Goal: Transaction & Acquisition: Download file/media

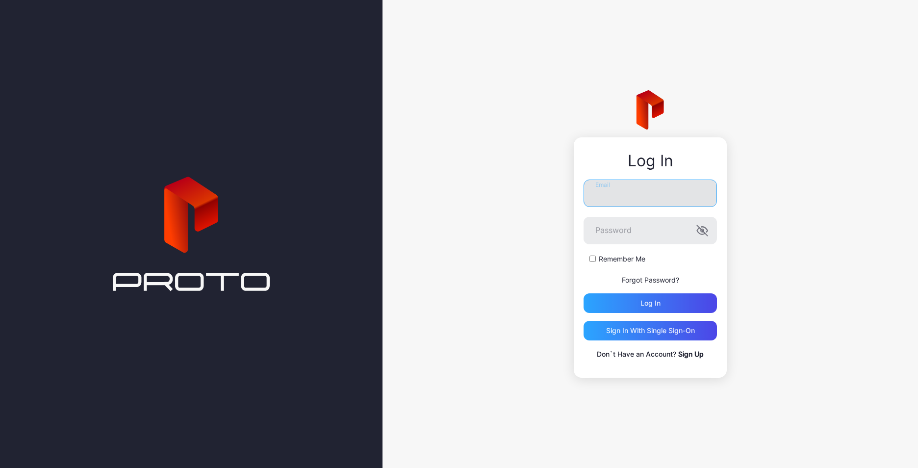
drag, startPoint x: 642, startPoint y: 185, endPoint x: 646, endPoint y: 179, distance: 7.0
click at [642, 185] on input "Email" at bounding box center [649, 192] width 133 height 27
type input "**********"
click at [583, 293] on button "Log in" at bounding box center [649, 303] width 133 height 20
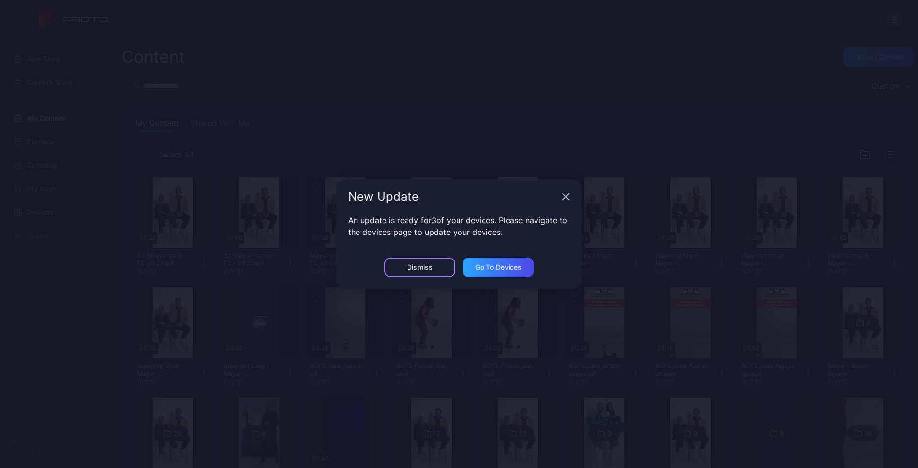
click at [419, 258] on div "Dismiss" at bounding box center [419, 267] width 71 height 20
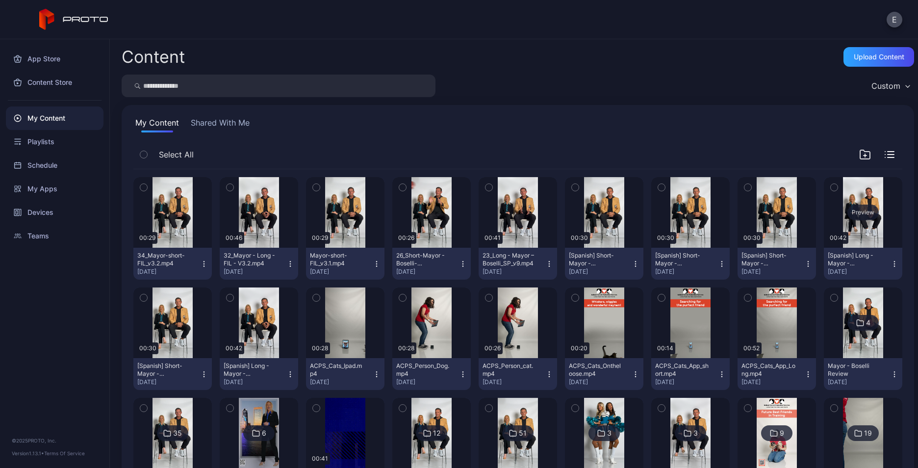
click at [851, 215] on div "Preview" at bounding box center [862, 212] width 31 height 16
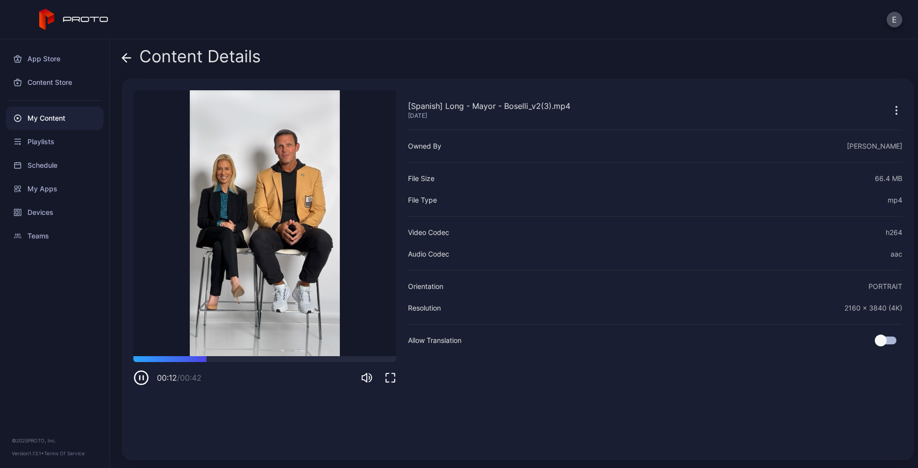
click at [144, 379] on icon "button" at bounding box center [141, 378] width 16 height 16
click at [890, 110] on icon "button" at bounding box center [896, 110] width 12 height 12
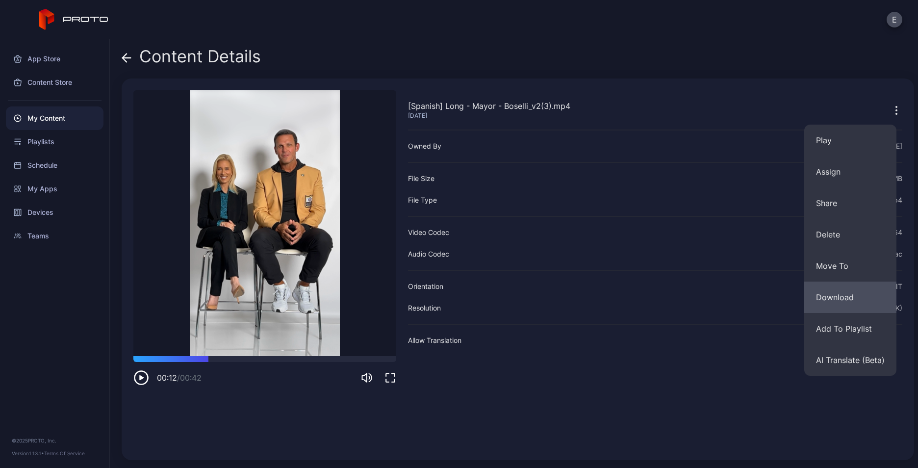
click at [821, 296] on button "Download" at bounding box center [850, 296] width 92 height 31
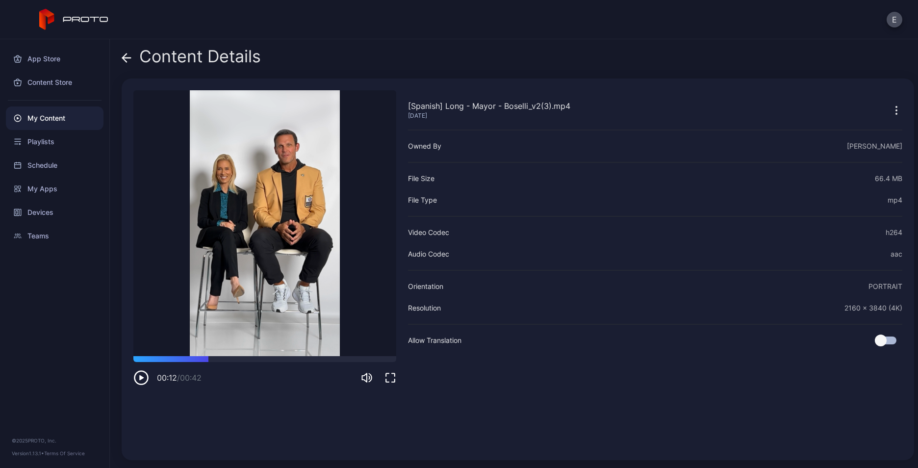
click at [130, 58] on icon at bounding box center [127, 58] width 8 height 0
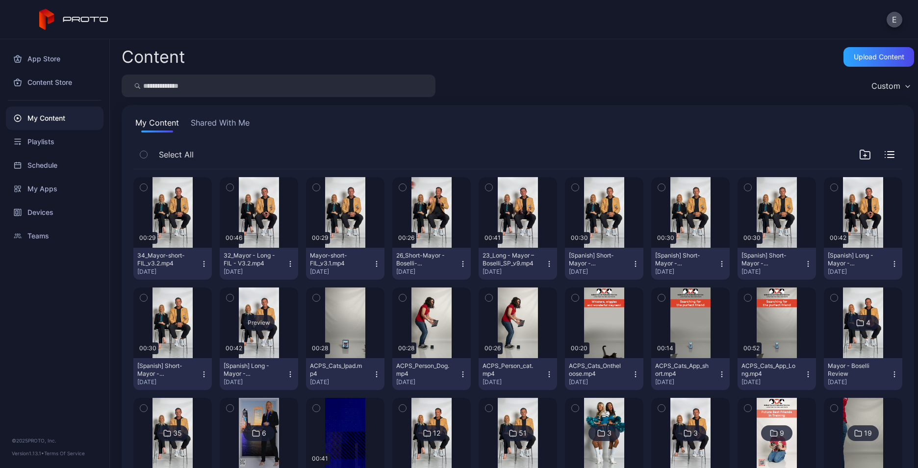
click at [270, 342] on div "Preview" at bounding box center [259, 322] width 78 height 71
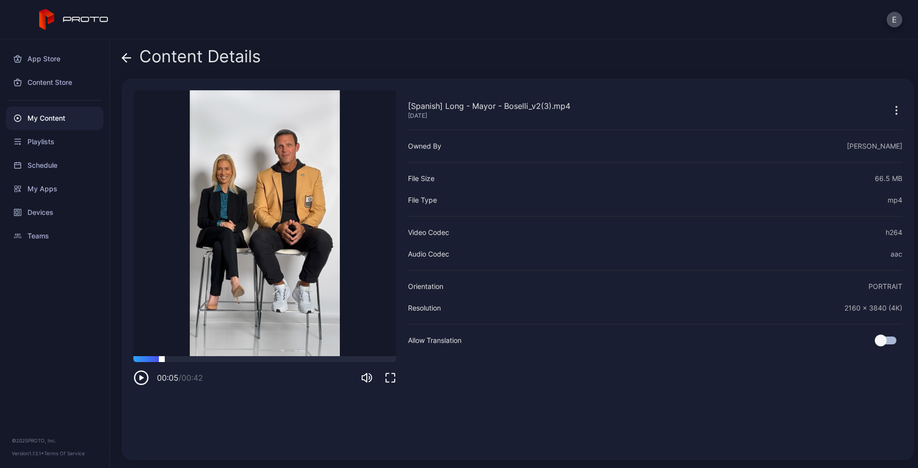
click at [162, 356] on div at bounding box center [264, 359] width 263 height 6
click at [139, 380] on icon "button" at bounding box center [141, 378] width 16 height 16
click at [890, 112] on icon "button" at bounding box center [896, 110] width 12 height 12
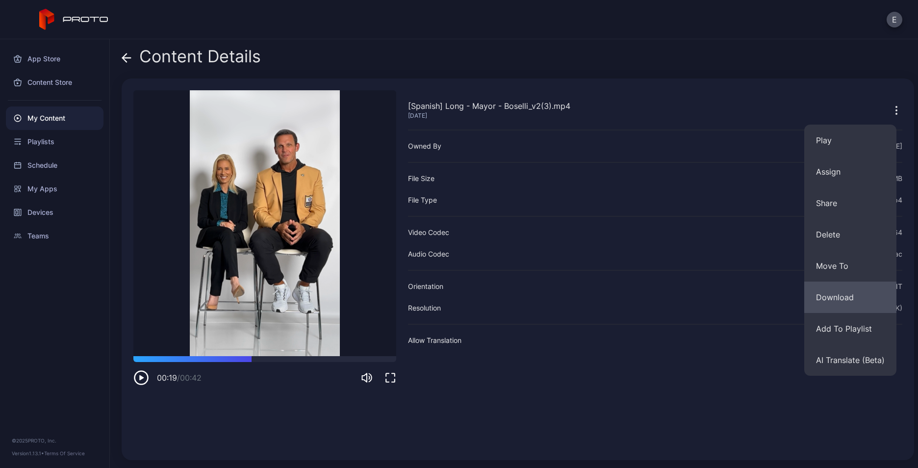
click at [843, 297] on button "Download" at bounding box center [850, 296] width 92 height 31
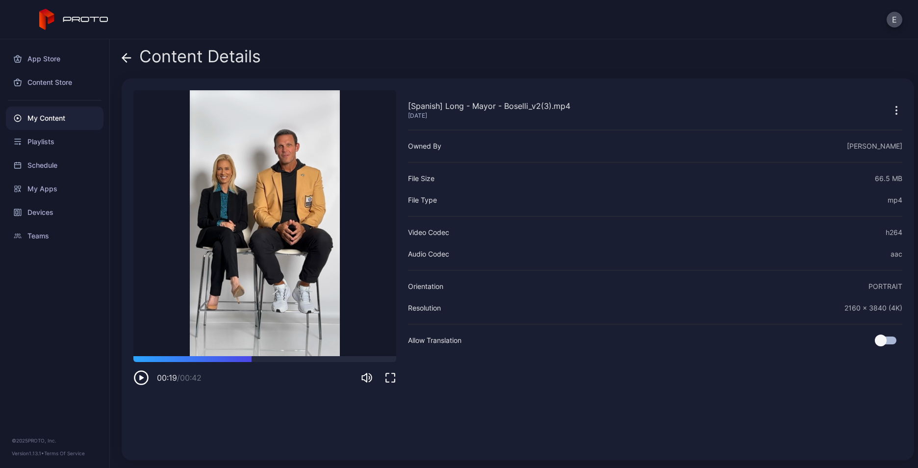
click at [46, 124] on div "My Content" at bounding box center [55, 118] width 98 height 24
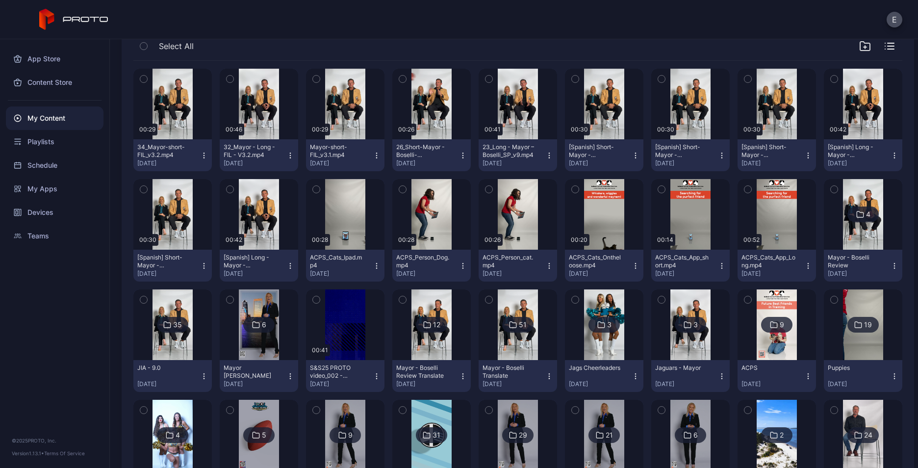
scroll to position [147, 0]
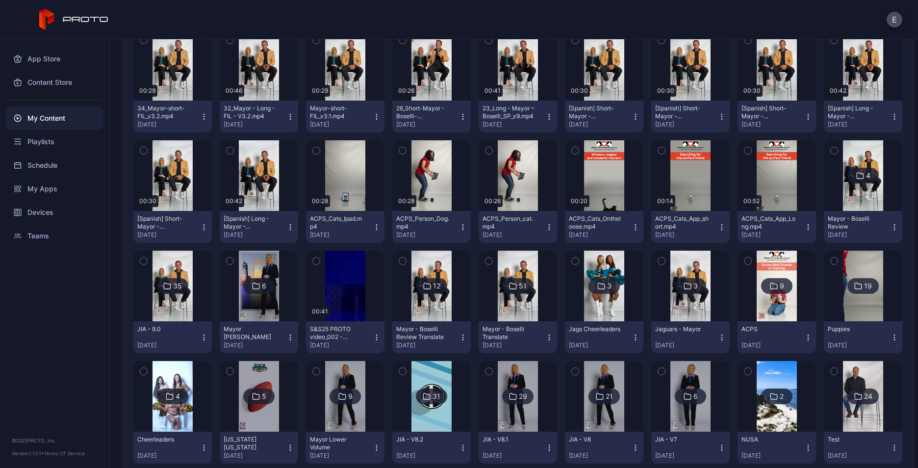
click at [516, 304] on img at bounding box center [518, 285] width 40 height 71
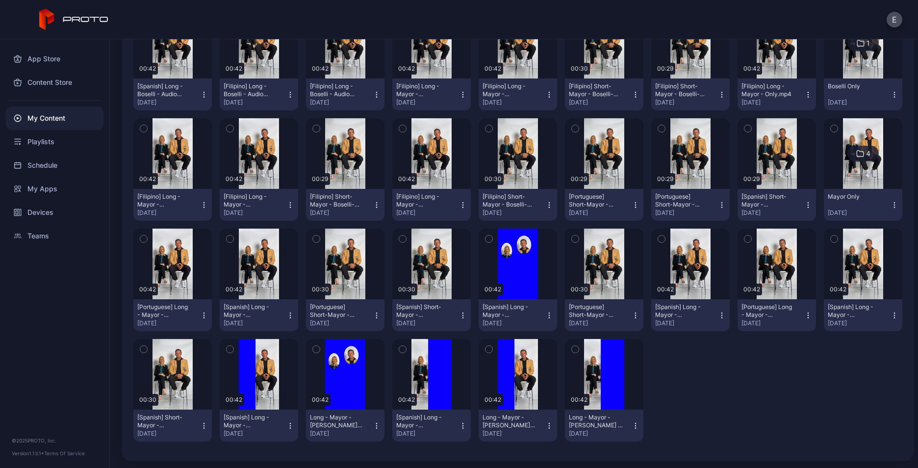
scroll to position [367, 0]
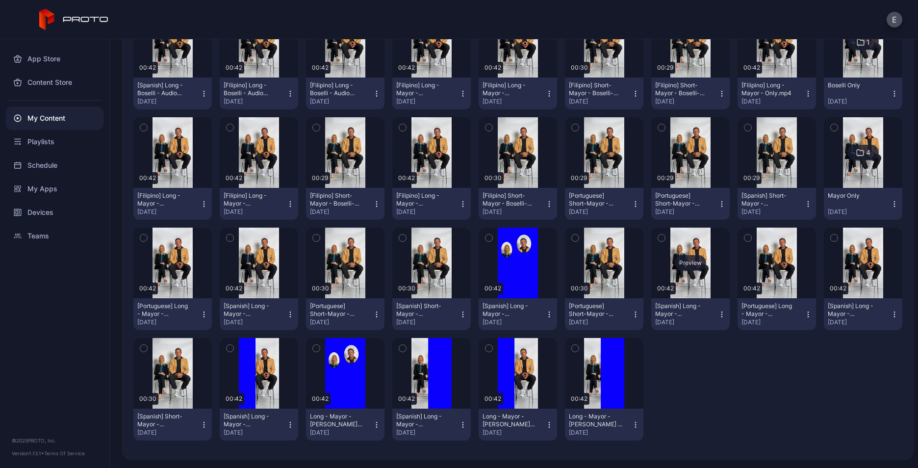
click at [676, 260] on div "Preview" at bounding box center [690, 263] width 31 height 16
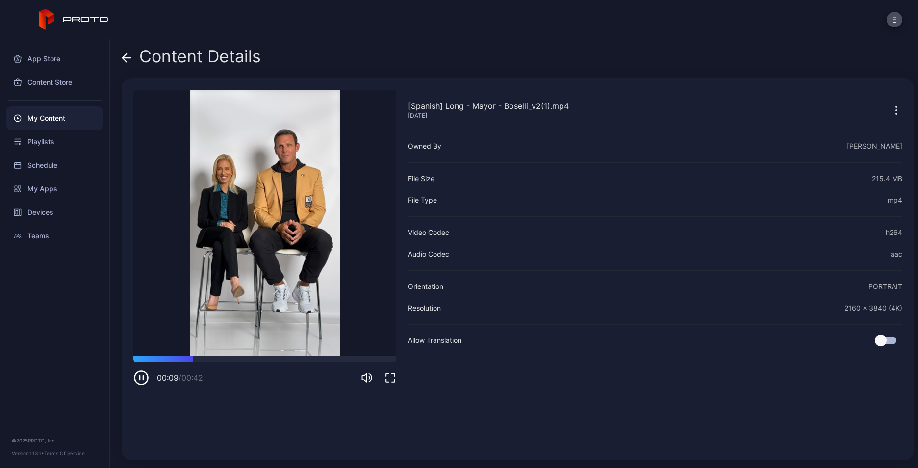
click at [130, 58] on icon at bounding box center [127, 58] width 10 height 10
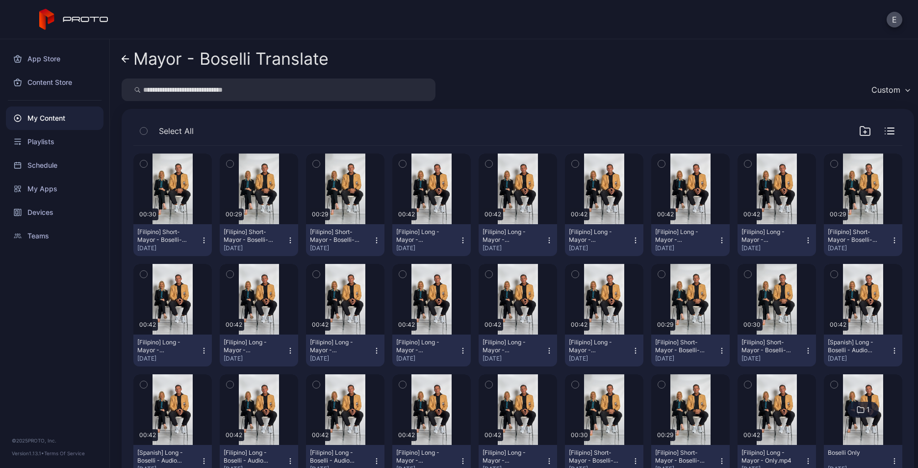
scroll to position [367, 0]
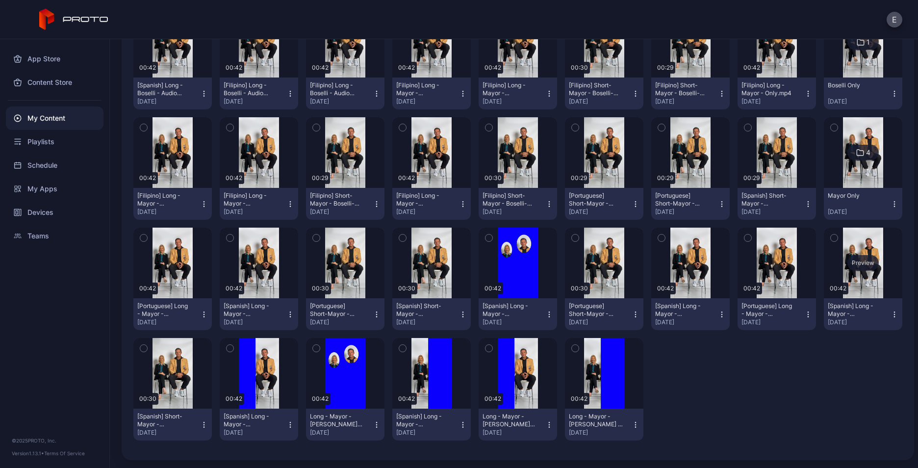
click at [856, 271] on div "Preview" at bounding box center [863, 262] width 78 height 71
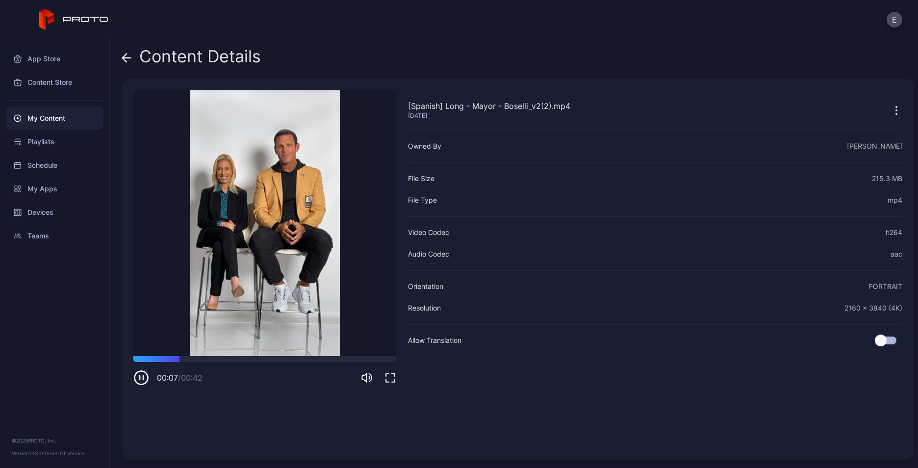
click at [131, 55] on div "Content Details" at bounding box center [191, 59] width 139 height 24
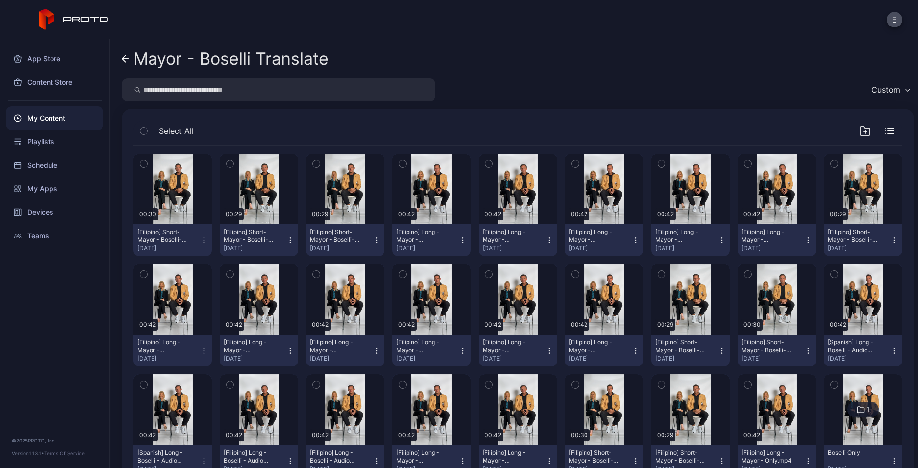
scroll to position [367, 0]
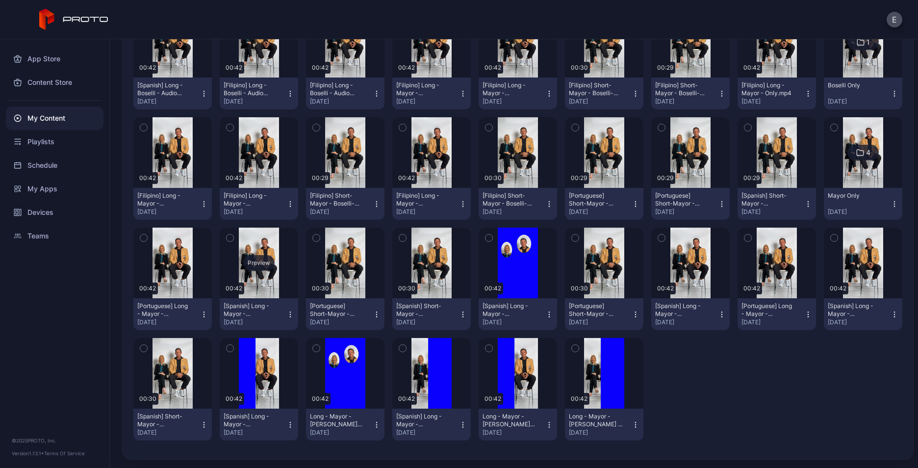
click at [248, 272] on div "Preview" at bounding box center [259, 262] width 78 height 71
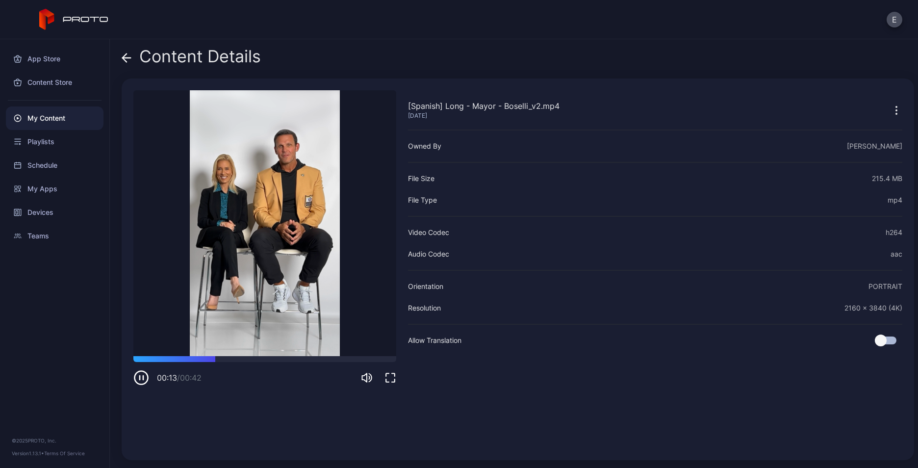
click at [130, 62] on icon at bounding box center [127, 58] width 10 height 10
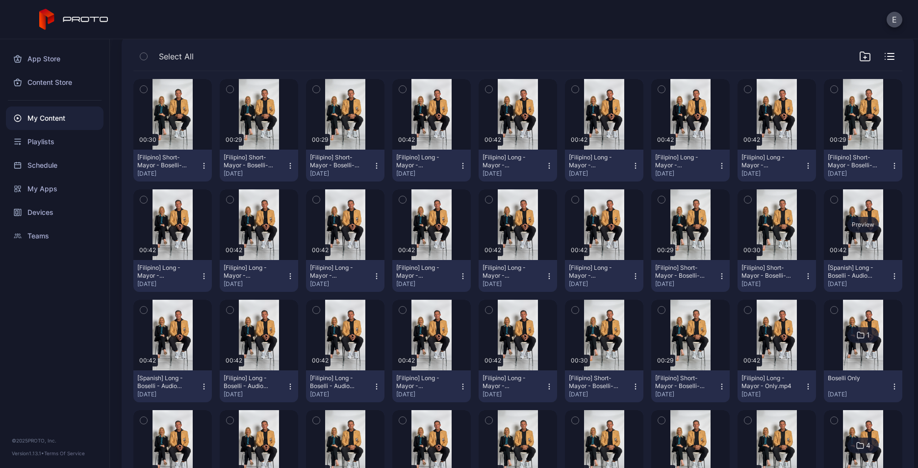
scroll to position [73, 0]
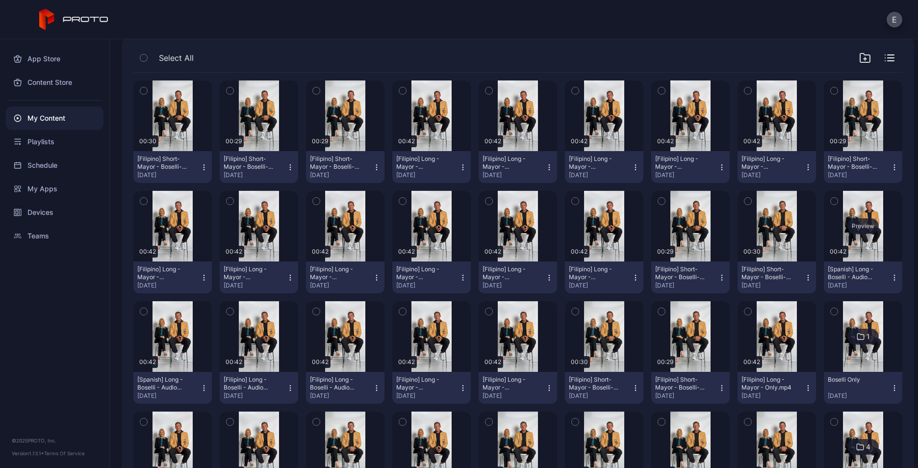
click at [861, 221] on div "Preview" at bounding box center [862, 226] width 31 height 16
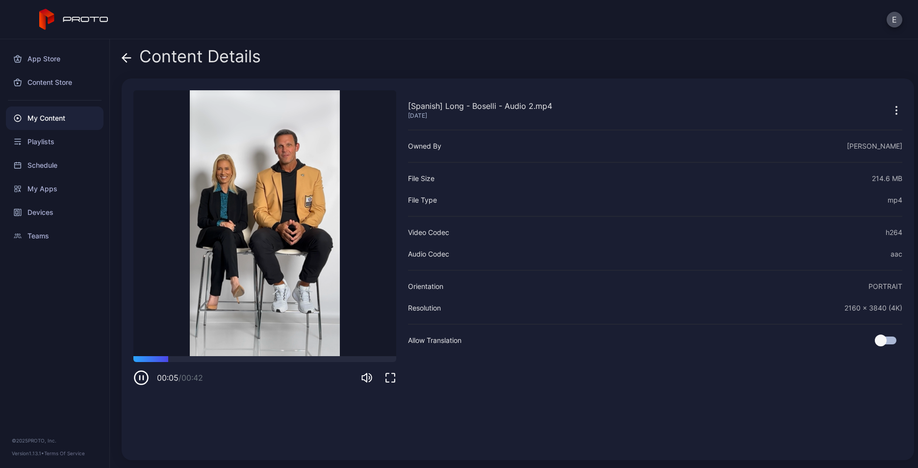
click at [132, 56] on div "Content Details" at bounding box center [191, 59] width 139 height 24
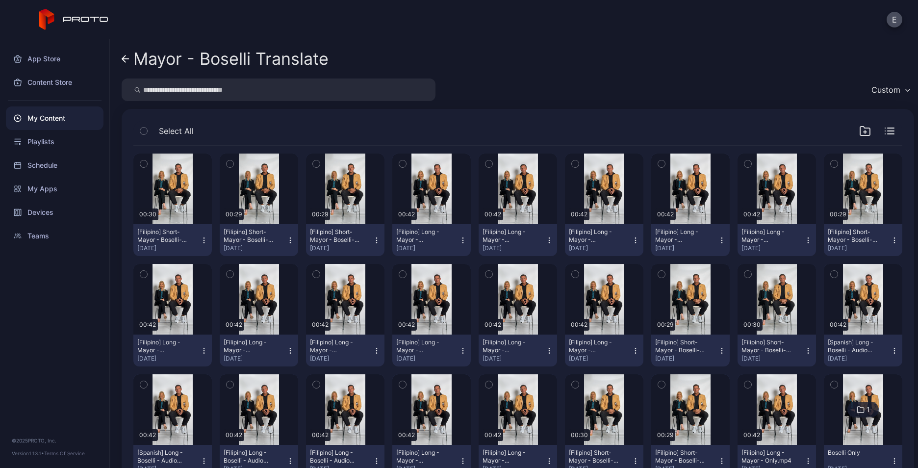
click at [133, 65] on link "Mayor - Boselli Translate" at bounding box center [225, 59] width 207 height 24
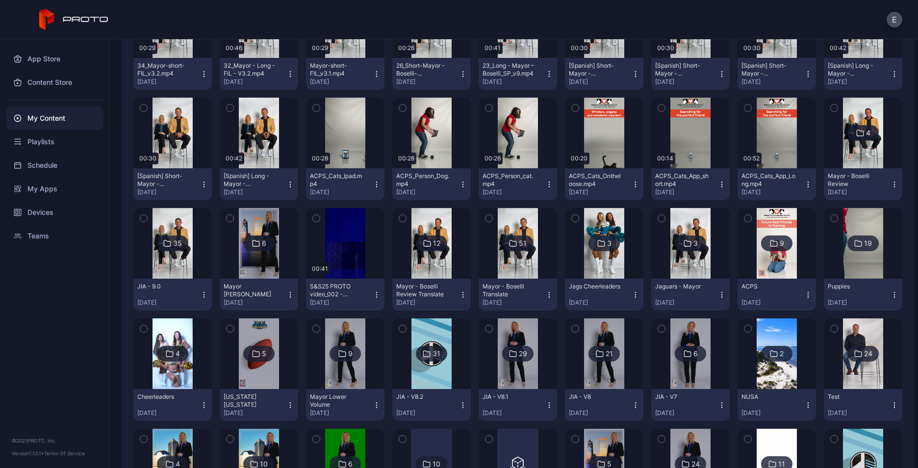
scroll to position [196, 0]
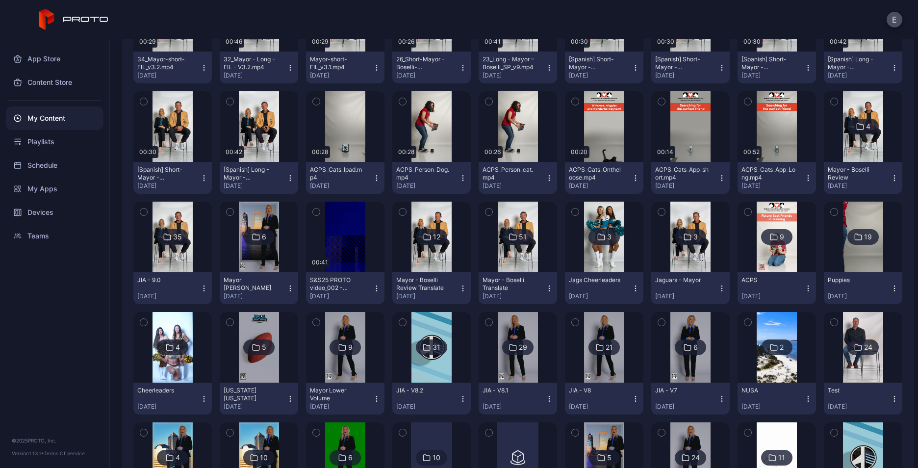
click at [693, 252] on img at bounding box center [690, 236] width 40 height 71
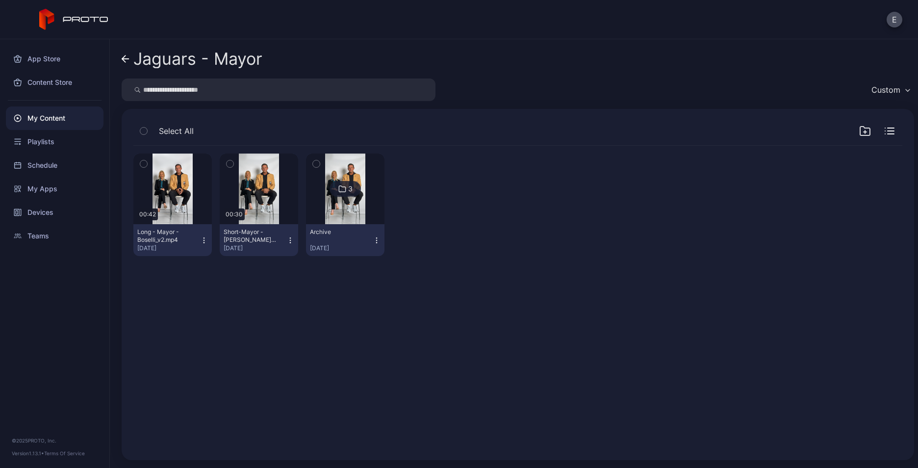
click at [198, 238] on div "Long - Mayor - Boselli_v2.mp4 Aug 21, 2025" at bounding box center [168, 240] width 63 height 24
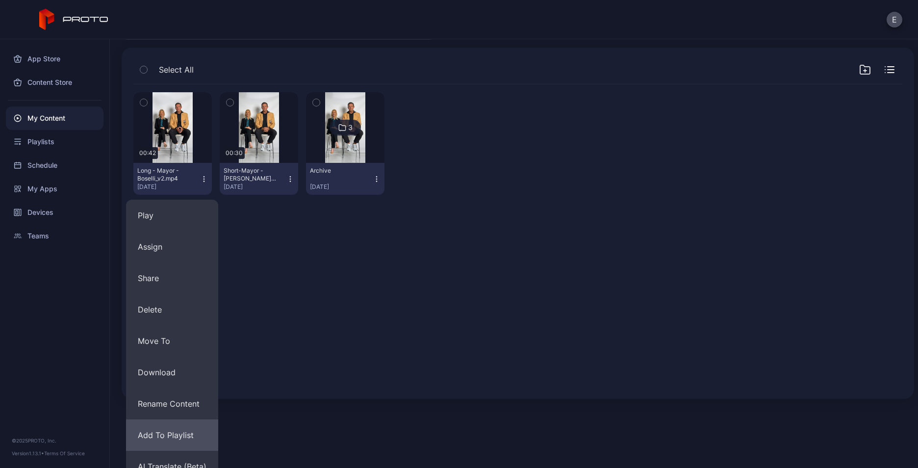
scroll to position [75, 0]
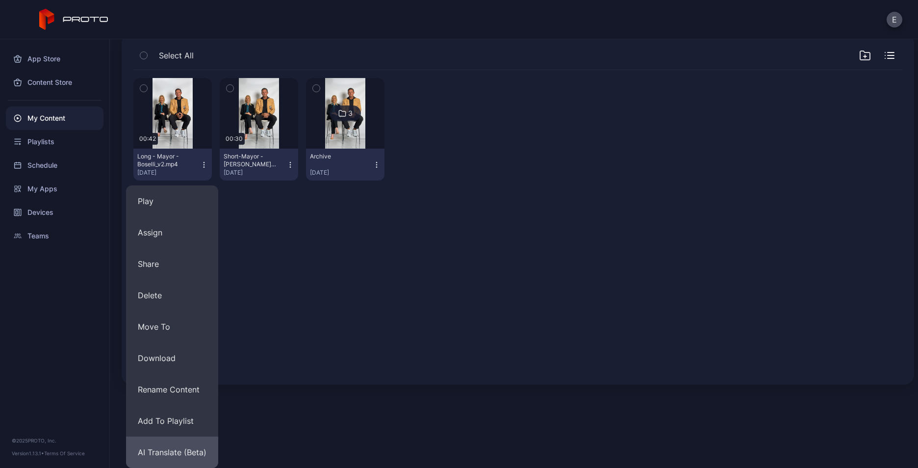
click at [178, 446] on button "AI Translate (Beta)" at bounding box center [172, 451] width 92 height 31
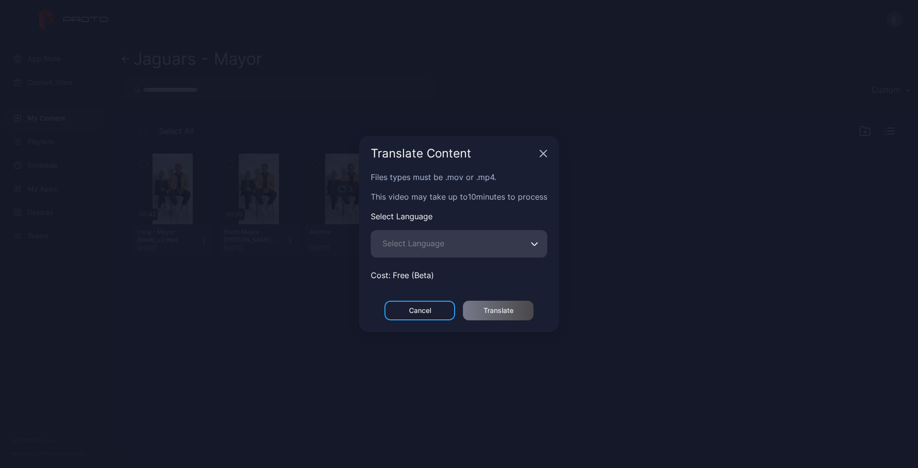
click at [428, 241] on span "Select Language" at bounding box center [413, 243] width 62 height 12
click at [428, 241] on input "Select Language" at bounding box center [459, 243] width 176 height 27
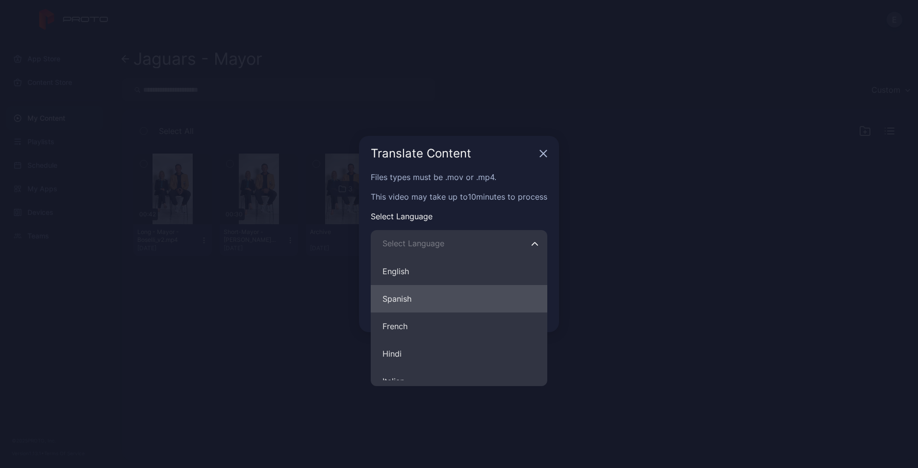
click at [410, 304] on button "Spanish" at bounding box center [459, 298] width 176 height 27
type input "*******"
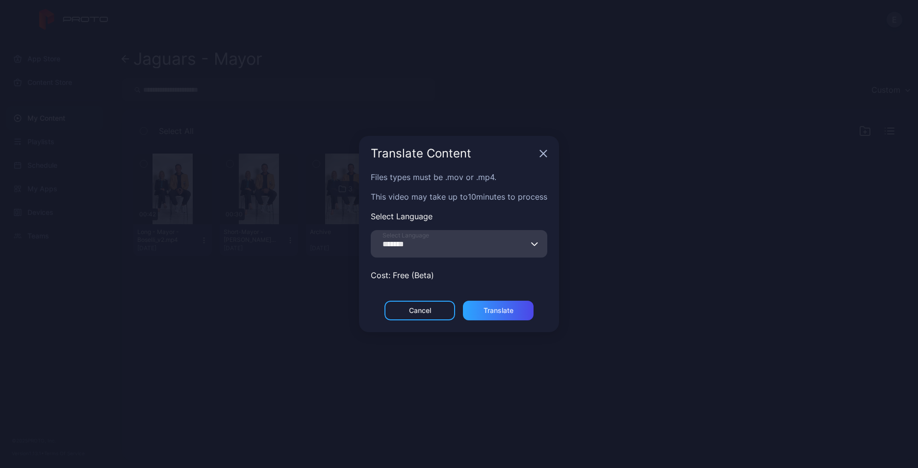
click at [495, 320] on div "Cancel Translate" at bounding box center [459, 315] width 200 height 31
click at [489, 306] on div "Translate" at bounding box center [498, 310] width 30 height 8
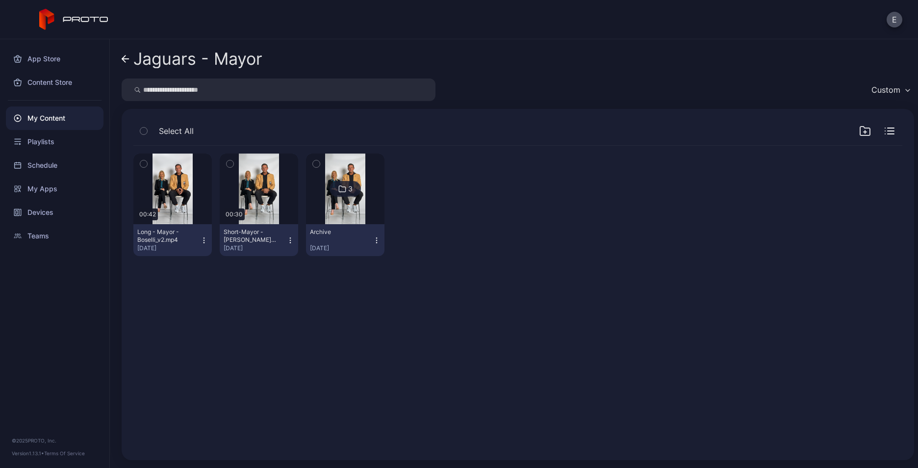
click at [205, 237] on icon "button" at bounding box center [204, 240] width 8 height 8
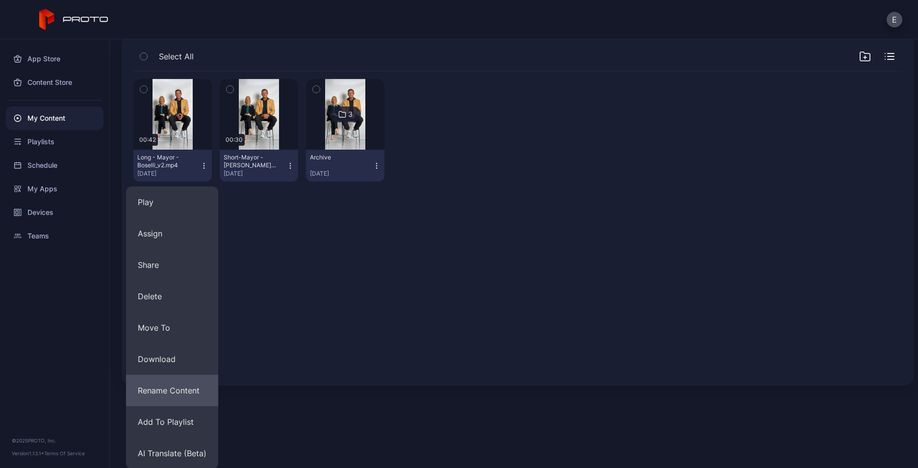
scroll to position [75, 0]
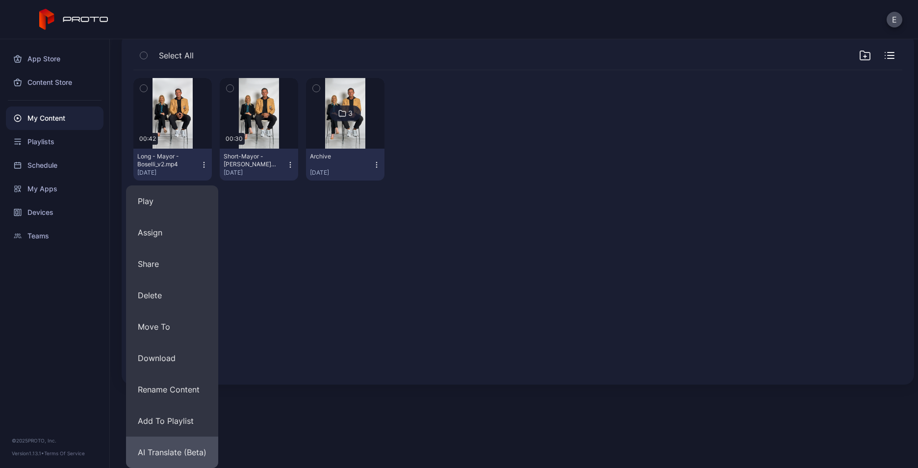
click at [167, 446] on button "AI Translate (Beta)" at bounding box center [172, 451] width 92 height 31
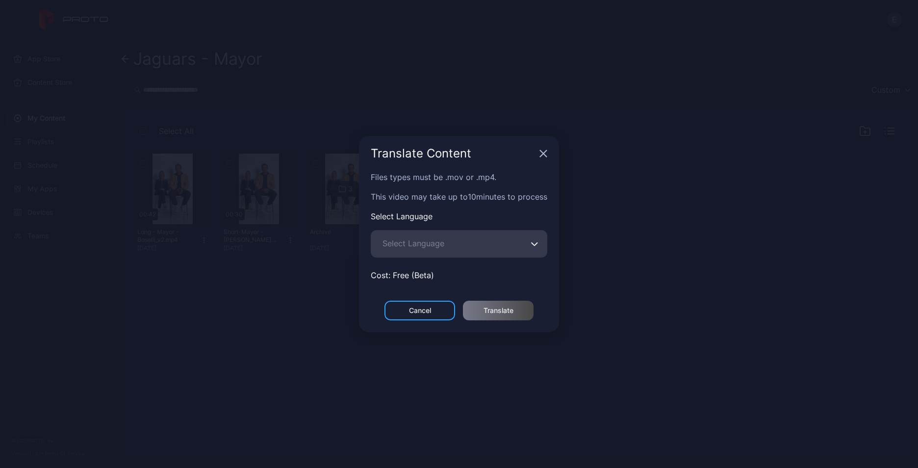
click at [442, 246] on span "Select Language" at bounding box center [413, 243] width 62 height 12
click at [442, 246] on input "Select Language" at bounding box center [459, 243] width 176 height 27
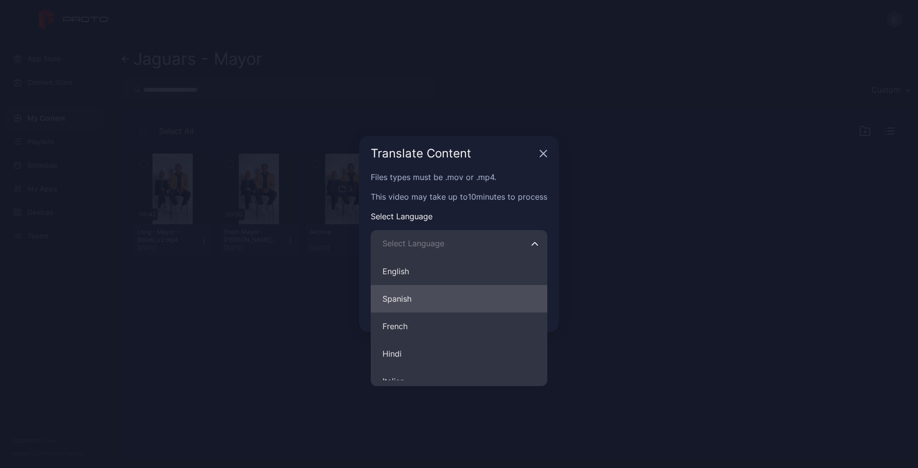
click at [427, 304] on button "Spanish" at bounding box center [459, 298] width 176 height 27
type input "*******"
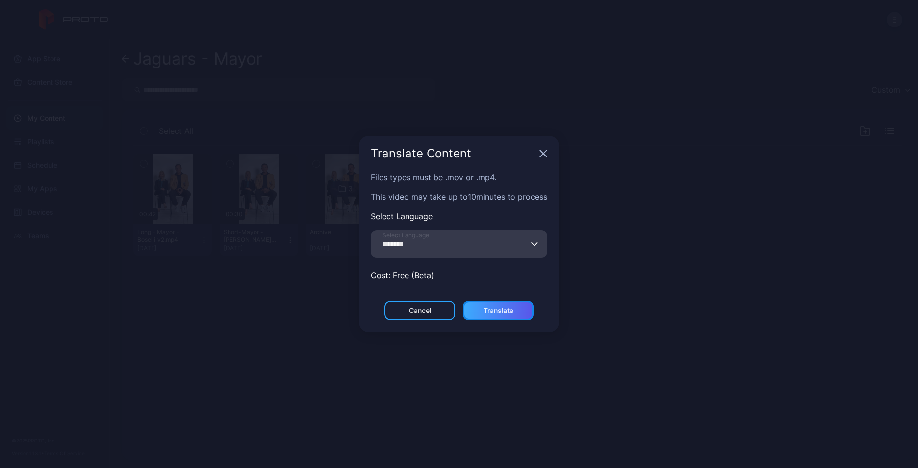
drag, startPoint x: 472, startPoint y: 305, endPoint x: 472, endPoint y: 310, distance: 5.4
click at [472, 308] on div "Translate" at bounding box center [498, 310] width 71 height 20
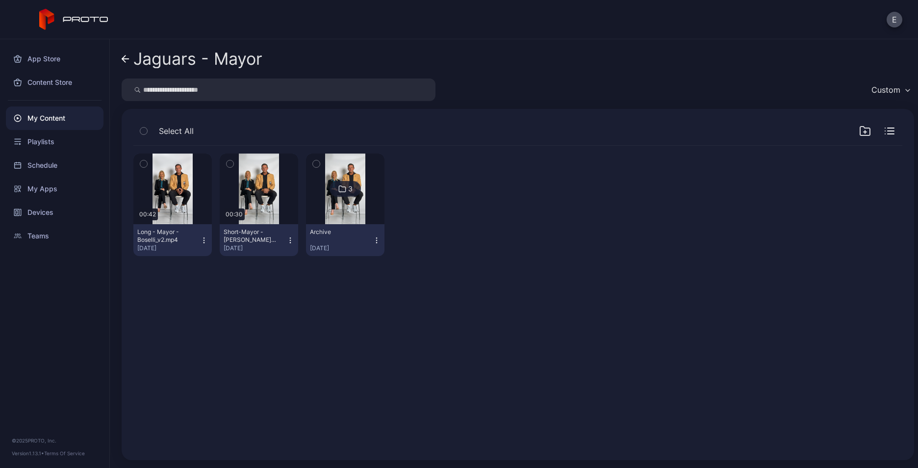
drag, startPoint x: 891, startPoint y: 327, endPoint x: 875, endPoint y: 327, distance: 16.2
click at [891, 327] on div "Preview 00:42 Long - Mayor - Boselli_v2.mp4 Aug 21, 2025 Preview 00:30 Short-Ma…" at bounding box center [517, 297] width 784 height 318
click at [90, 116] on div "My Content" at bounding box center [55, 118] width 98 height 24
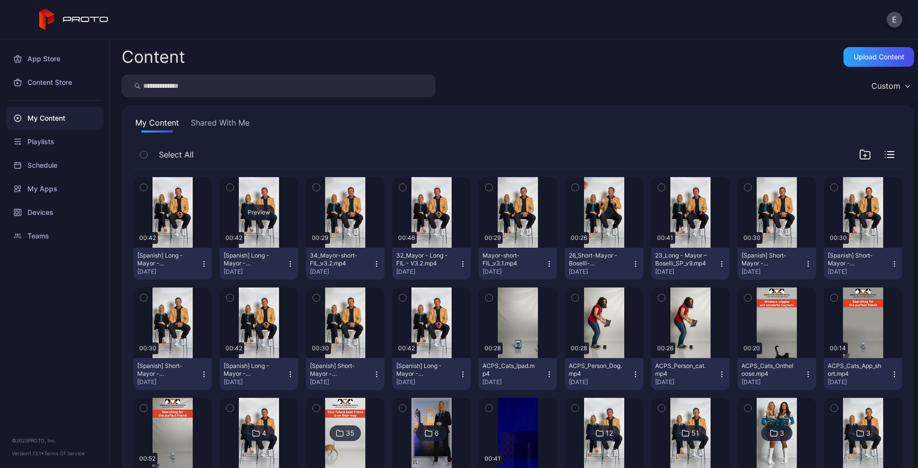
click at [264, 215] on div "Preview" at bounding box center [258, 212] width 31 height 16
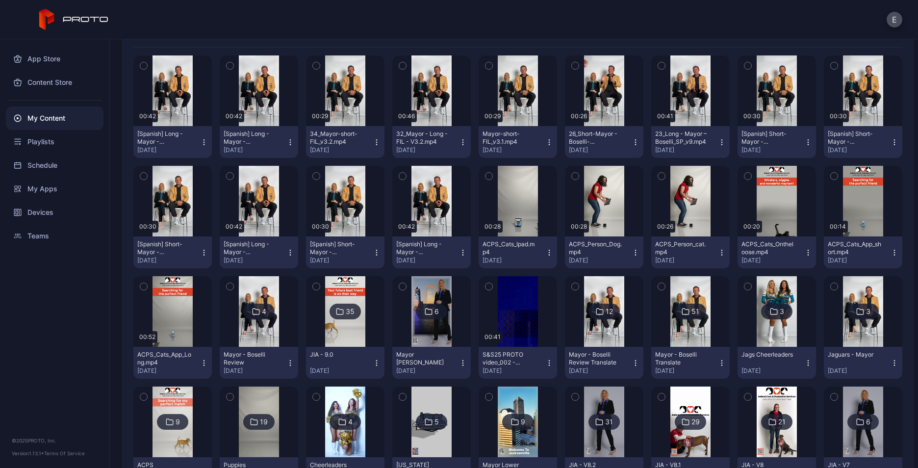
scroll to position [196, 0]
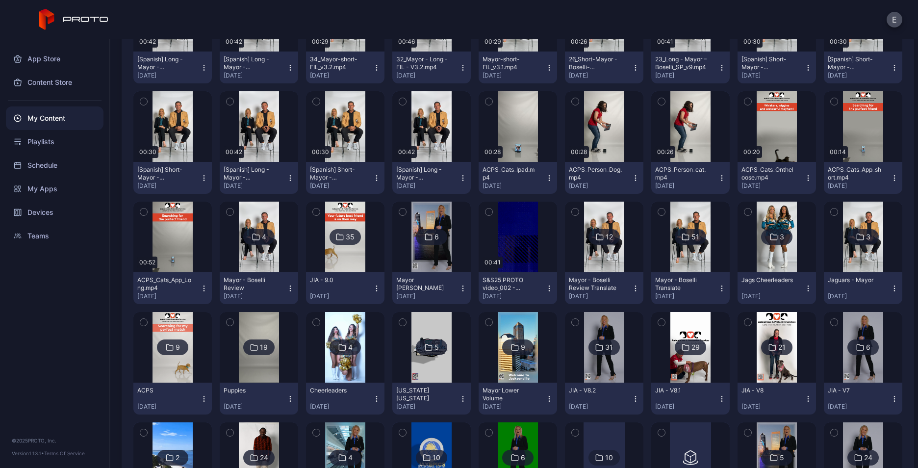
click at [861, 263] on img at bounding box center [863, 236] width 40 height 71
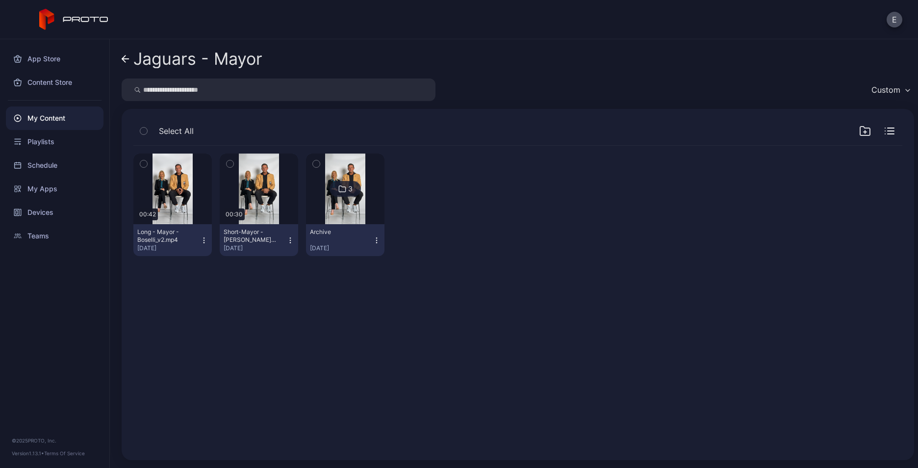
click at [200, 238] on icon "button" at bounding box center [204, 240] width 8 height 8
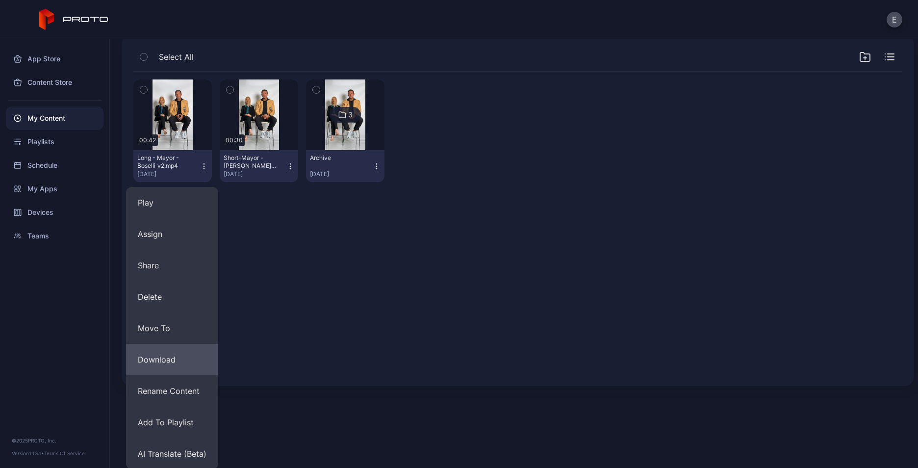
scroll to position [75, 0]
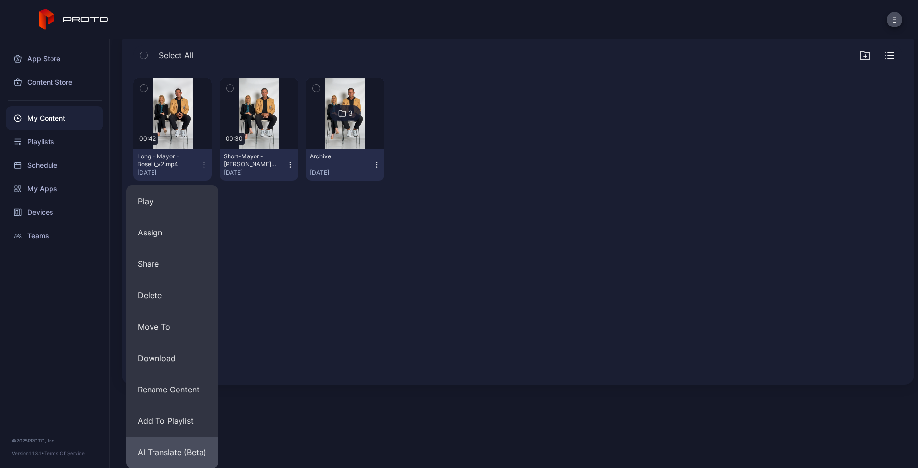
click at [171, 446] on button "AI Translate (Beta)" at bounding box center [172, 451] width 92 height 31
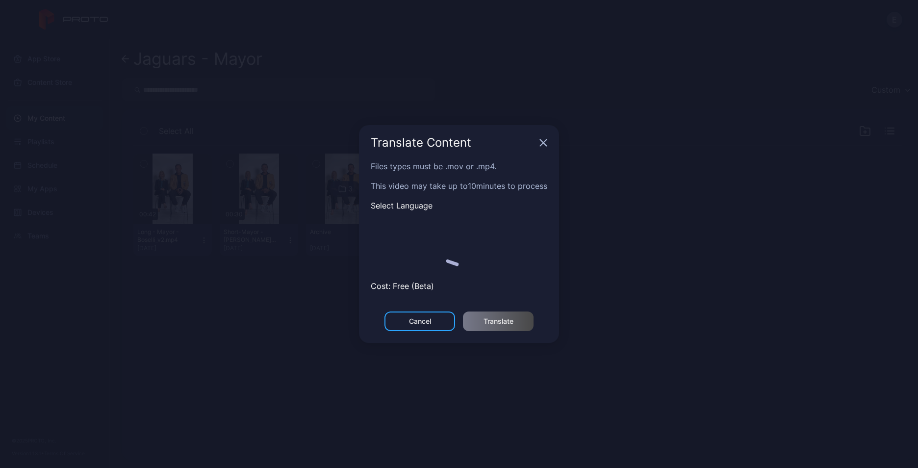
scroll to position [0, 0]
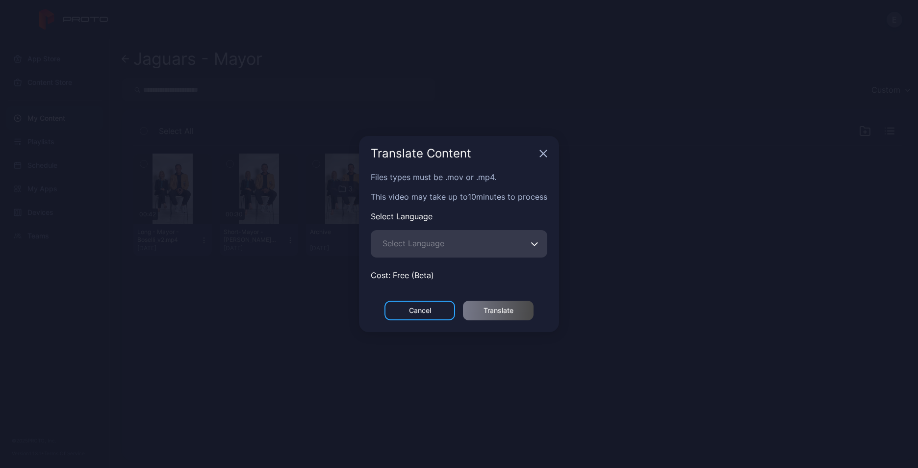
click at [432, 249] on span "Select Language" at bounding box center [413, 243] width 62 height 12
click at [432, 249] on input "Select Language" at bounding box center [459, 243] width 176 height 27
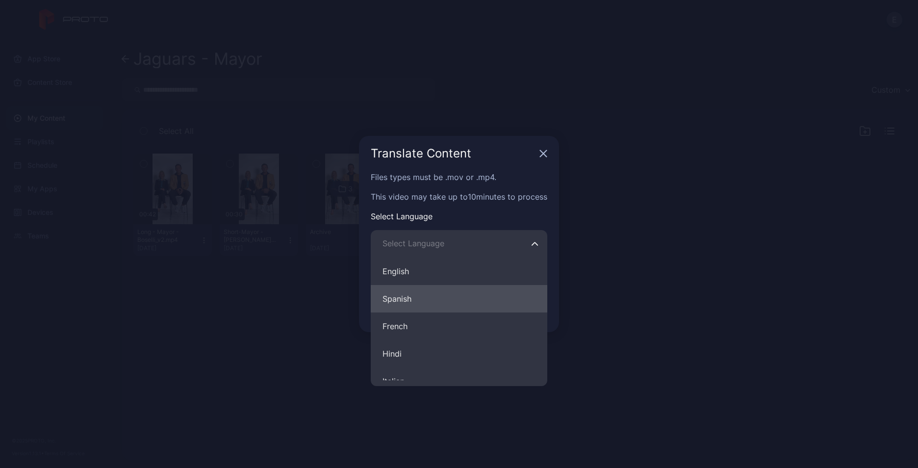
click at [420, 291] on button "Spanish" at bounding box center [459, 298] width 176 height 27
type input "*******"
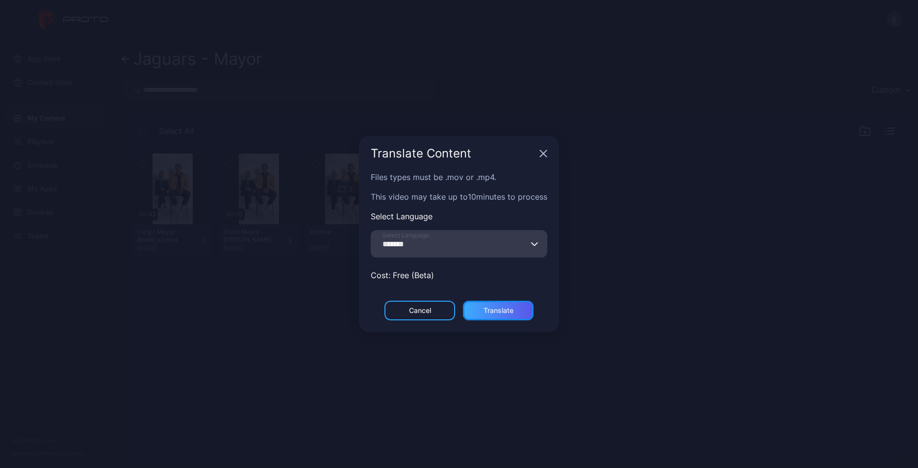
click at [513, 310] on div "Translate" at bounding box center [498, 310] width 30 height 8
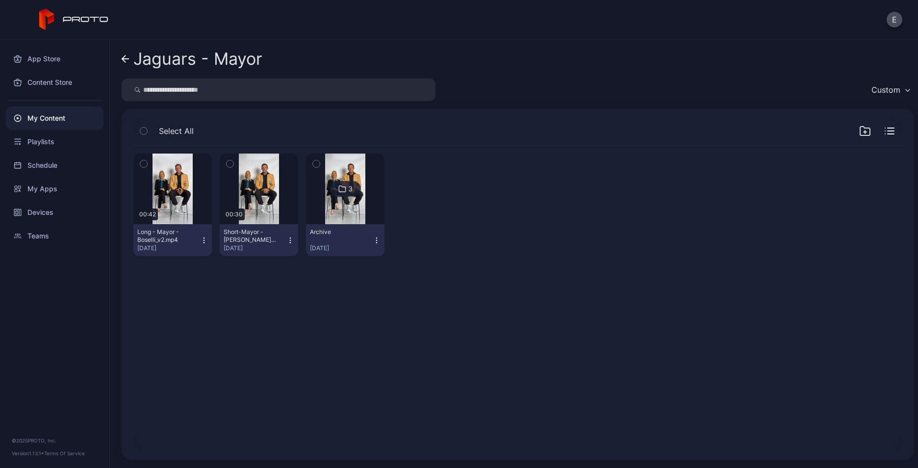
click at [200, 238] on icon "button" at bounding box center [204, 240] width 8 height 8
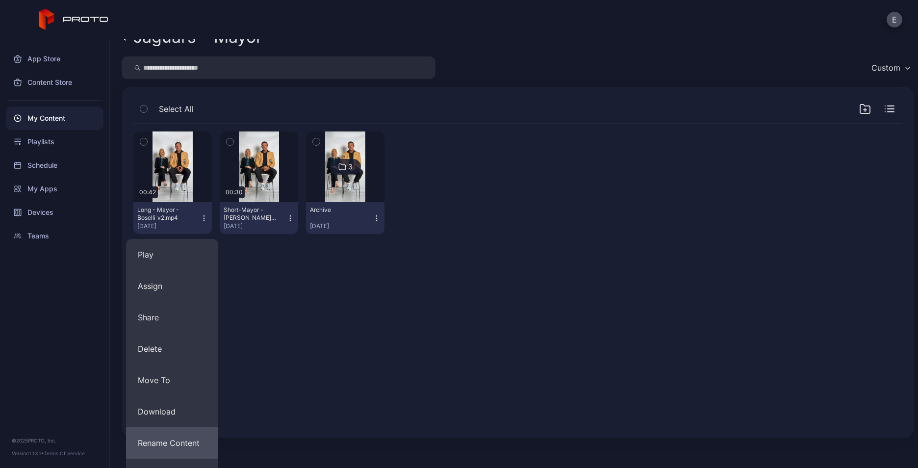
scroll to position [75, 0]
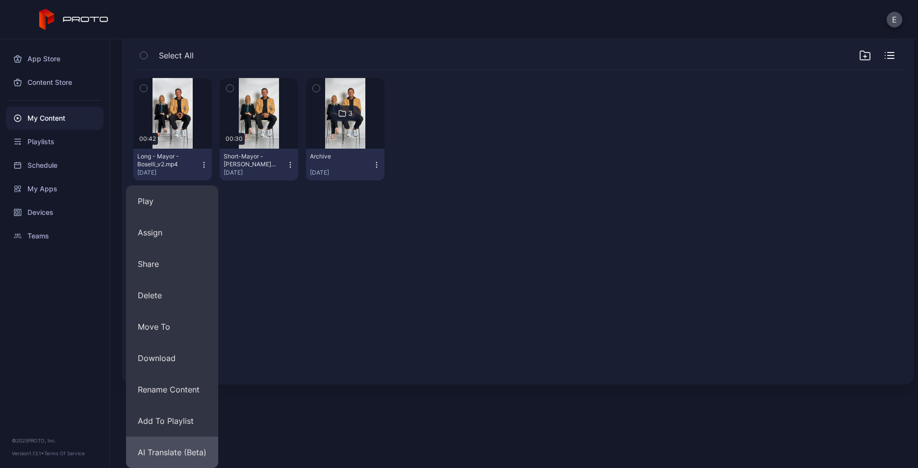
click at [188, 452] on button "AI Translate (Beta)" at bounding box center [172, 451] width 92 height 31
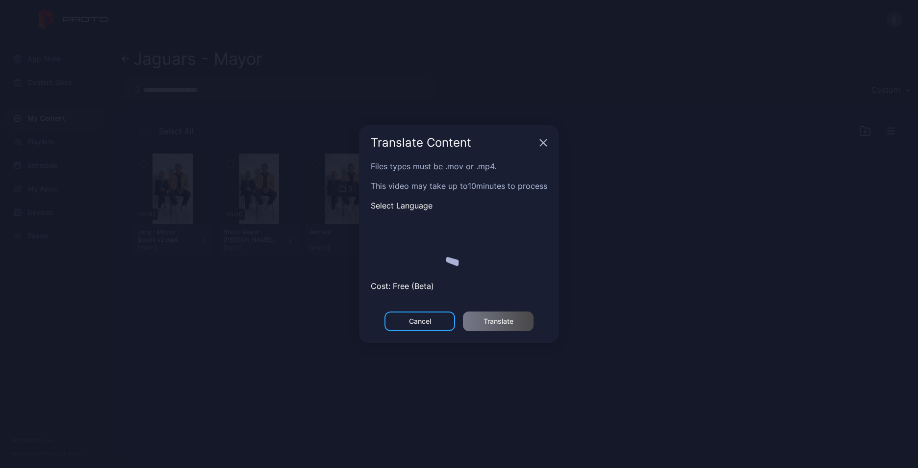
scroll to position [0, 0]
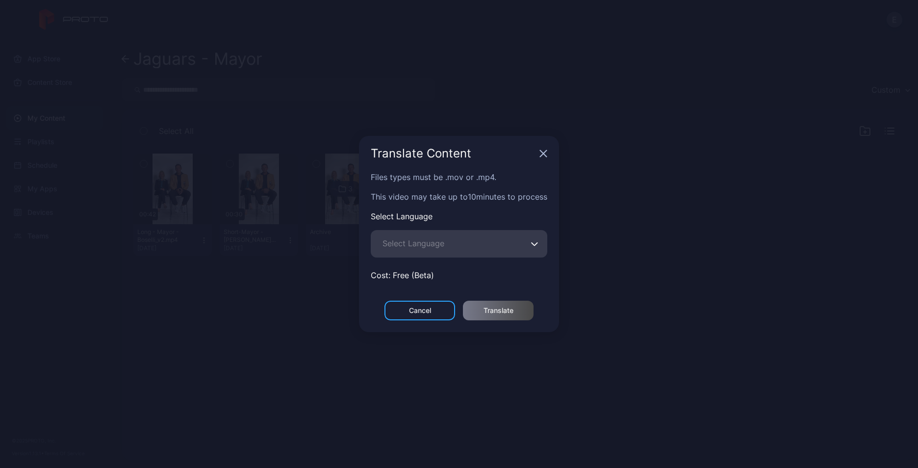
click at [433, 239] on span "Select Language" at bounding box center [413, 243] width 62 height 12
click at [433, 239] on input "Select Language" at bounding box center [459, 243] width 176 height 27
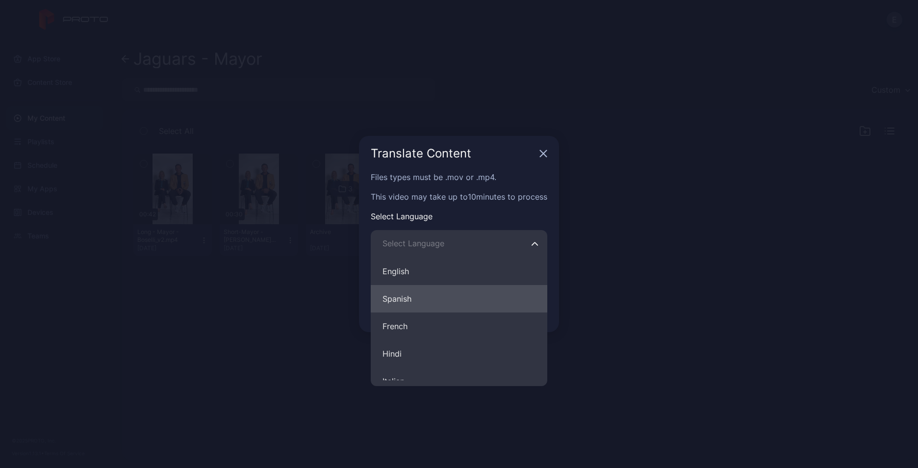
click at [422, 301] on button "Spanish" at bounding box center [459, 298] width 176 height 27
type input "*******"
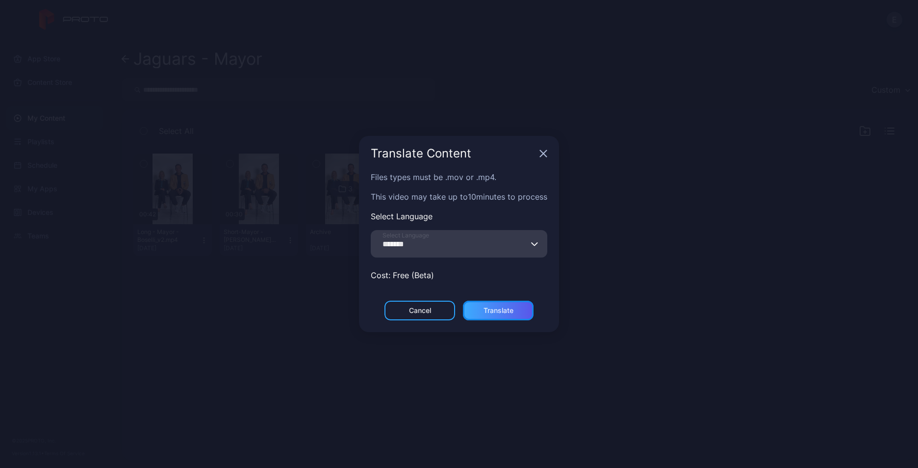
click at [492, 315] on div "Translate" at bounding box center [498, 310] width 71 height 20
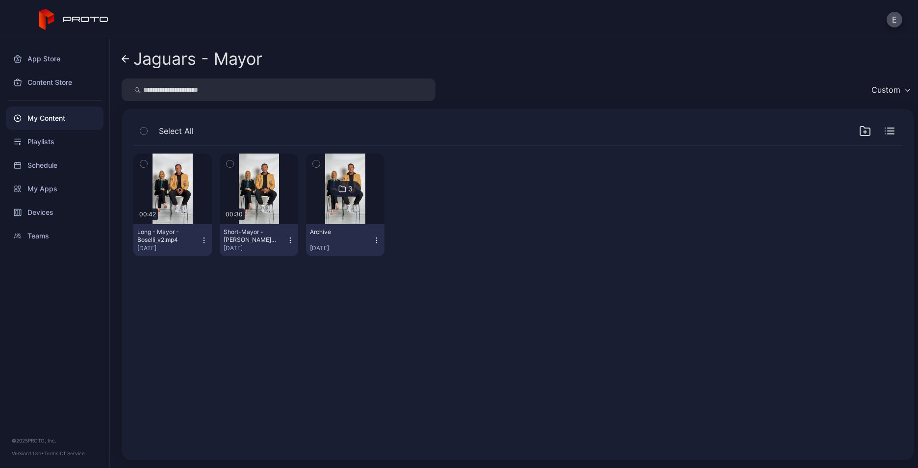
click at [77, 117] on div "My Content" at bounding box center [55, 118] width 98 height 24
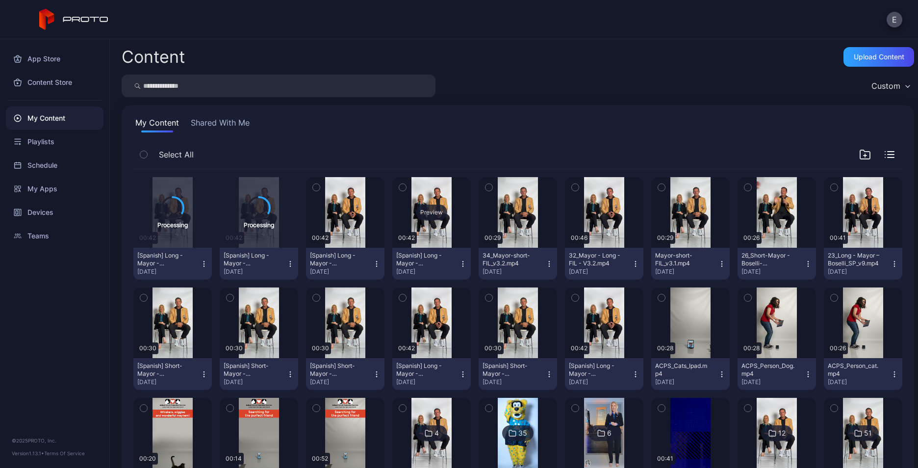
click at [430, 221] on div "Preview" at bounding box center [431, 212] width 78 height 71
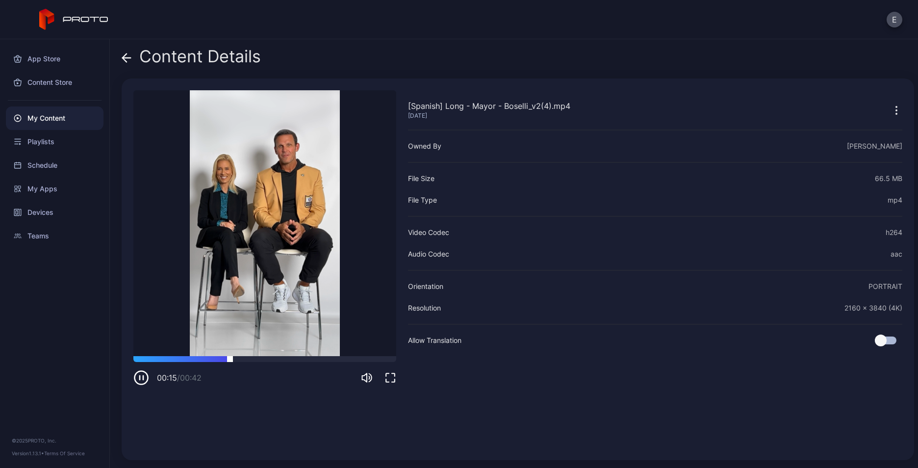
click at [354, 358] on div at bounding box center [264, 359] width 263 height 6
click at [124, 59] on icon at bounding box center [127, 58] width 10 height 10
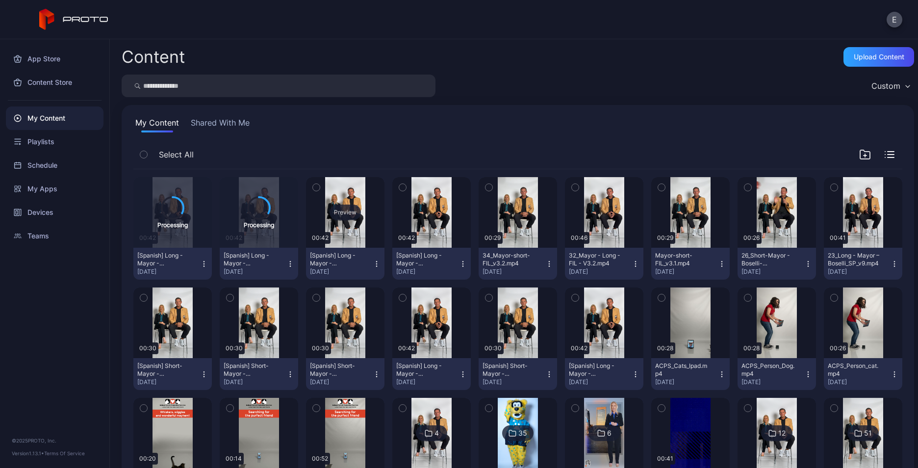
click at [334, 218] on div "Preview" at bounding box center [344, 212] width 31 height 16
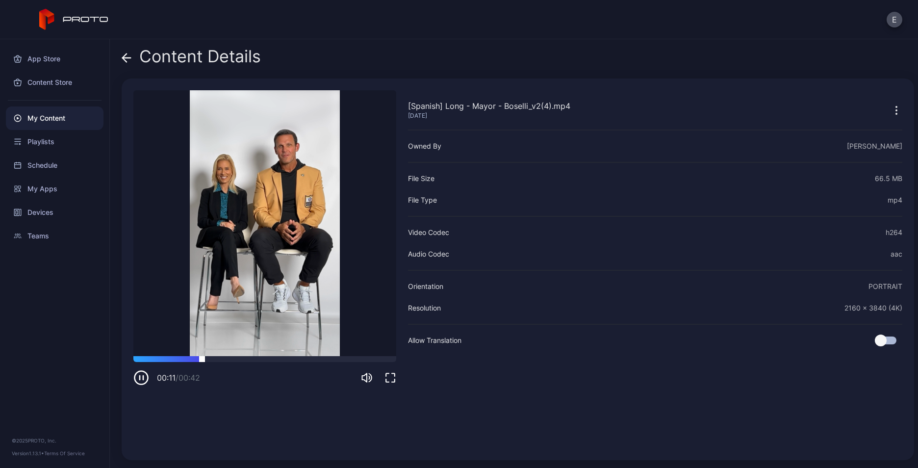
click at [357, 356] on div "[Spanish] Long - Mayor - Boselli_v2(4).mp4 Sep 30, 2025 Sorry, your browser doe…" at bounding box center [264, 269] width 263 height 358
click at [354, 358] on div at bounding box center [264, 359] width 263 height 6
click at [132, 56] on div "Content Details" at bounding box center [191, 59] width 139 height 24
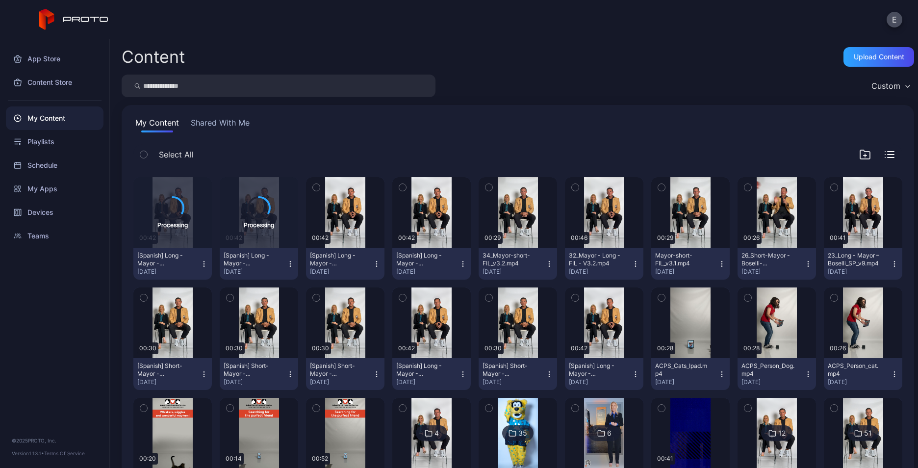
click at [836, 121] on div "My Content Shared With Me" at bounding box center [517, 125] width 769 height 16
click at [254, 225] on div "Preview" at bounding box center [259, 212] width 78 height 71
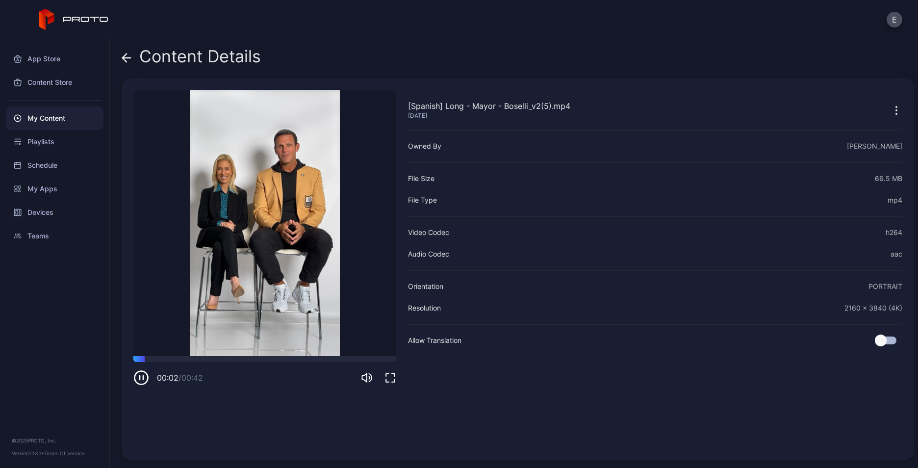
click at [140, 378] on icon "button" at bounding box center [140, 377] width 0 height 4
click at [140, 378] on icon "button" at bounding box center [141, 377] width 4 height 5
click at [143, 379] on icon "button" at bounding box center [143, 377] width 0 height 4
click at [890, 107] on icon "button" at bounding box center [896, 110] width 12 height 12
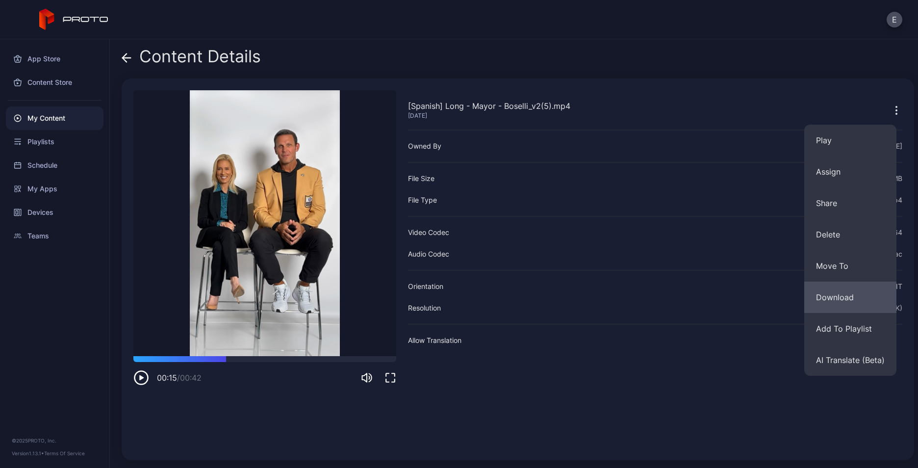
click at [839, 302] on button "Download" at bounding box center [850, 296] width 92 height 31
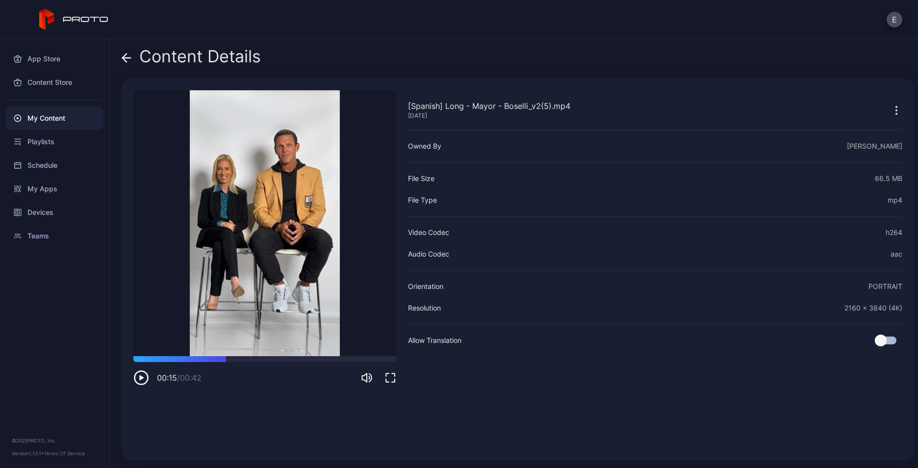
click at [129, 56] on icon at bounding box center [127, 58] width 10 height 10
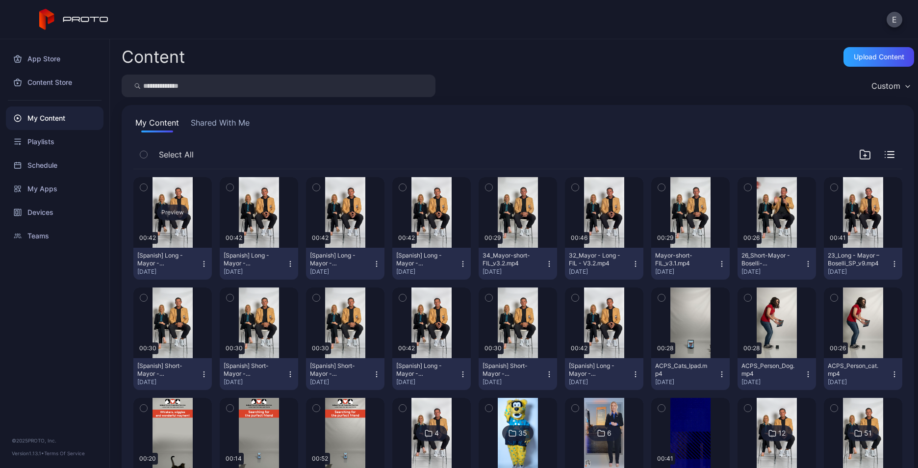
click at [174, 212] on div "Preview" at bounding box center [172, 212] width 31 height 16
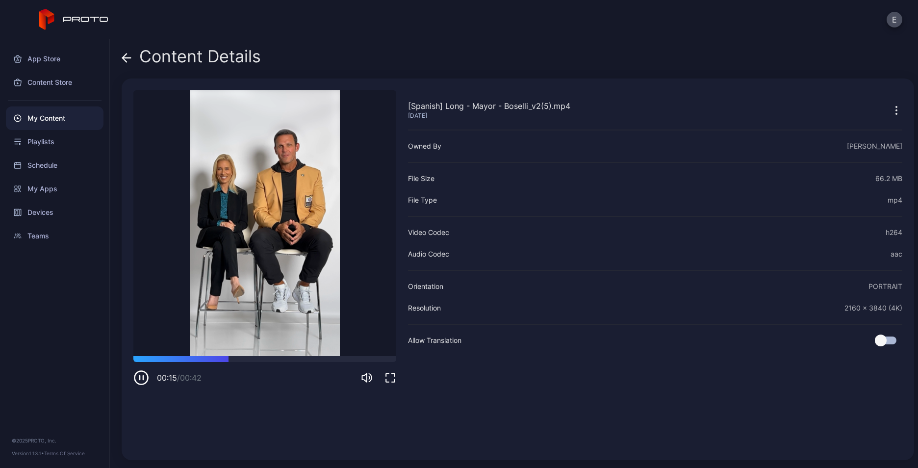
click at [237, 298] on video "Sorry, your browser doesn‘t support embedded videos" at bounding box center [264, 223] width 263 height 266
click at [132, 59] on div "Content Details" at bounding box center [191, 59] width 139 height 24
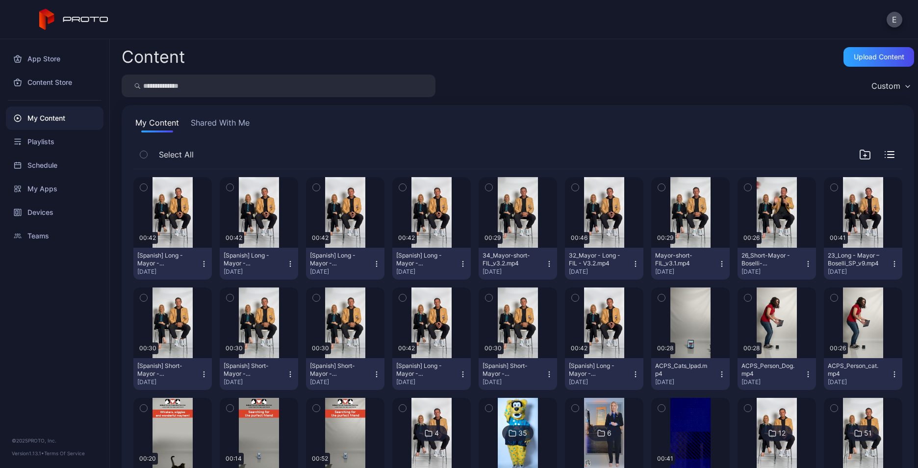
click at [200, 266] on icon "button" at bounding box center [204, 264] width 8 height 8
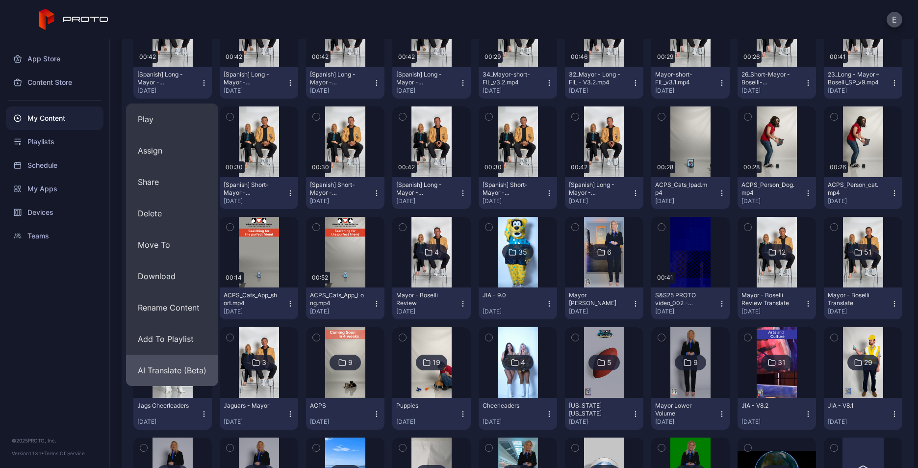
scroll to position [196, 0]
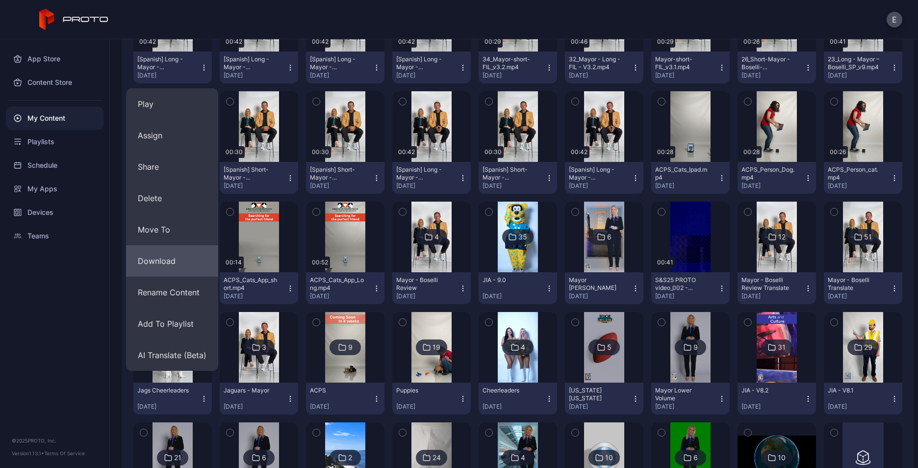
click at [198, 264] on button "Download" at bounding box center [172, 260] width 92 height 31
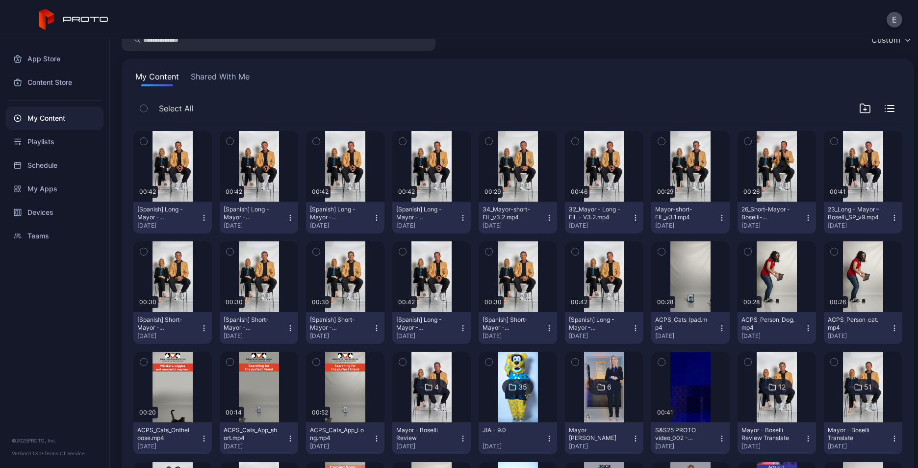
scroll to position [49, 0]
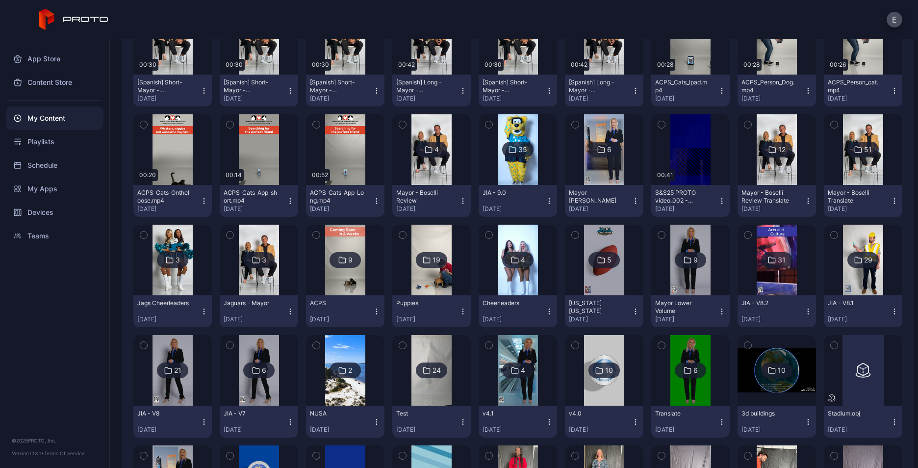
scroll to position [294, 0]
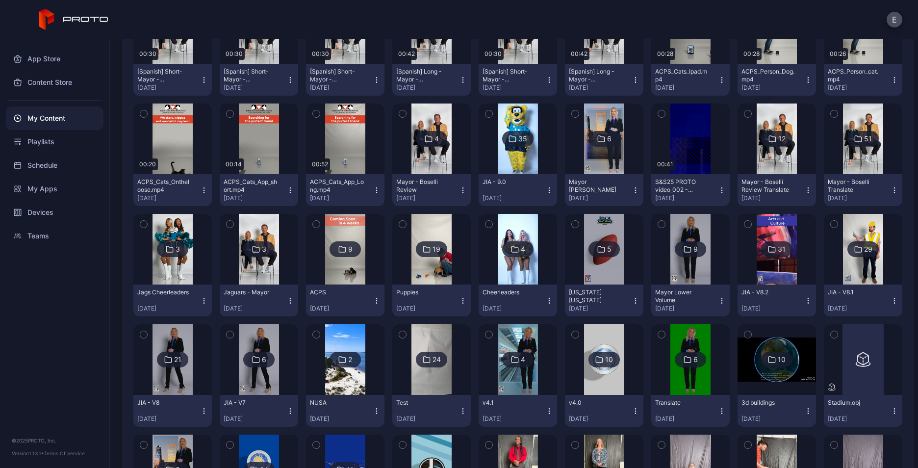
click at [257, 268] on img at bounding box center [259, 249] width 40 height 71
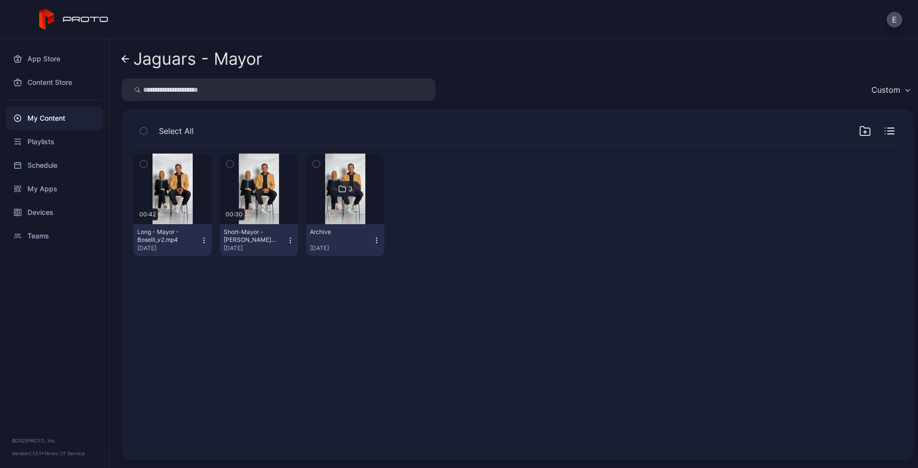
click at [143, 284] on div "Preview 00:42 Long - Mayor - Boselli_v2.mp4 [DATE] Preview 00:30 Short-Mayor - …" at bounding box center [517, 297] width 784 height 318
click at [227, 295] on div "Preview 00:42 Long - Mayor - Boselli_v2.mp4 [DATE] Preview 00:30 Short-Mayor - …" at bounding box center [517, 297] width 784 height 318
click at [201, 235] on button "Long - Mayor - Boselli_v2.mp4 [DATE]" at bounding box center [172, 240] width 78 height 32
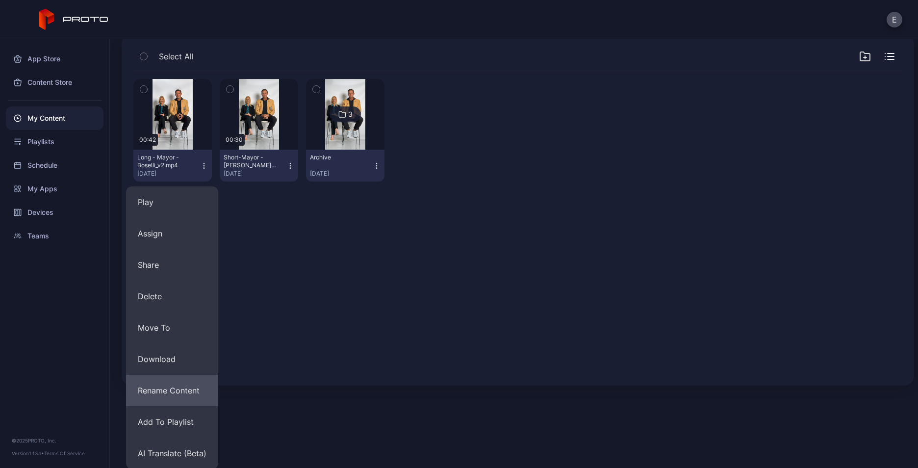
scroll to position [75, 0]
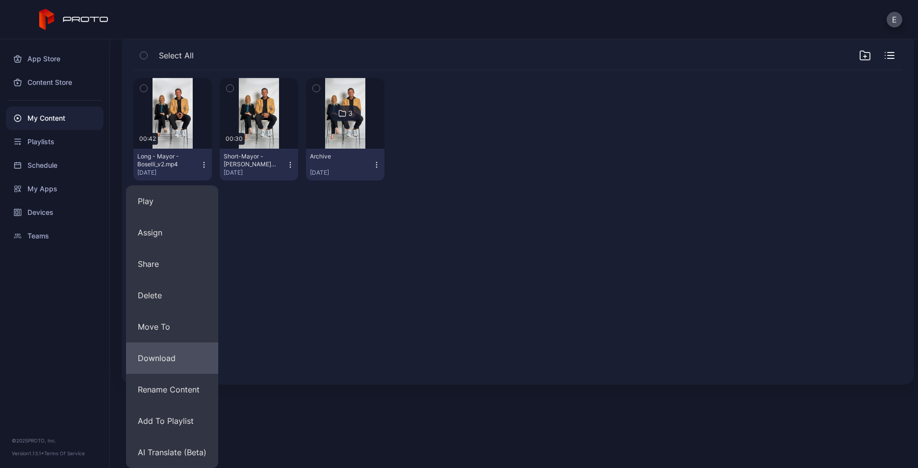
click at [168, 358] on button "Download" at bounding box center [172, 357] width 92 height 31
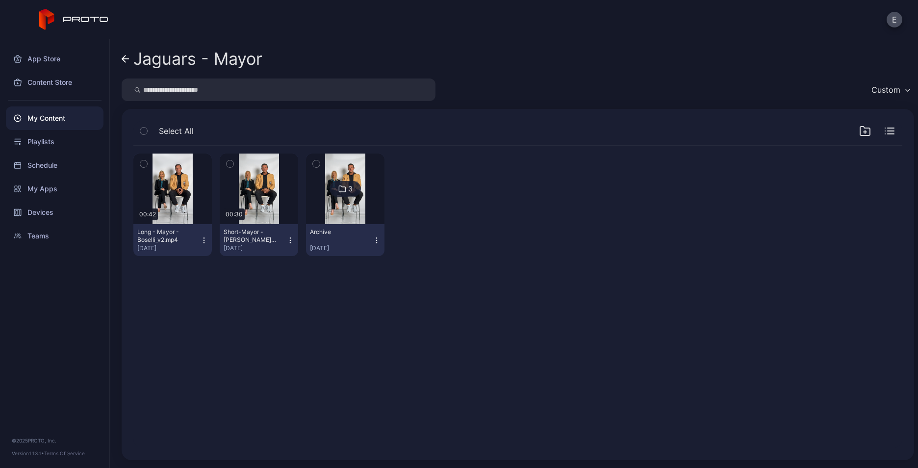
click at [130, 61] on link "Jaguars - Mayor" at bounding box center [192, 59] width 141 height 24
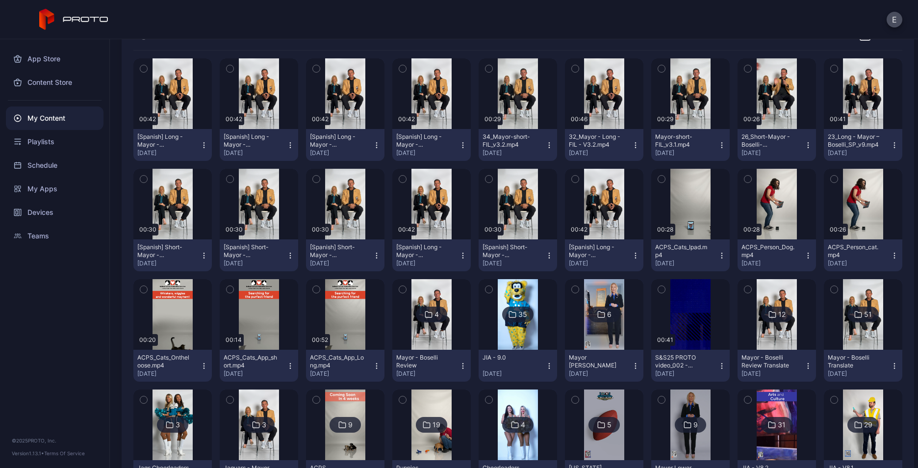
scroll to position [147, 0]
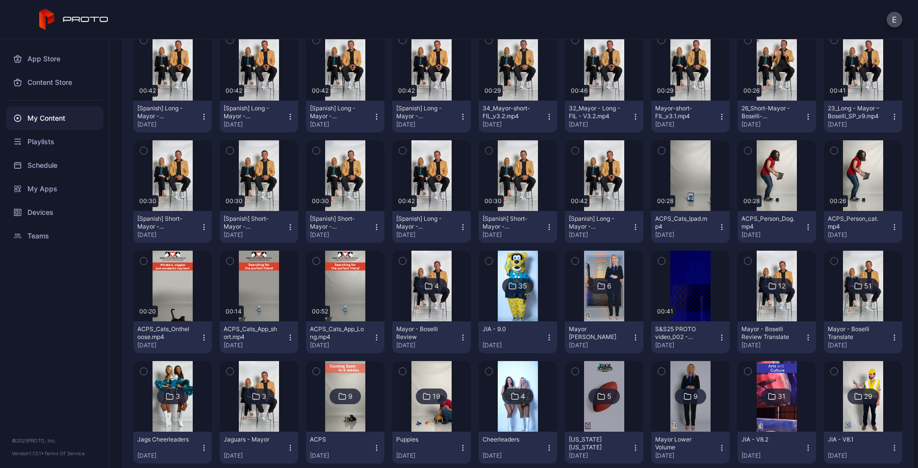
click at [843, 294] on img at bounding box center [863, 285] width 40 height 71
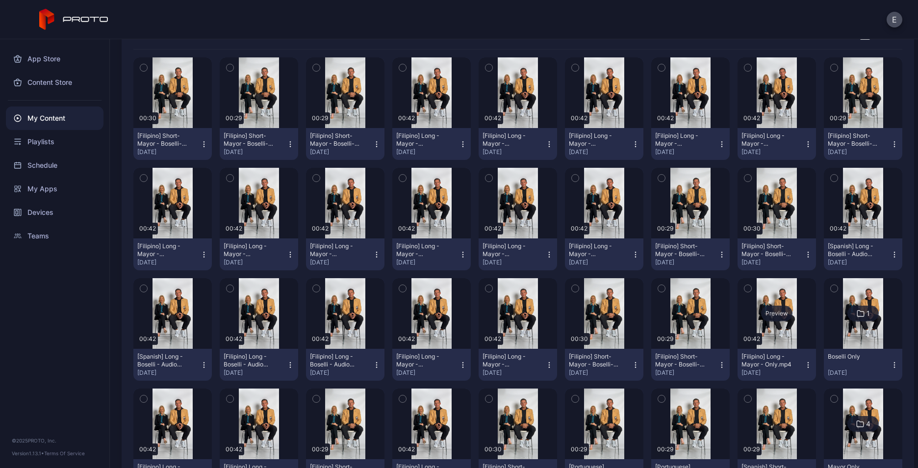
scroll to position [98, 0]
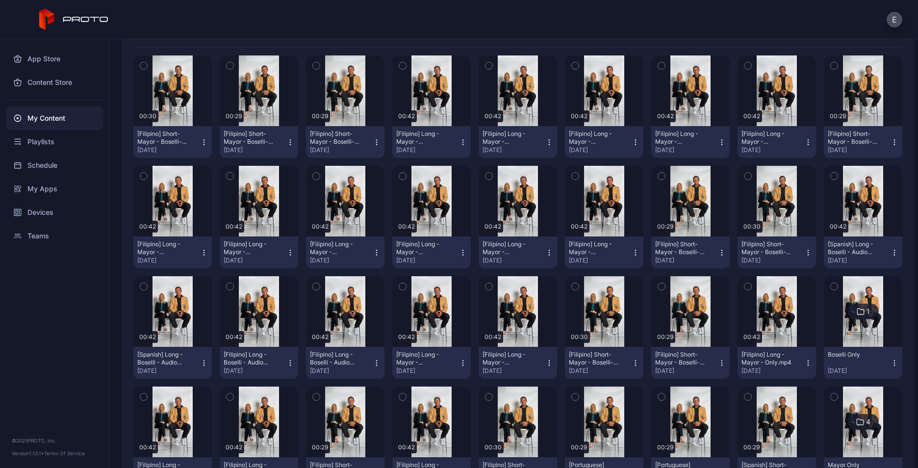
click at [846, 326] on img at bounding box center [863, 311] width 40 height 71
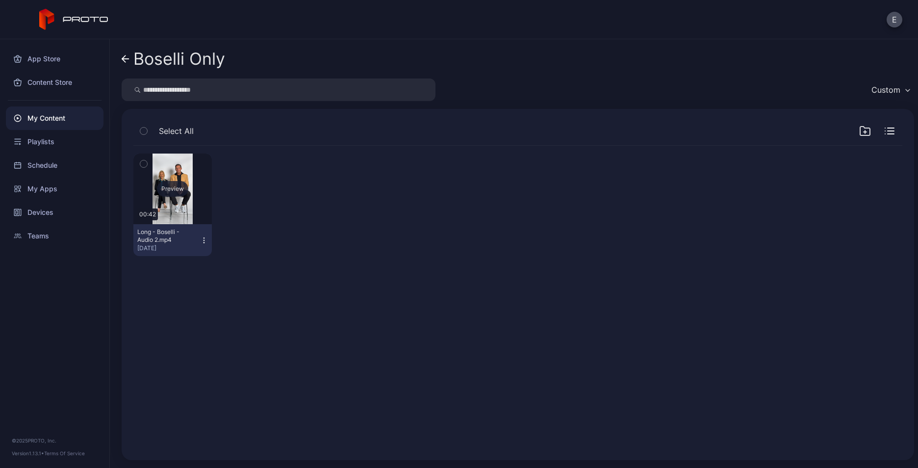
click at [190, 192] on div "Preview" at bounding box center [172, 188] width 78 height 71
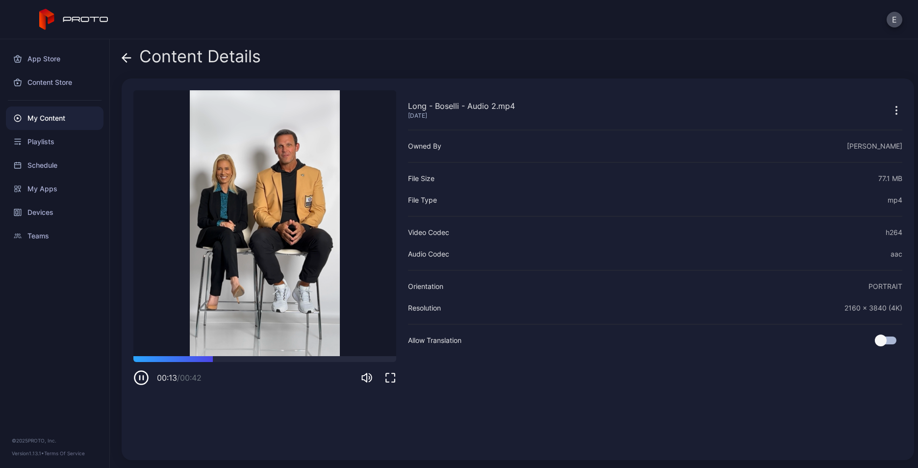
click at [143, 379] on icon "button" at bounding box center [143, 377] width 0 height 4
click at [890, 105] on icon "button" at bounding box center [896, 110] width 12 height 12
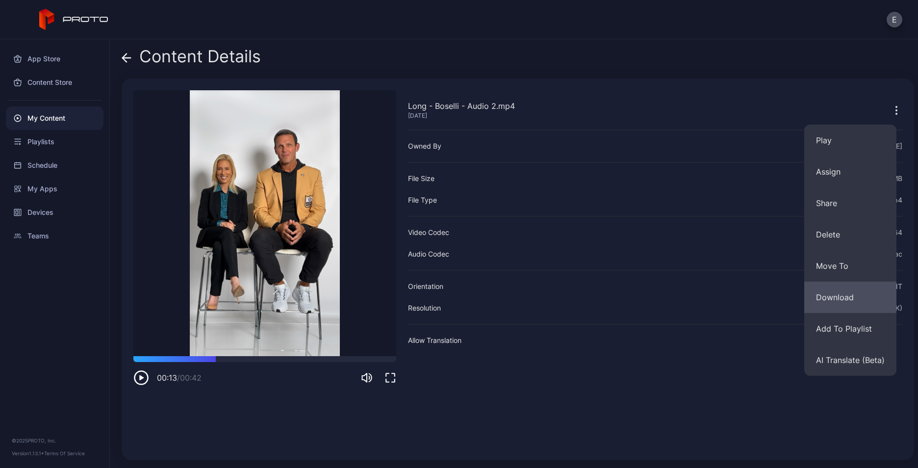
click at [857, 294] on button "Download" at bounding box center [850, 296] width 92 height 31
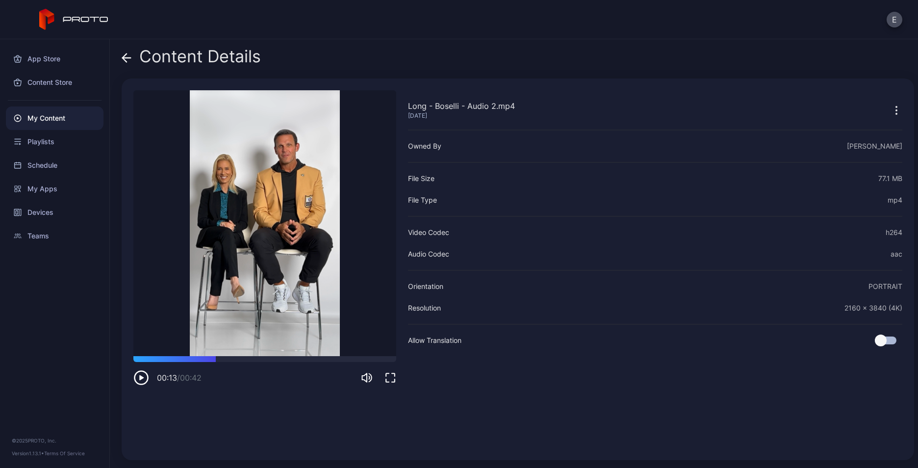
drag, startPoint x: 514, startPoint y: 40, endPoint x: 496, endPoint y: 39, distance: 18.1
click at [513, 40] on div "Content Details Long - Boselli - Audio 2.mp4 Aug 25, 2025 Sorry, your browser d…" at bounding box center [514, 253] width 808 height 428
click at [121, 60] on div "Content Details Long - Boselli - Audio 2.mp4 Aug 25, 2025 Sorry, your browser d…" at bounding box center [514, 253] width 808 height 428
click at [133, 61] on div "Content Details" at bounding box center [191, 59] width 139 height 24
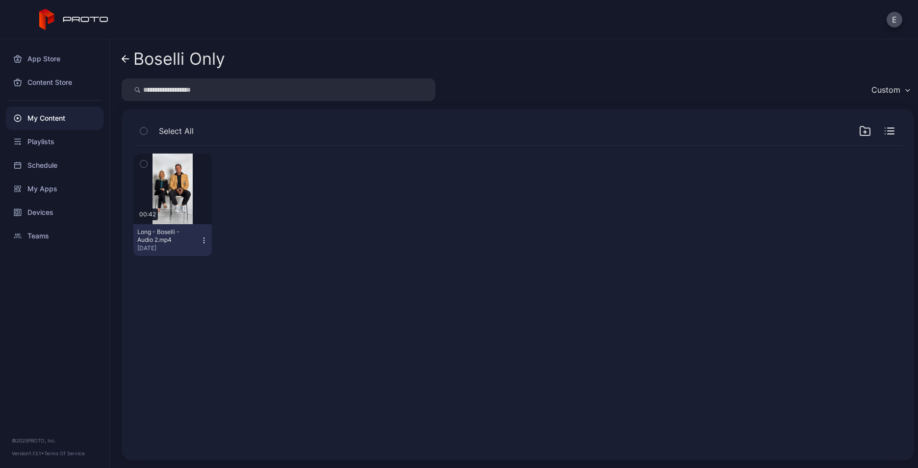
click at [203, 239] on icon "button" at bounding box center [204, 240] width 8 height 8
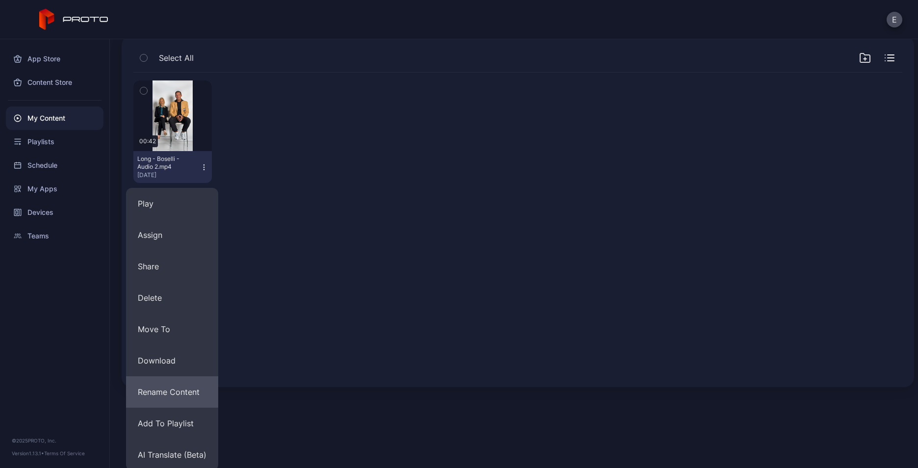
scroll to position [75, 0]
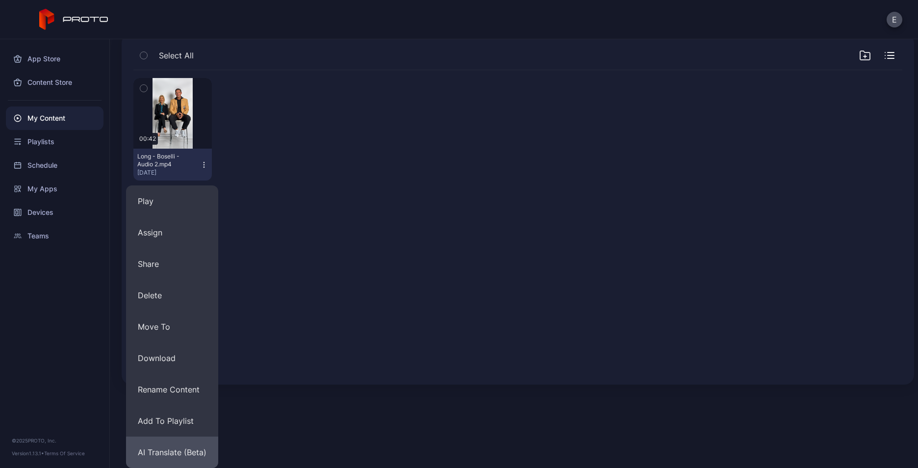
click at [194, 455] on button "AI Translate (Beta)" at bounding box center [172, 451] width 92 height 31
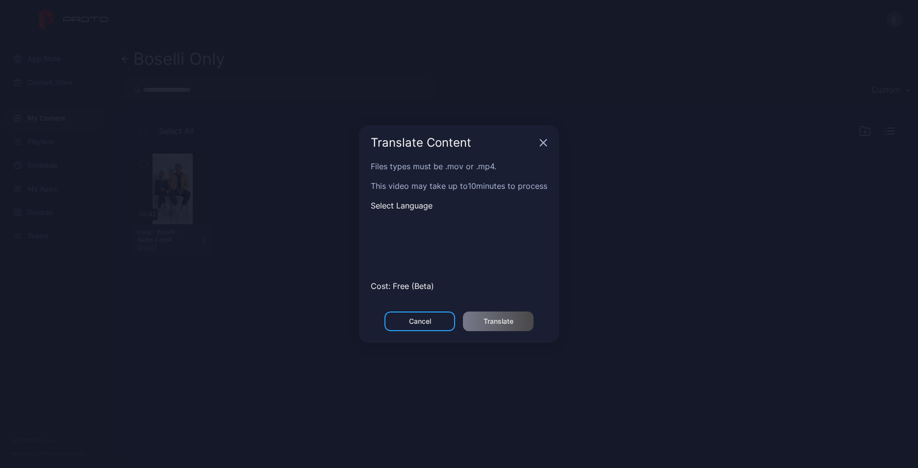
scroll to position [0, 0]
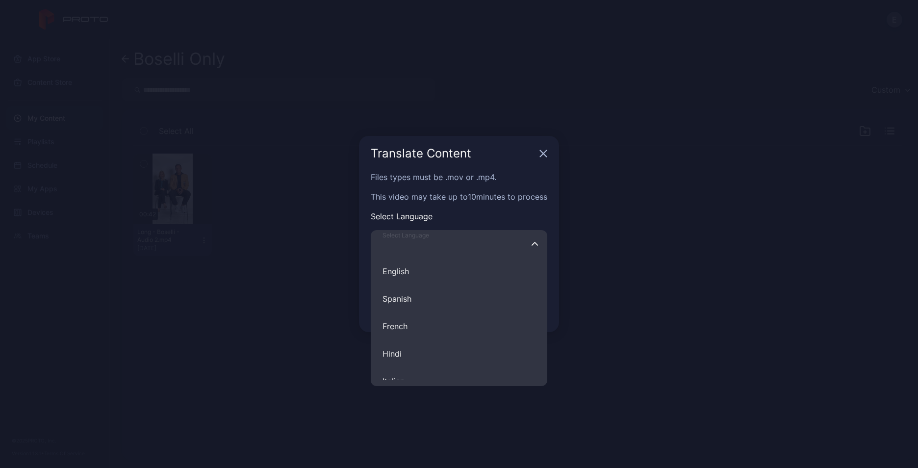
click at [487, 243] on input "Select Language English Spanish French Hindi Italian German Polish Portuguese C…" at bounding box center [459, 243] width 176 height 27
click at [433, 291] on button "Spanish" at bounding box center [459, 298] width 176 height 27
type input "*******"
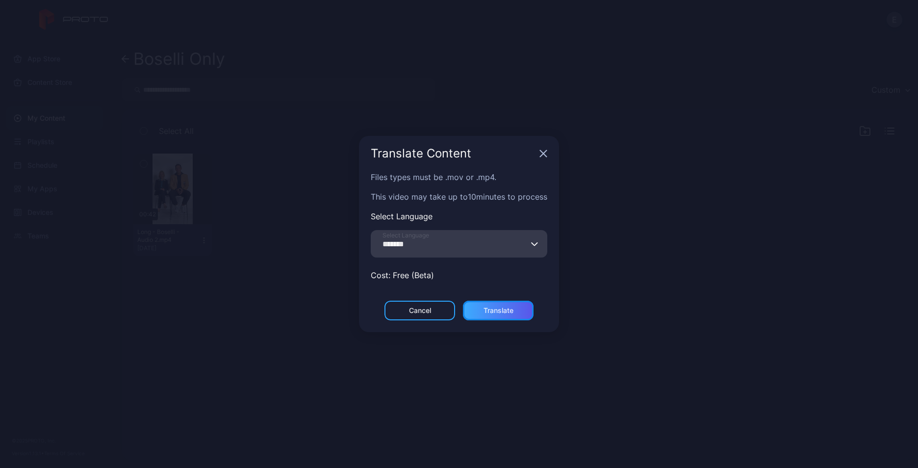
click at [499, 307] on div "Translate" at bounding box center [498, 310] width 30 height 8
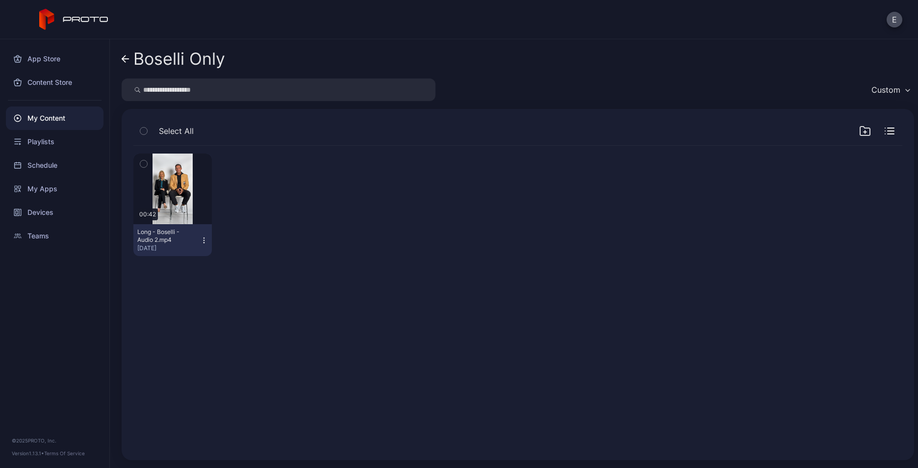
click at [202, 239] on icon "button" at bounding box center [204, 240] width 8 height 8
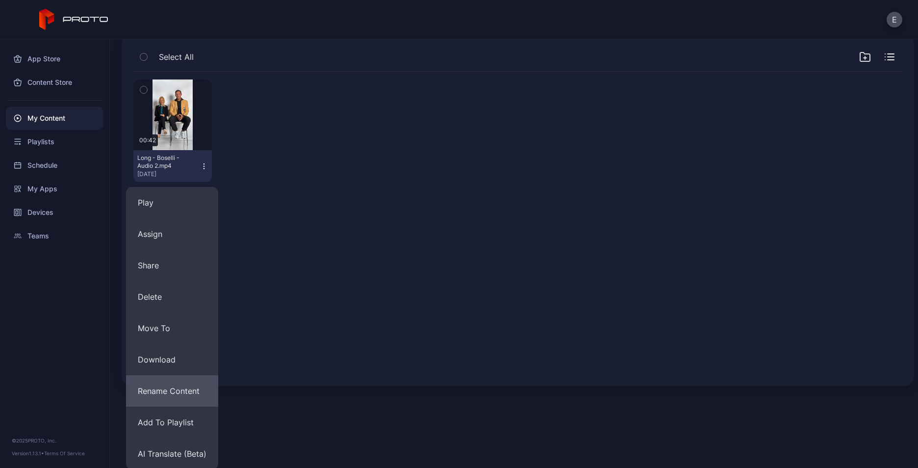
scroll to position [75, 0]
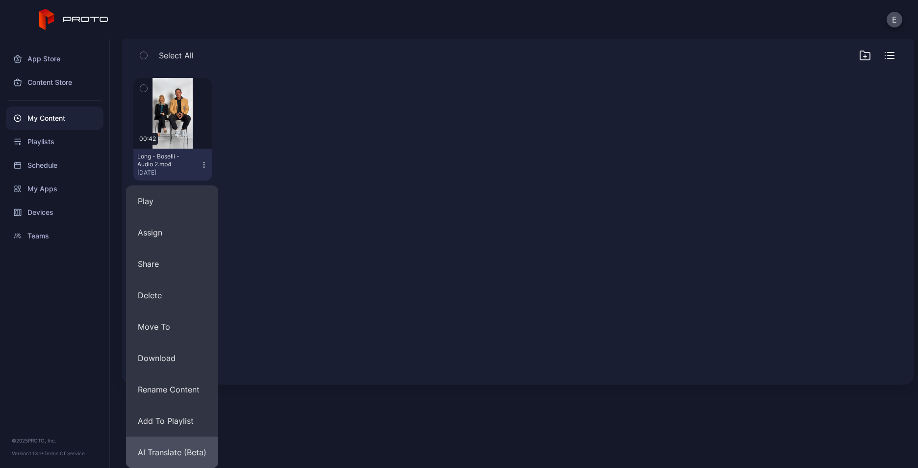
click at [206, 450] on button "AI Translate (Beta)" at bounding box center [172, 451] width 92 height 31
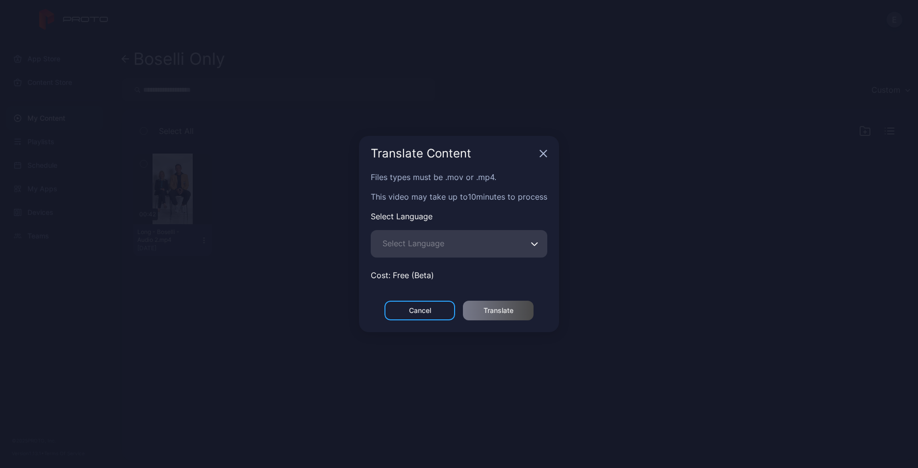
click at [416, 248] on span "Select Language" at bounding box center [413, 243] width 62 height 12
click at [416, 248] on input "Select Language" at bounding box center [459, 243] width 176 height 27
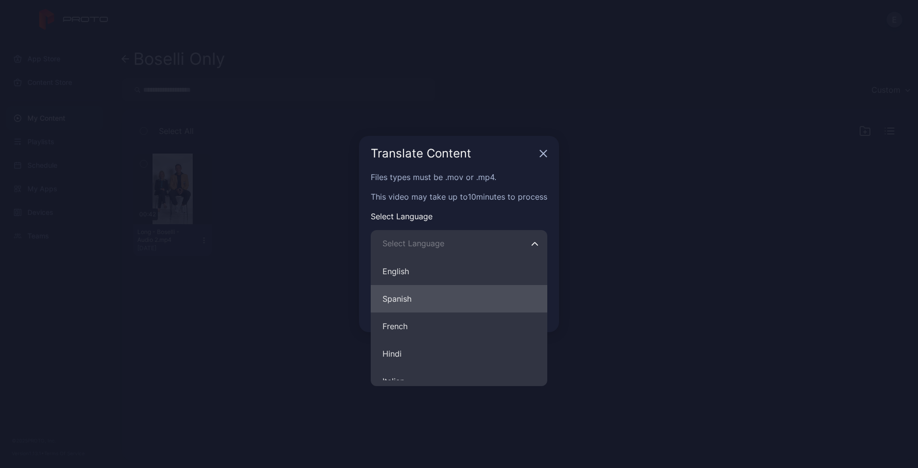
click at [414, 302] on button "Spanish" at bounding box center [459, 298] width 176 height 27
type input "*******"
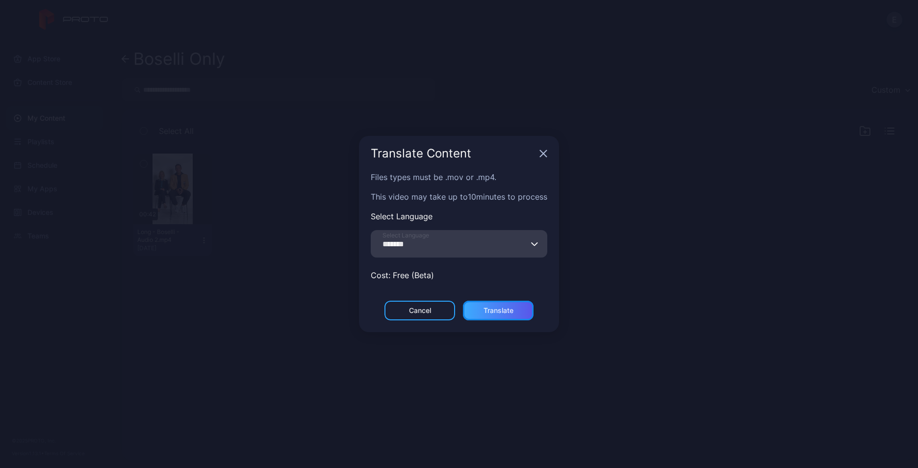
click at [485, 311] on div "Translate" at bounding box center [498, 310] width 30 height 8
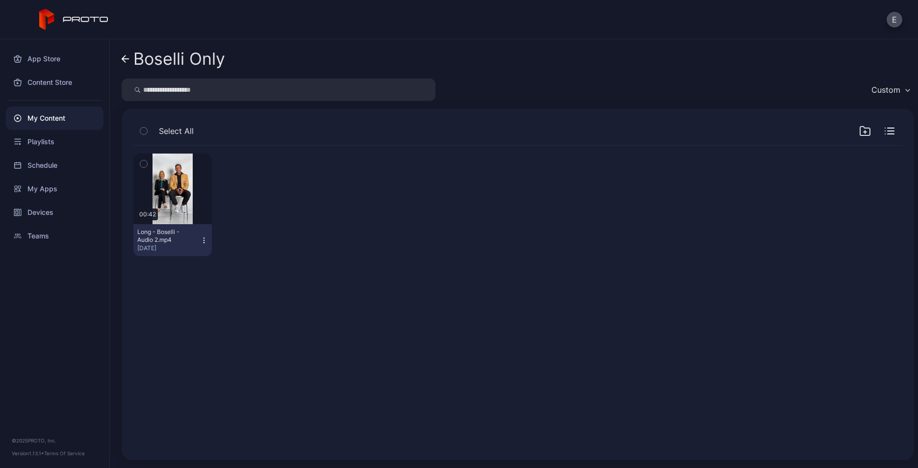
click at [126, 57] on icon at bounding box center [126, 59] width 8 height 8
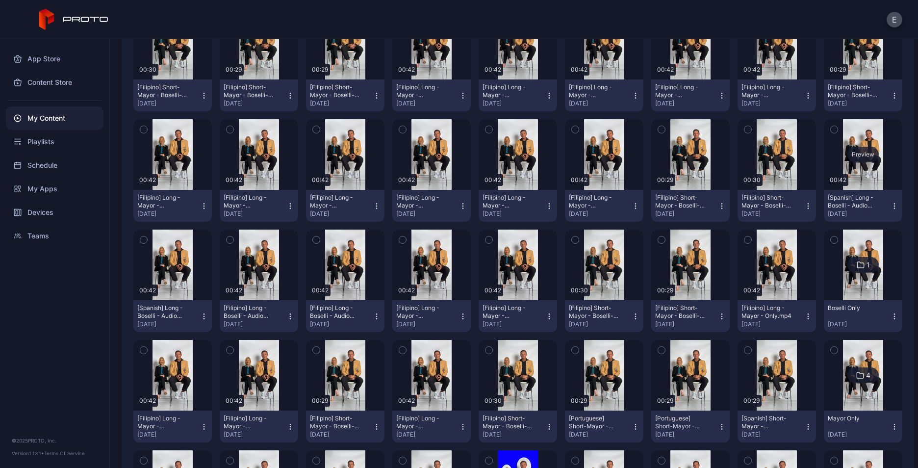
scroll to position [147, 0]
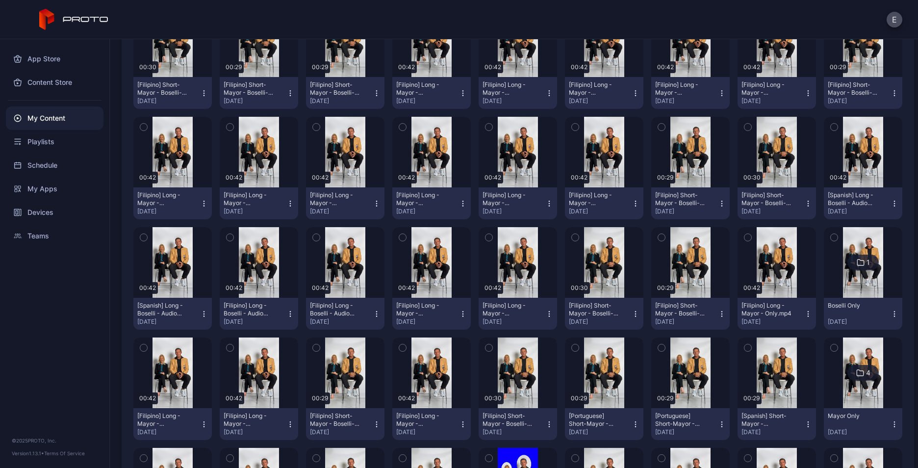
click at [851, 356] on img at bounding box center [863, 372] width 40 height 71
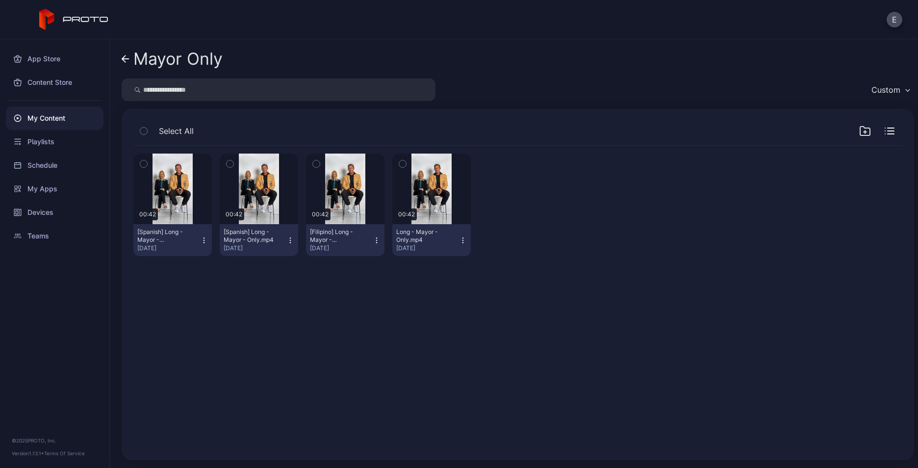
click at [286, 238] on icon "button" at bounding box center [290, 240] width 8 height 8
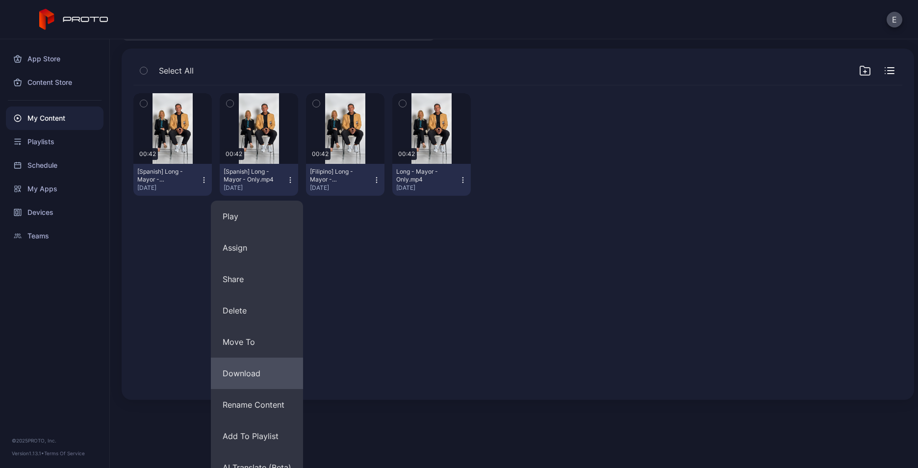
scroll to position [75, 0]
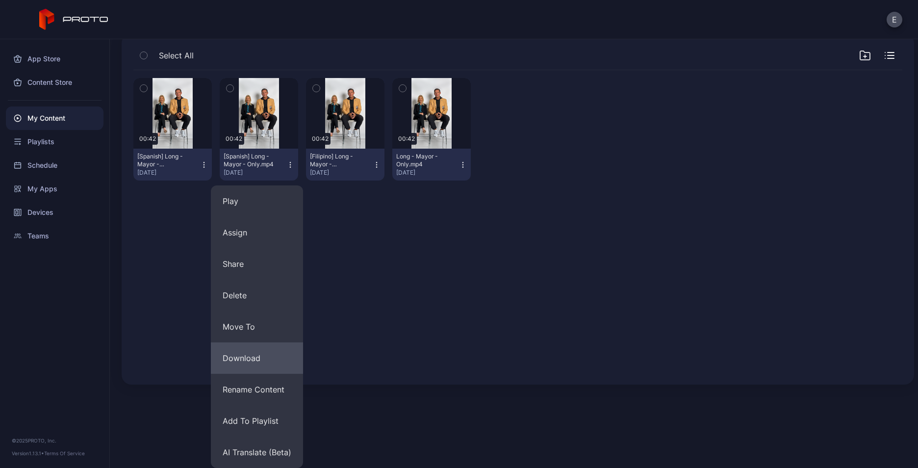
click at [276, 358] on button "Download" at bounding box center [257, 357] width 92 height 31
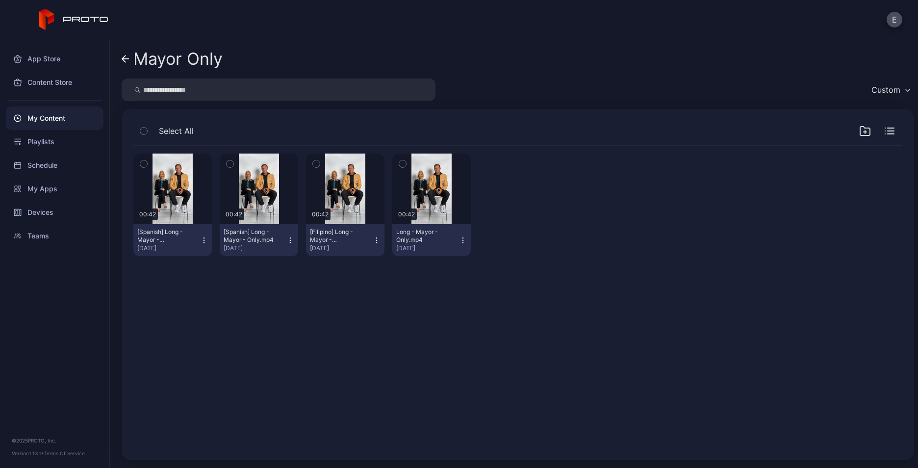
click at [203, 240] on icon "button" at bounding box center [204, 240] width 8 height 8
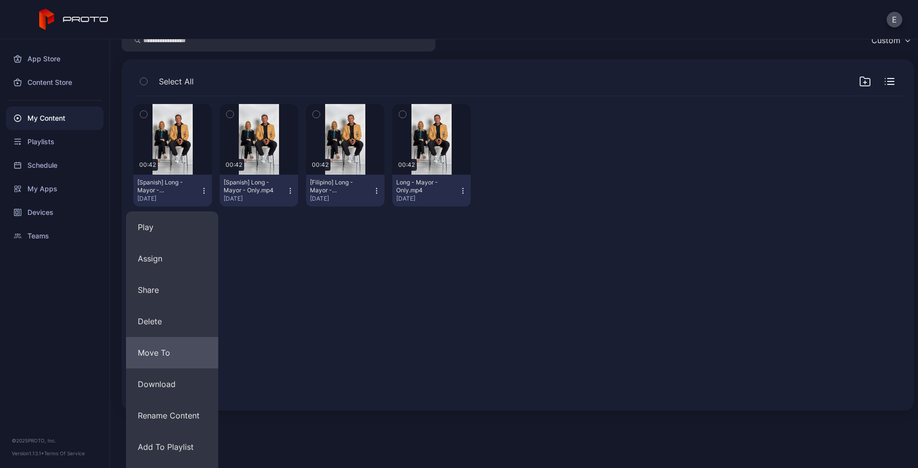
scroll to position [75, 0]
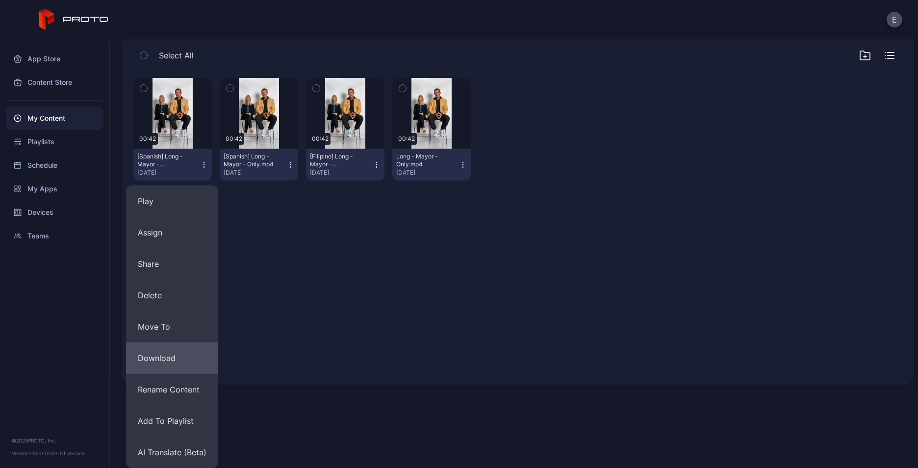
click at [178, 351] on button "Download" at bounding box center [172, 357] width 92 height 31
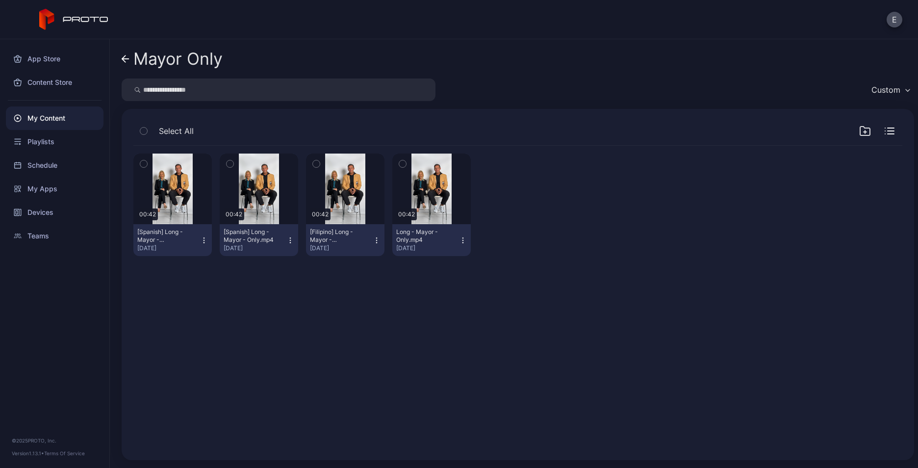
click at [120, 55] on div "Mayor Only Custom Select All Preview 00:42 [Spanish] Long - Mayor - Only(1).mp4…" at bounding box center [514, 253] width 808 height 428
click at [124, 63] on link "Mayor Only" at bounding box center [172, 59] width 101 height 24
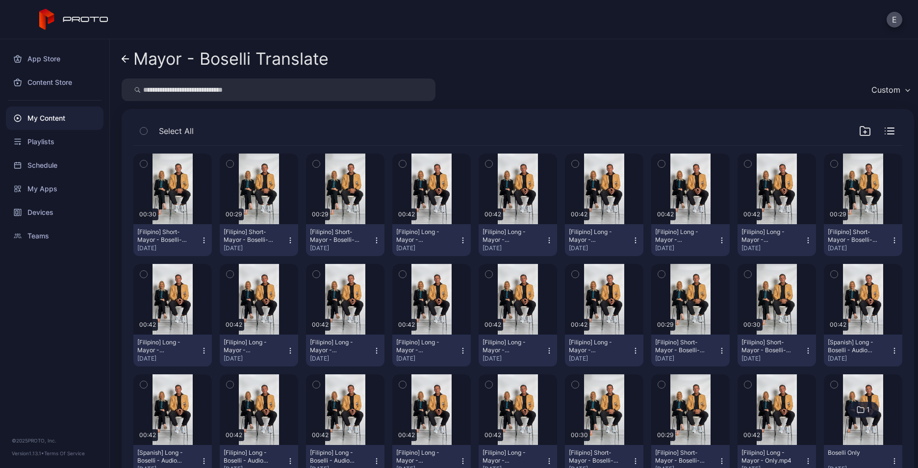
click at [859, 129] on icon "button" at bounding box center [865, 131] width 12 height 12
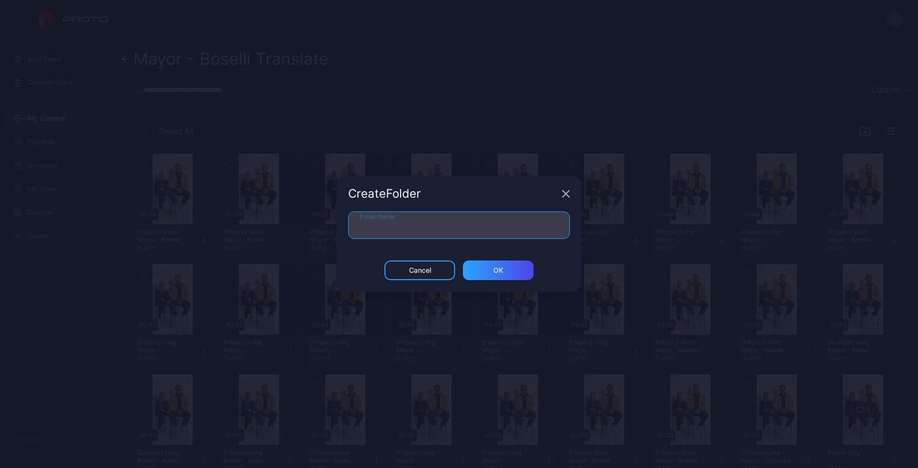
click at [493, 230] on input "Folder Name" at bounding box center [459, 224] width 222 height 27
type input "*"
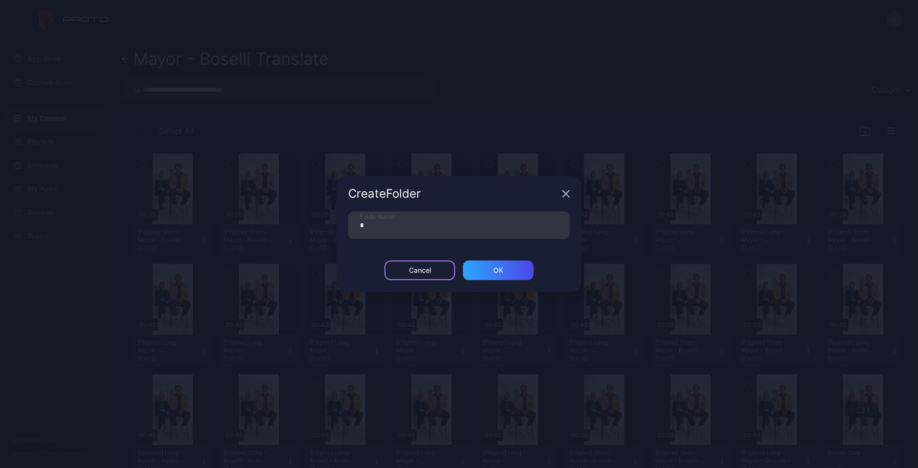
click at [431, 267] on div "Cancel" at bounding box center [419, 270] width 71 height 20
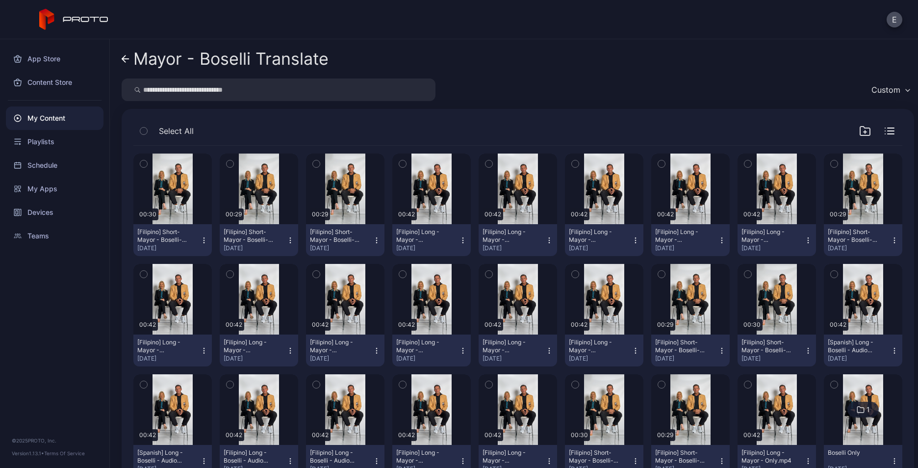
click at [147, 162] on div "button" at bounding box center [144, 164] width 8 height 8
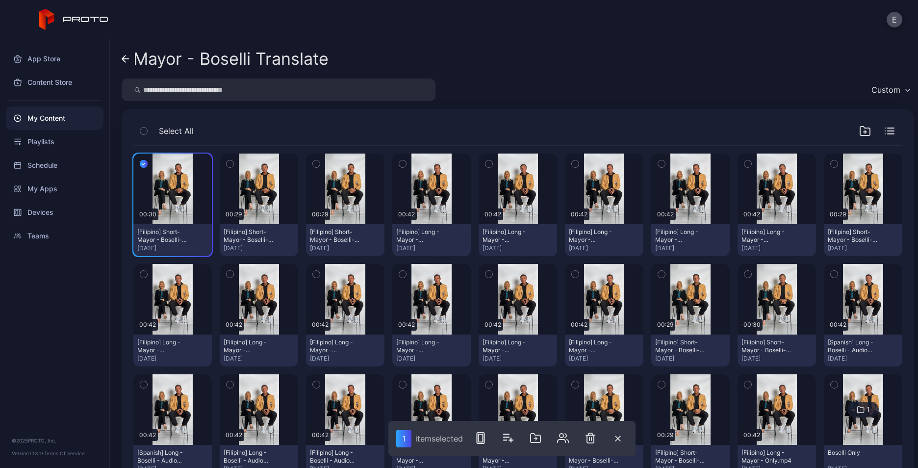
click at [230, 164] on icon "button" at bounding box center [229, 163] width 7 height 11
click at [314, 160] on icon "button" at bounding box center [316, 163] width 7 height 11
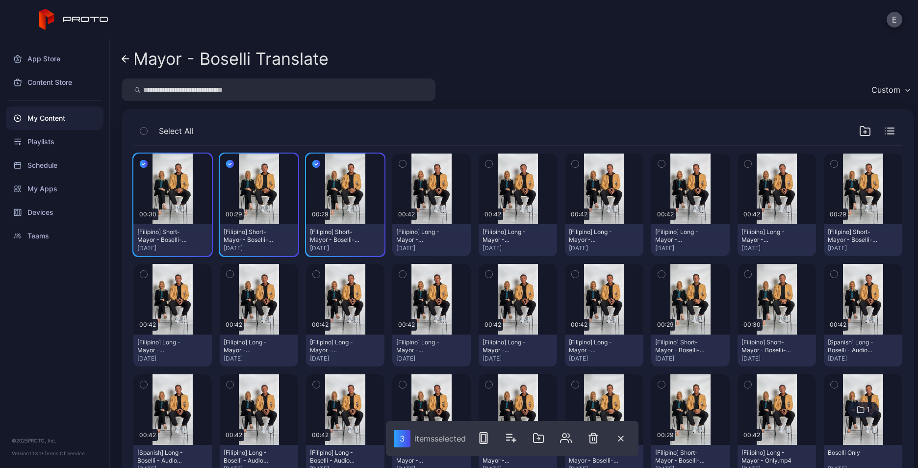
click at [399, 160] on icon "button" at bounding box center [402, 163] width 7 height 11
click at [485, 165] on icon "button" at bounding box center [488, 163] width 7 height 11
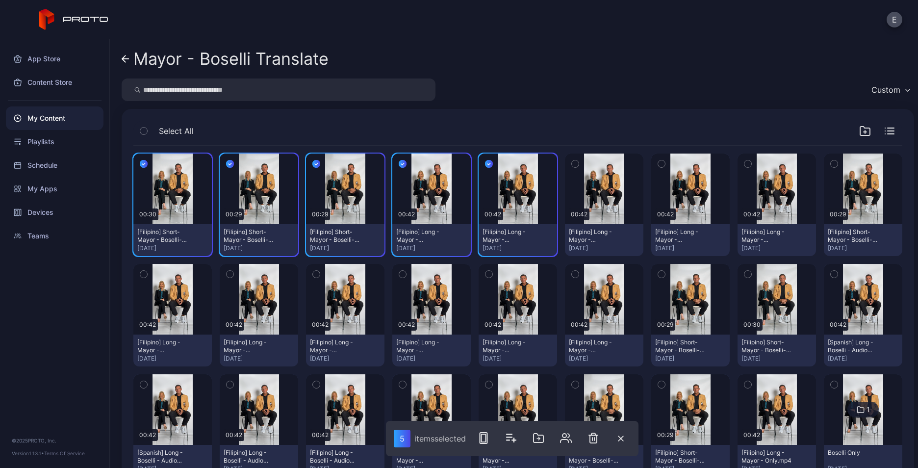
click at [573, 162] on button "button" at bounding box center [575, 163] width 21 height 21
drag, startPoint x: 651, startPoint y: 160, endPoint x: 740, endPoint y: 165, distance: 89.4
click at [658, 160] on icon "button" at bounding box center [661, 163] width 7 height 11
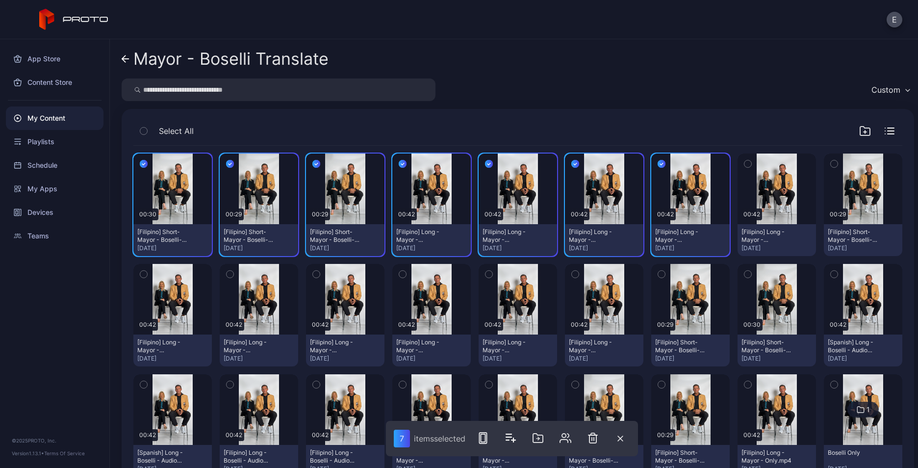
click at [744, 163] on icon "button" at bounding box center [747, 163] width 7 height 11
click at [830, 165] on icon "button" at bounding box center [833, 163] width 7 height 11
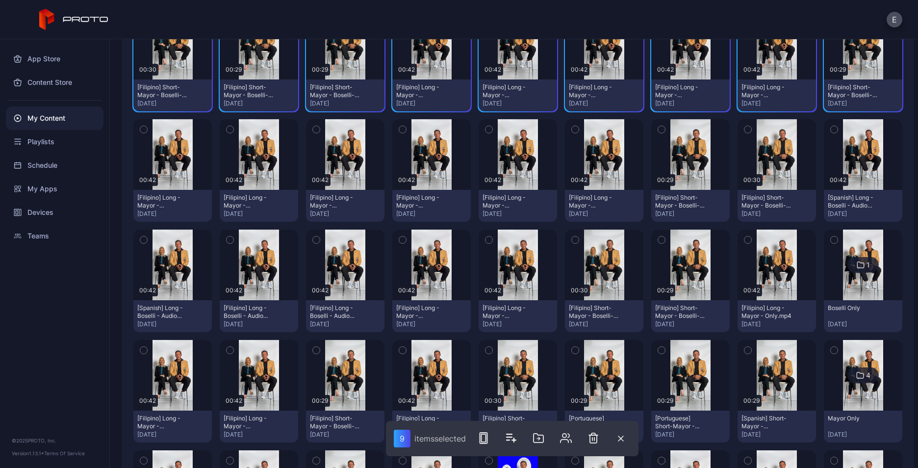
scroll to position [147, 0]
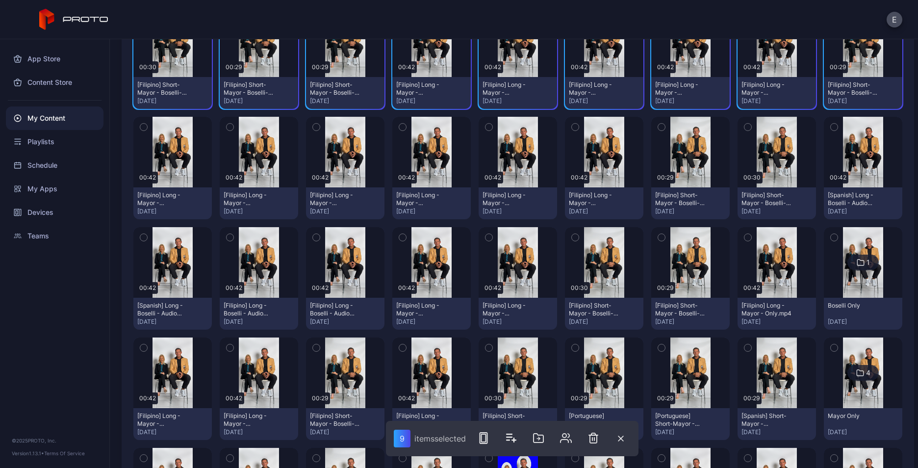
click at [830, 131] on icon "button" at bounding box center [833, 127] width 7 height 11
click at [744, 127] on div "button" at bounding box center [748, 127] width 8 height 8
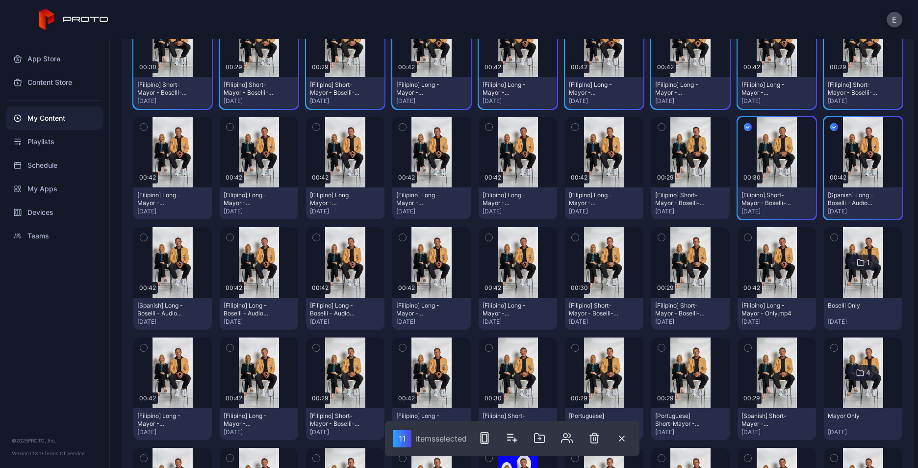
click at [399, 235] on icon "button" at bounding box center [402, 237] width 7 height 11
click at [317, 238] on icon "button" at bounding box center [316, 237] width 7 height 11
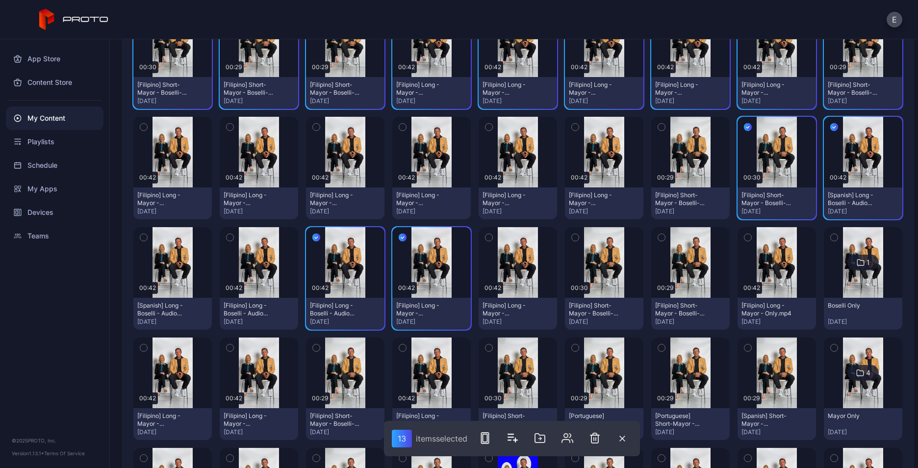
click at [144, 127] on icon "button" at bounding box center [143, 126] width 2 height 1
click at [224, 127] on button "button" at bounding box center [230, 127] width 21 height 21
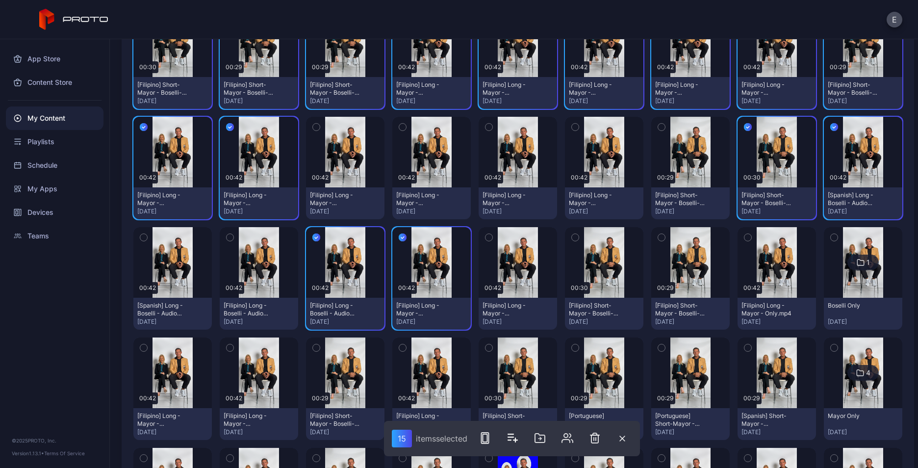
click at [309, 125] on button "button" at bounding box center [316, 127] width 21 height 21
click at [403, 127] on button "button" at bounding box center [402, 127] width 21 height 21
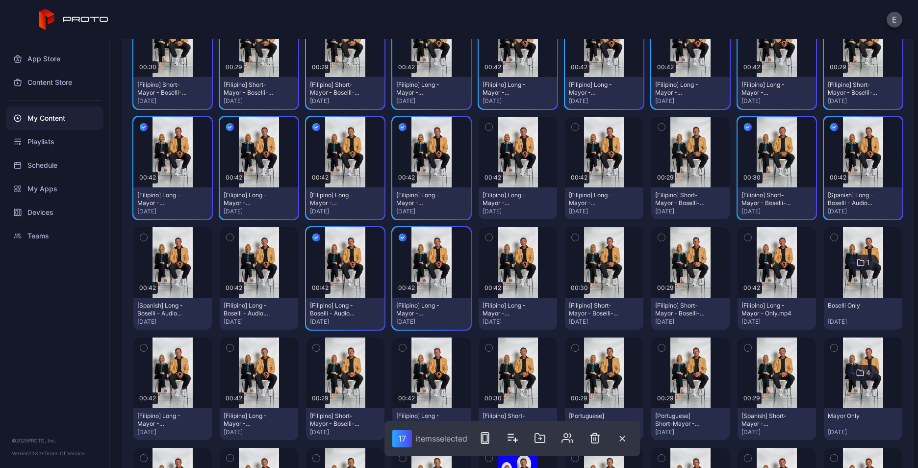
click at [485, 122] on icon "button" at bounding box center [488, 127] width 7 height 11
click at [572, 127] on icon "button" at bounding box center [575, 127] width 7 height 11
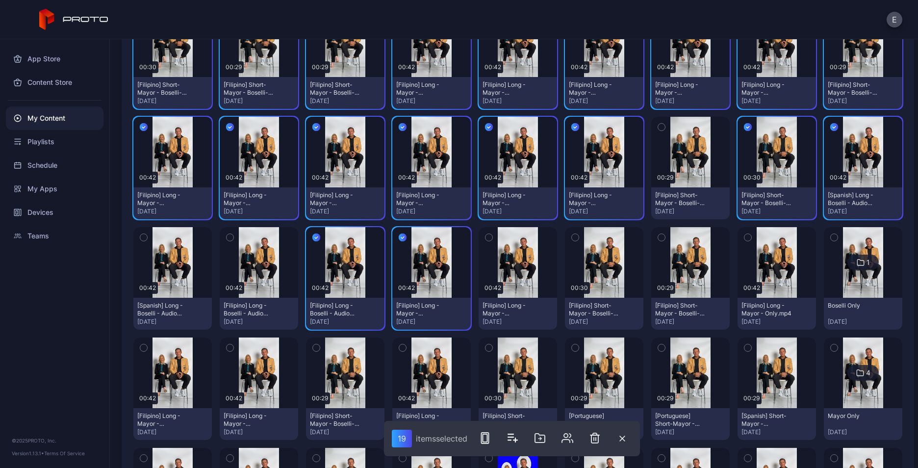
click at [657, 127] on button "button" at bounding box center [661, 127] width 21 height 21
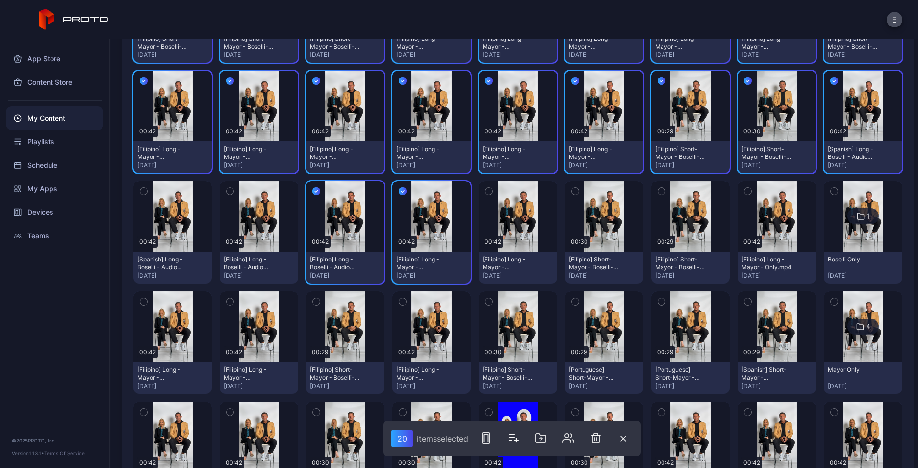
scroll to position [196, 0]
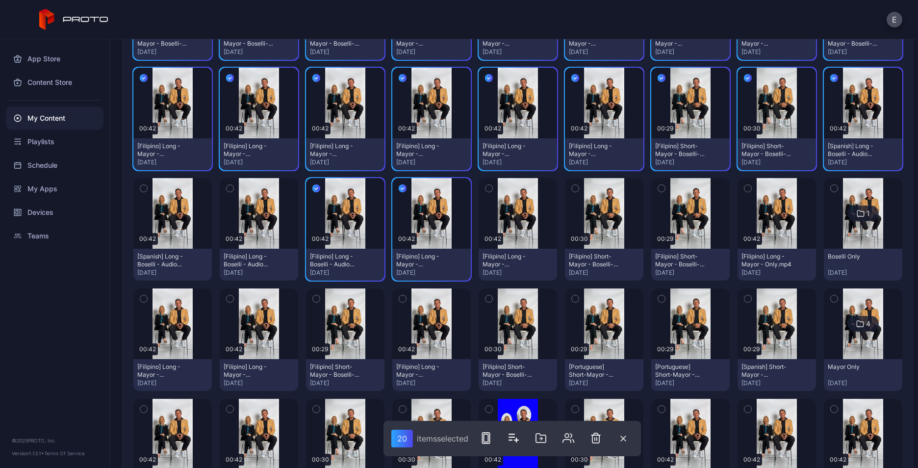
click at [140, 181] on button "button" at bounding box center [143, 188] width 21 height 21
click at [228, 185] on icon "button" at bounding box center [229, 188] width 7 height 11
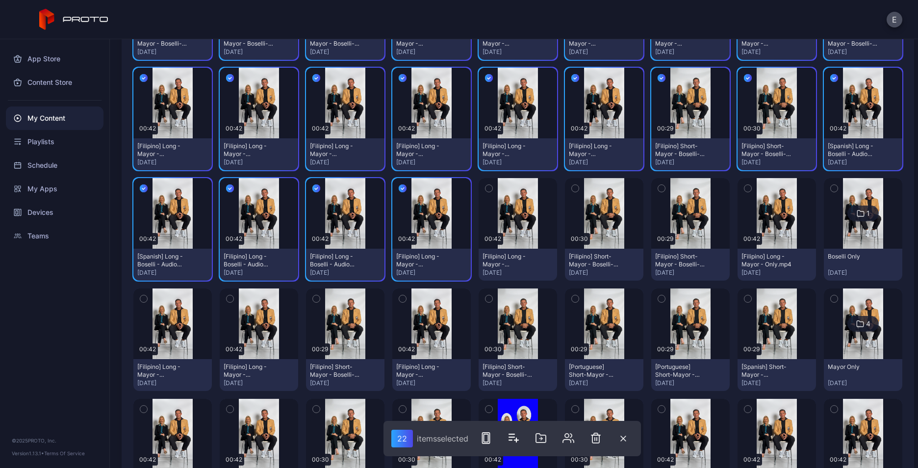
click at [485, 187] on icon "button" at bounding box center [488, 188] width 7 height 11
click at [572, 189] on icon "button" at bounding box center [575, 188] width 7 height 11
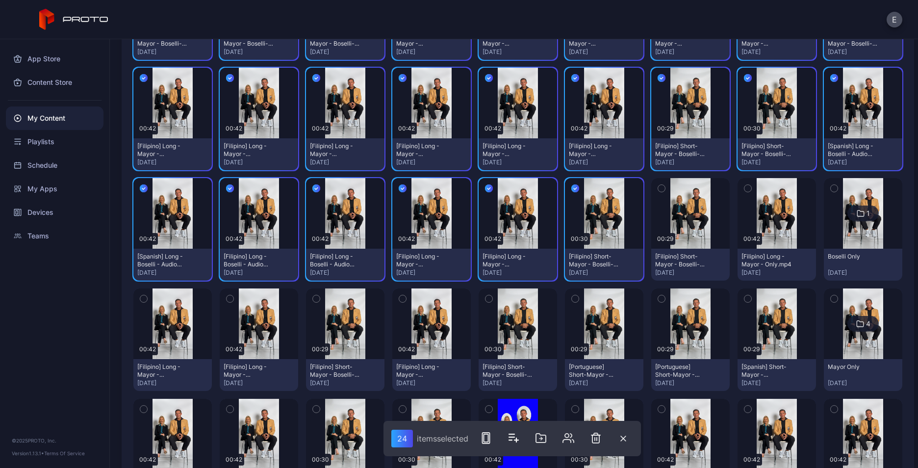
click at [658, 190] on icon "button" at bounding box center [661, 188] width 7 height 11
click at [744, 186] on icon "button" at bounding box center [747, 188] width 7 height 11
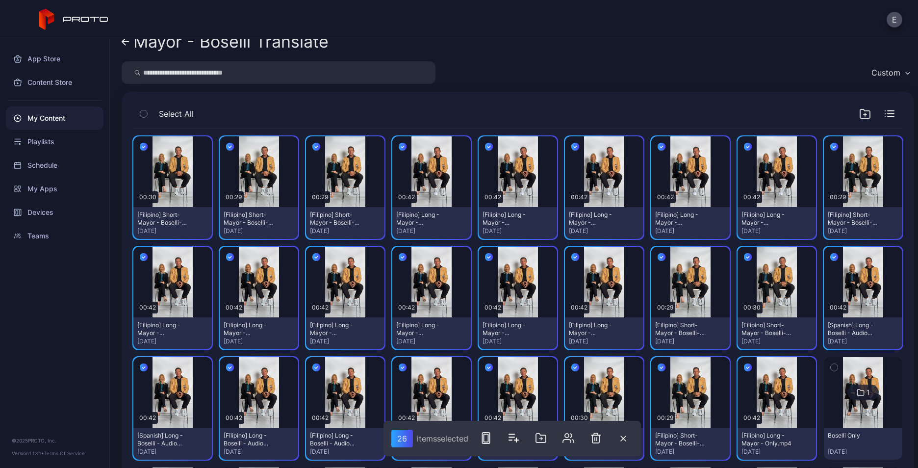
scroll to position [0, 0]
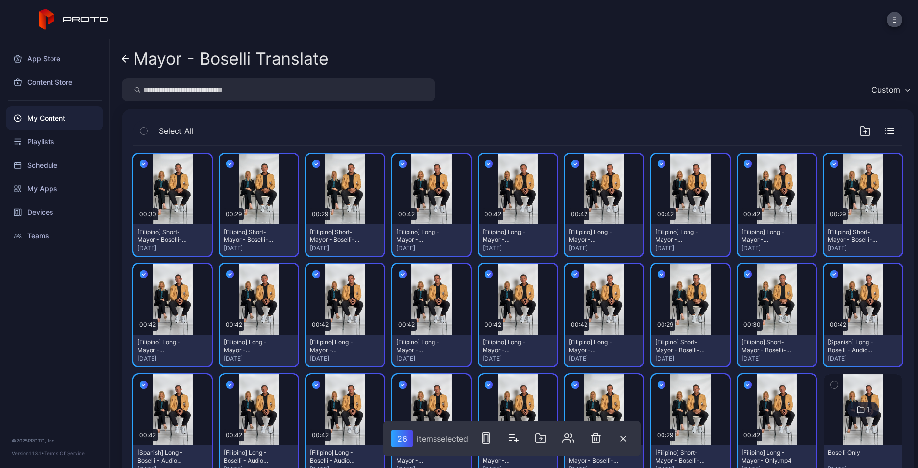
click at [129, 62] on link "Mayor - Boselli Translate" at bounding box center [225, 59] width 207 height 24
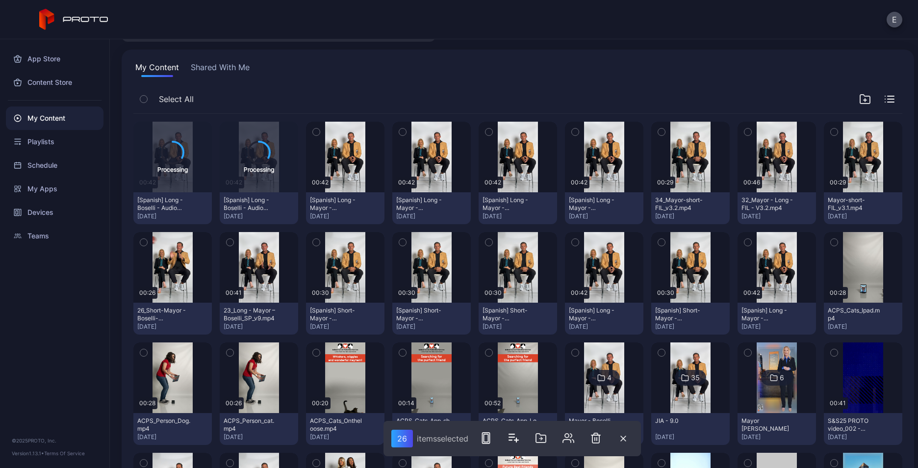
scroll to position [98, 0]
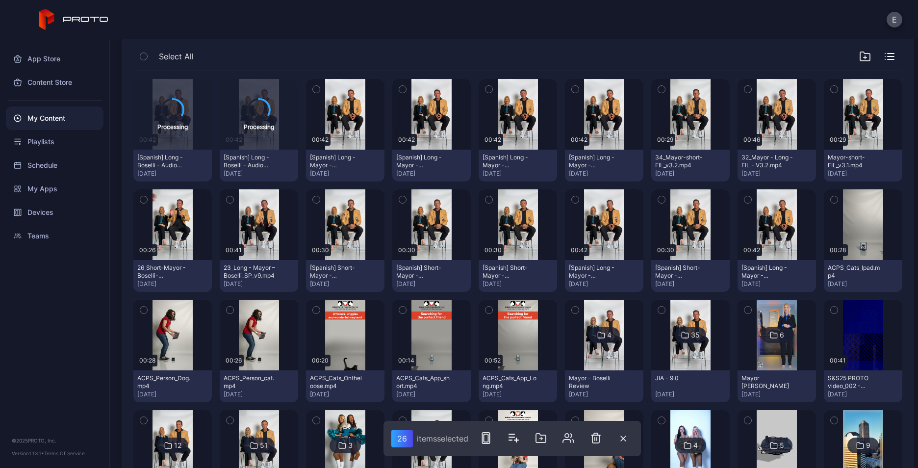
click at [743, 201] on button "button" at bounding box center [747, 199] width 21 height 21
click at [658, 196] on icon "button" at bounding box center [661, 199] width 7 height 11
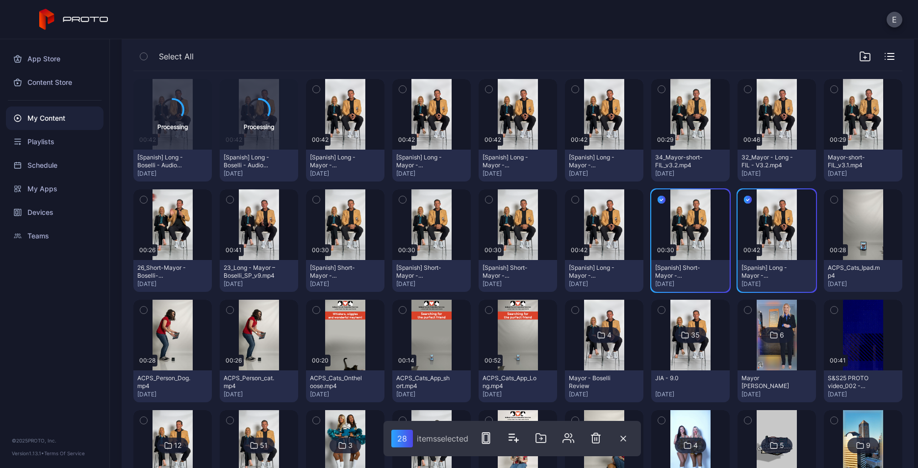
click at [572, 199] on icon "button" at bounding box center [575, 199] width 7 height 11
click at [478, 199] on button "button" at bounding box center [488, 199] width 21 height 21
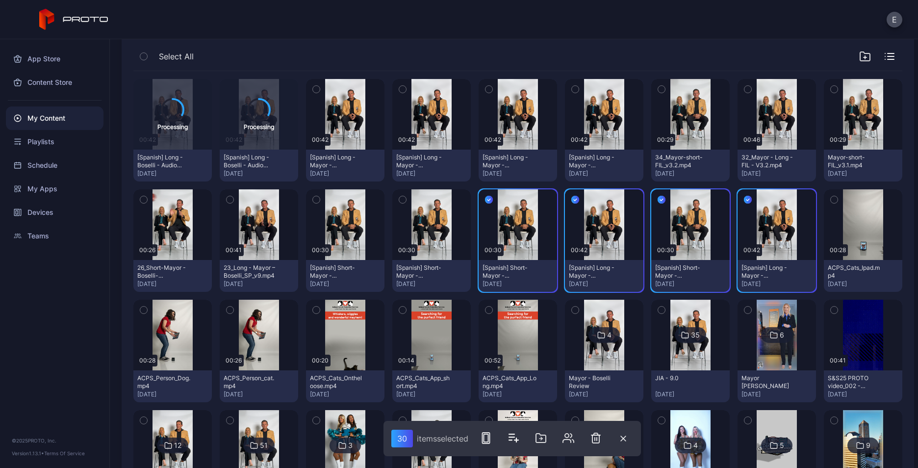
click at [399, 199] on icon "button" at bounding box center [402, 199] width 7 height 11
click at [309, 198] on button "button" at bounding box center [316, 199] width 21 height 21
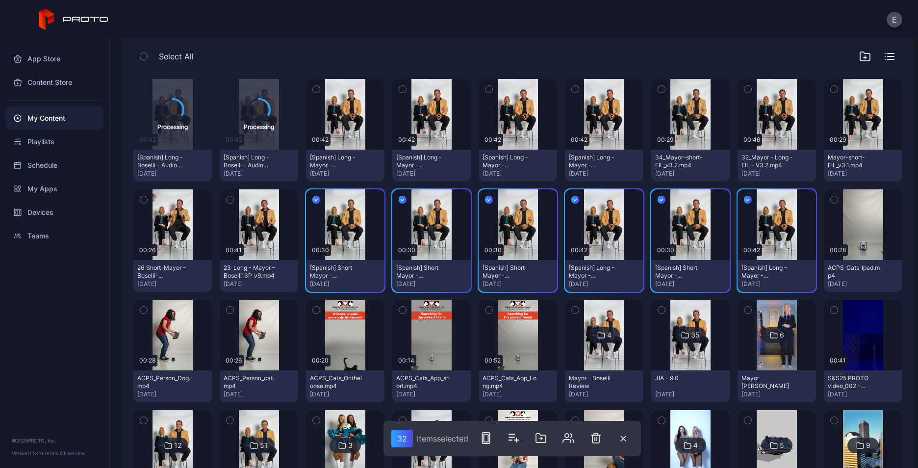
click at [226, 199] on icon "button" at bounding box center [229, 199] width 7 height 11
click at [139, 197] on button "button" at bounding box center [143, 199] width 21 height 21
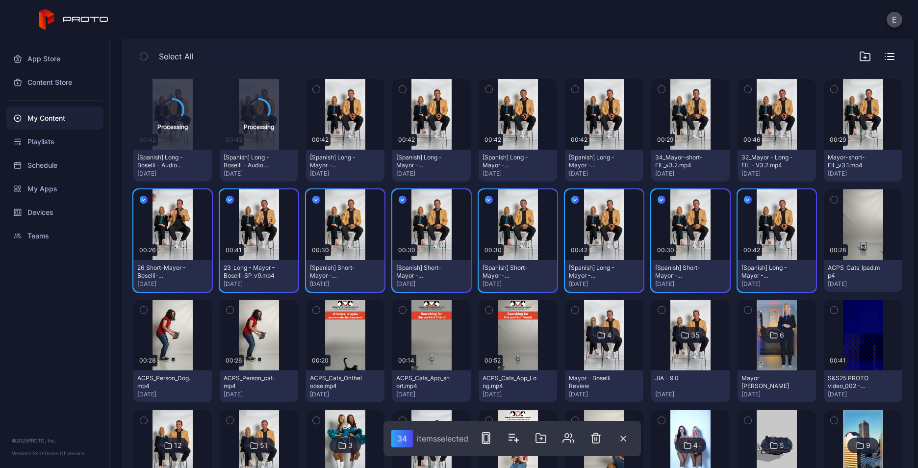
click at [830, 88] on icon "button" at bounding box center [833, 89] width 7 height 11
click at [737, 88] on button "button" at bounding box center [747, 89] width 21 height 21
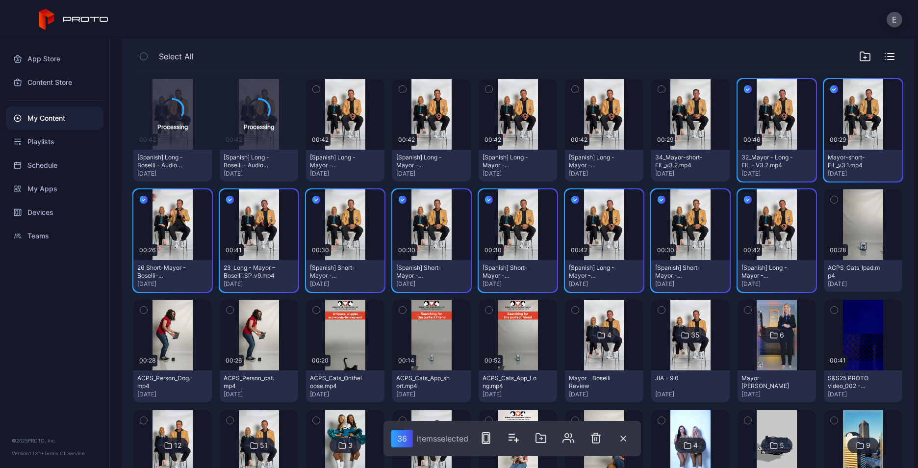
click at [651, 88] on button "button" at bounding box center [661, 89] width 21 height 21
click at [572, 89] on icon "button" at bounding box center [575, 89] width 7 height 11
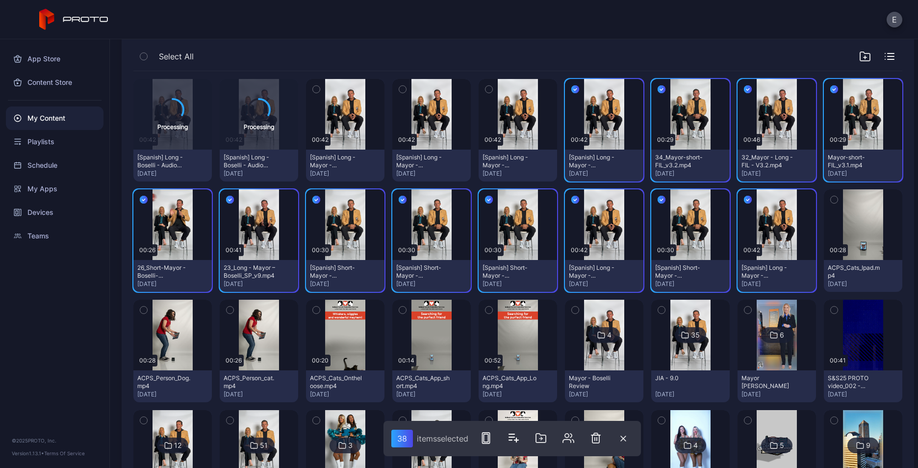
click at [478, 87] on button "button" at bounding box center [488, 89] width 21 height 21
click at [399, 91] on icon "button" at bounding box center [402, 89] width 7 height 11
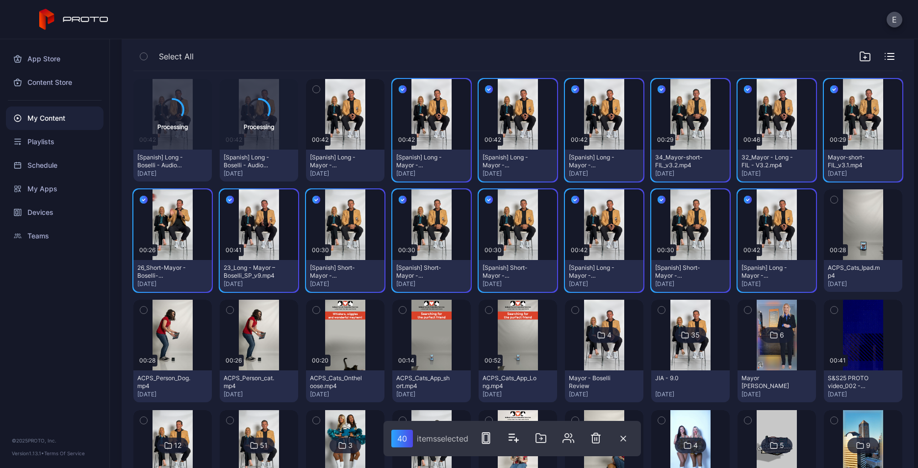
click at [314, 91] on icon "button" at bounding box center [316, 89] width 7 height 11
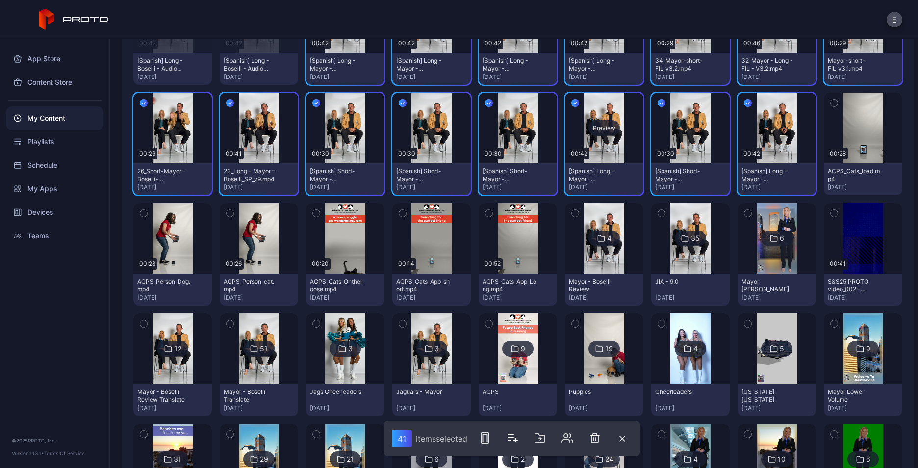
scroll to position [196, 0]
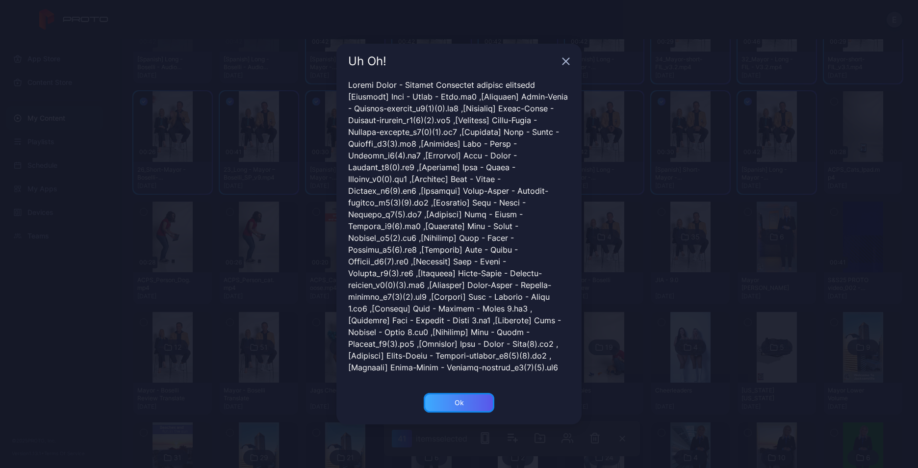
click at [462, 405] on div "Ok" at bounding box center [458, 403] width 9 height 8
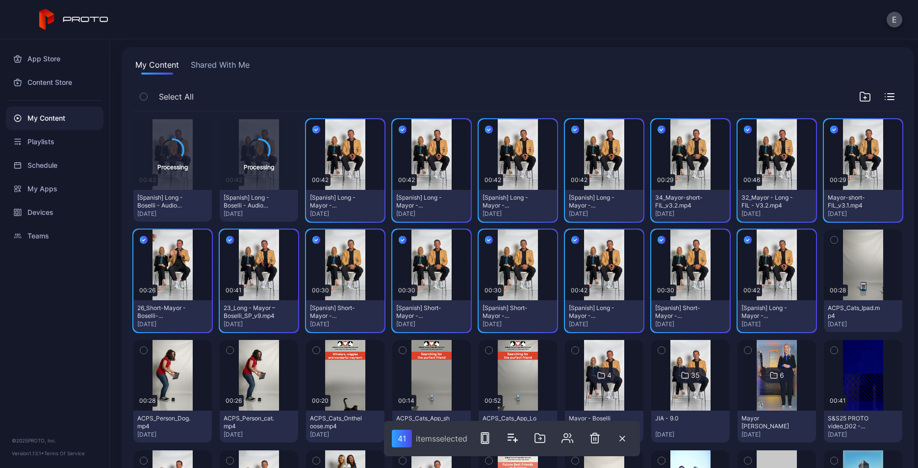
scroll to position [0, 0]
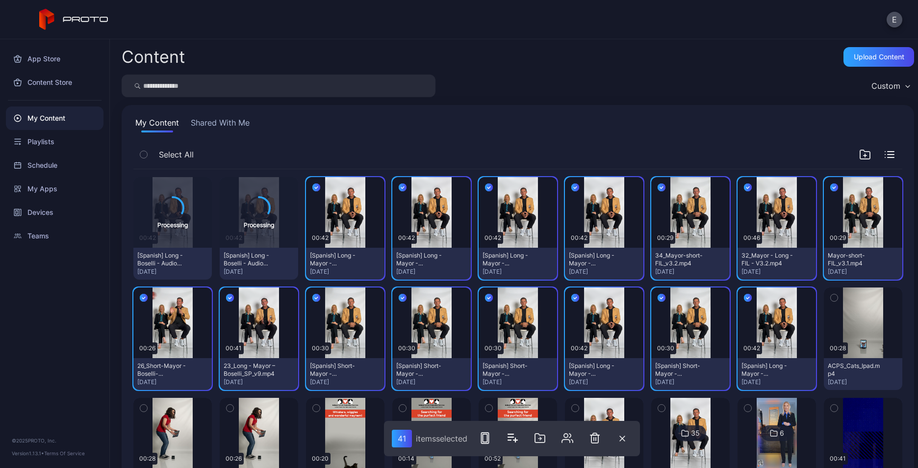
click at [718, 124] on div "My Content Shared With Me" at bounding box center [517, 125] width 769 height 16
click at [312, 186] on icon "button" at bounding box center [316, 187] width 8 height 11
click at [437, 153] on div "Select All" at bounding box center [517, 156] width 769 height 25
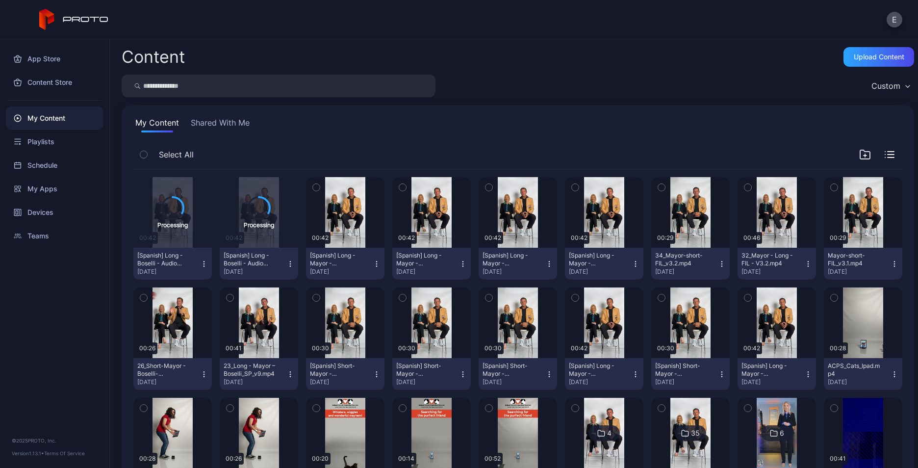
click at [215, 50] on div "Content Upload Content" at bounding box center [518, 57] width 792 height 20
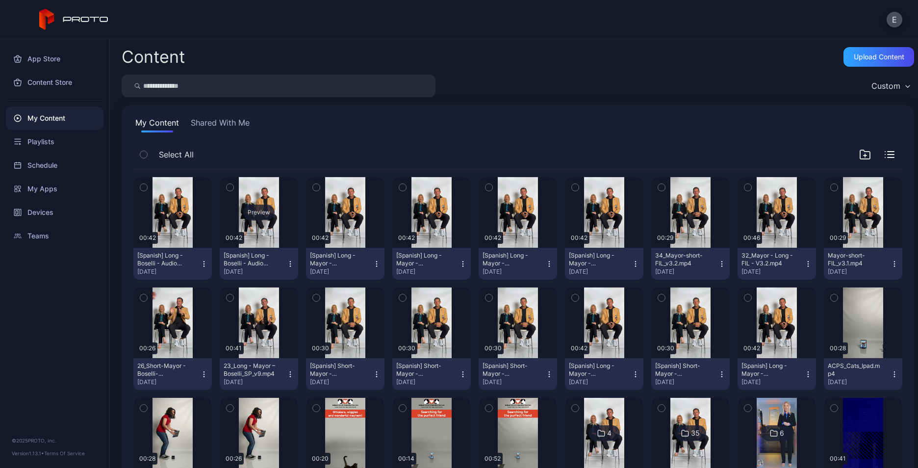
click at [258, 210] on div "Preview" at bounding box center [258, 212] width 31 height 16
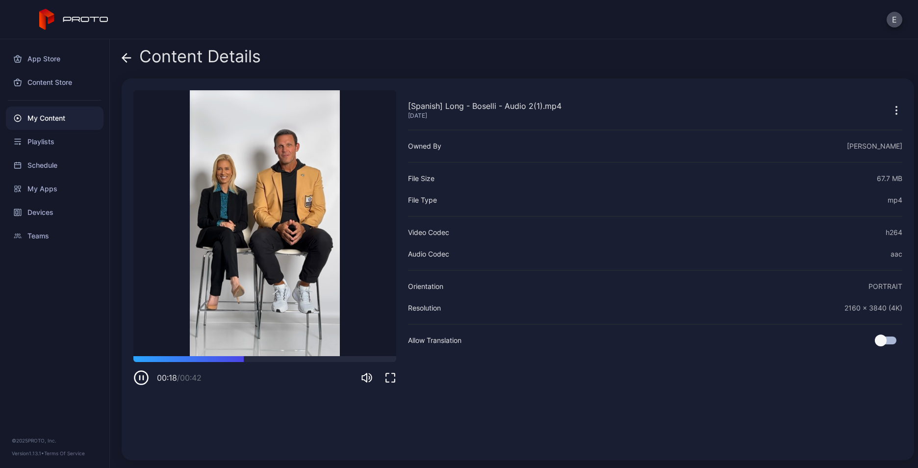
click at [320, 306] on video "Sorry, your browser doesn‘t support embedded videos" at bounding box center [264, 223] width 263 height 266
click at [142, 377] on icon "button" at bounding box center [141, 378] width 16 height 16
click at [890, 112] on icon "button" at bounding box center [896, 110] width 12 height 12
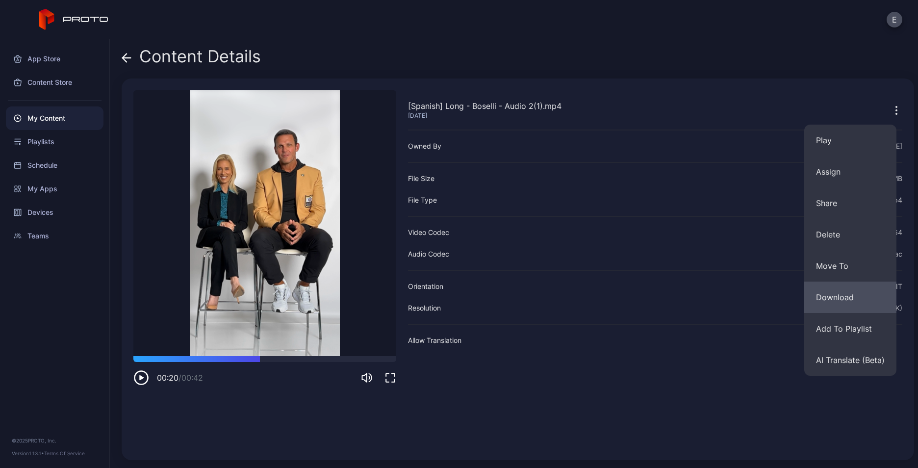
click at [846, 293] on button "Download" at bounding box center [850, 296] width 92 height 31
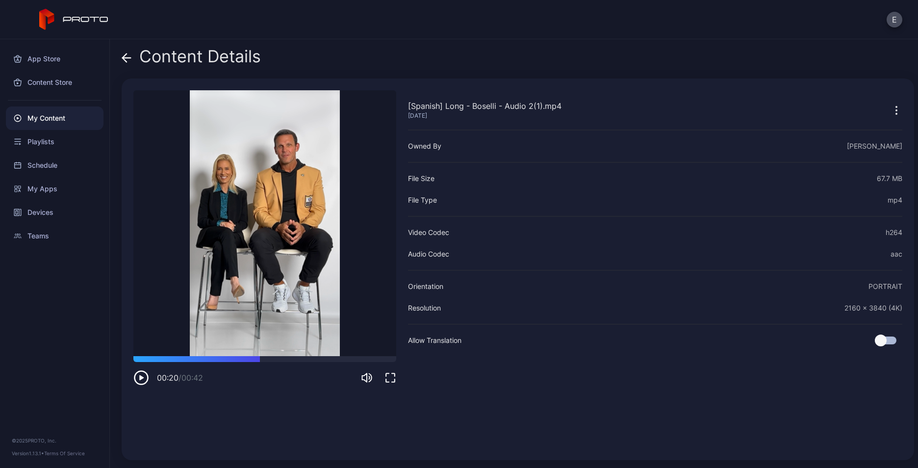
click at [129, 58] on icon at bounding box center [127, 58] width 8 height 0
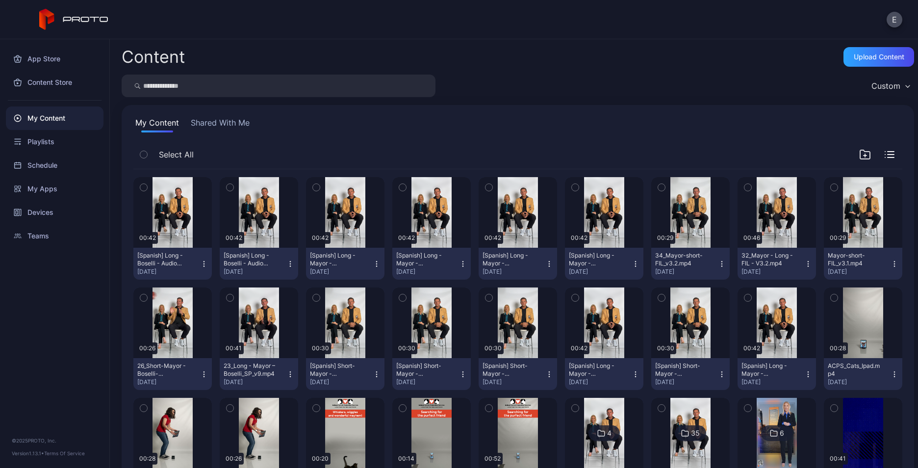
click at [286, 261] on icon "button" at bounding box center [290, 264] width 8 height 8
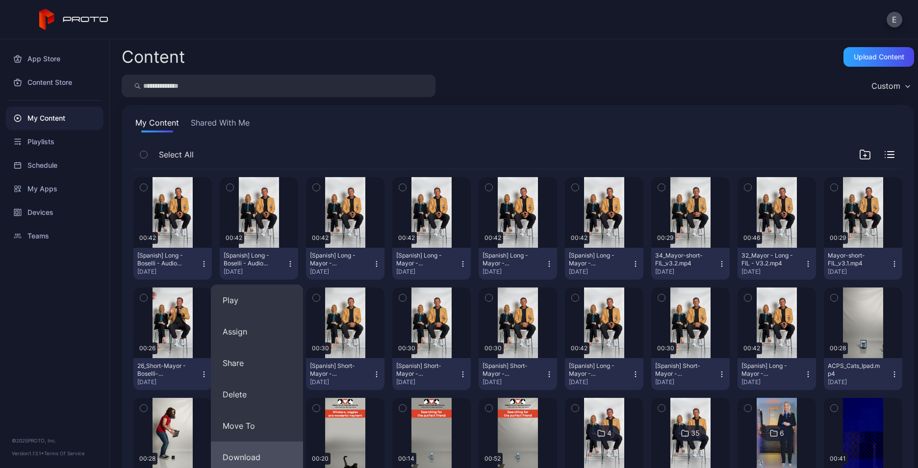
click at [265, 455] on button "Download" at bounding box center [257, 456] width 92 height 31
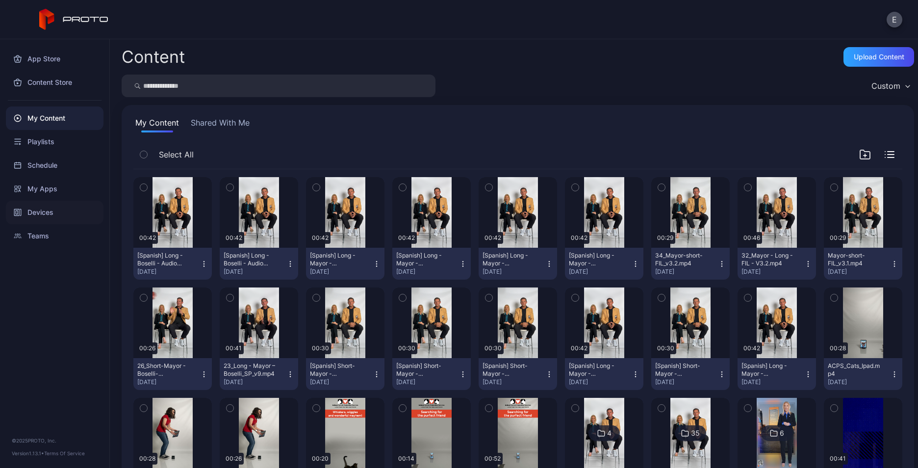
click at [43, 214] on div "Devices" at bounding box center [55, 212] width 98 height 24
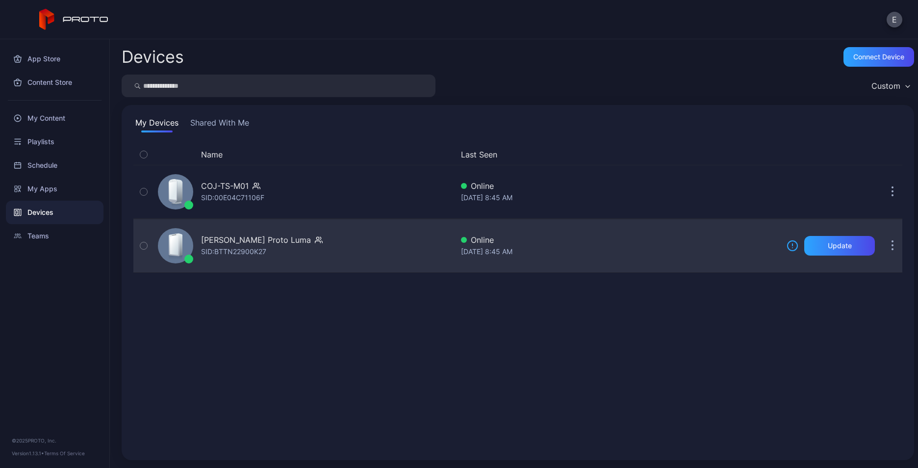
click at [255, 250] on div "SID: BTTN22900K27" at bounding box center [233, 252] width 65 height 12
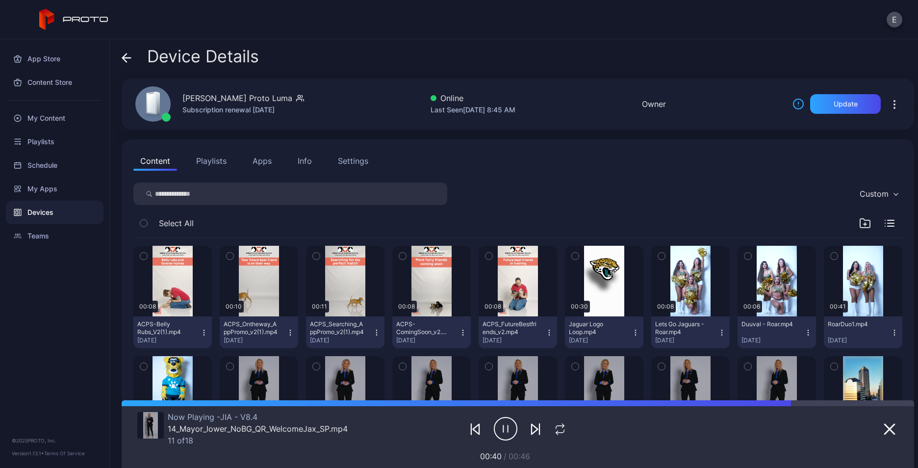
click at [215, 159] on button "Playlists" at bounding box center [211, 161] width 44 height 20
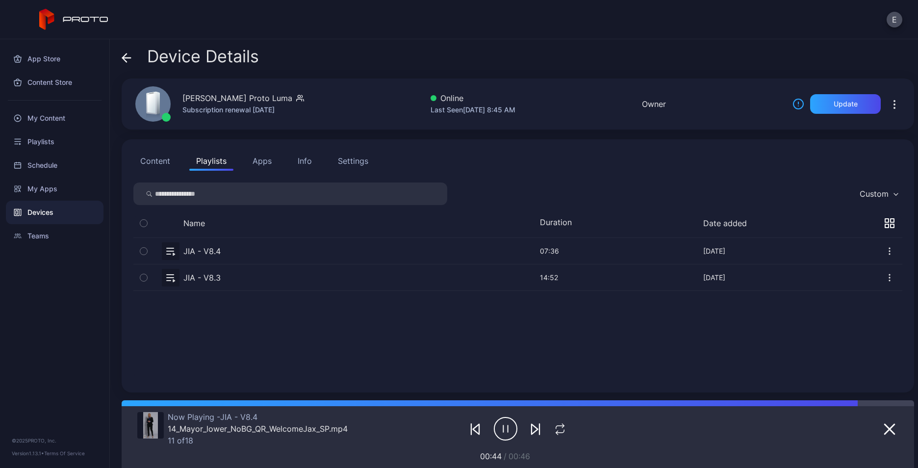
click at [169, 163] on button "Content" at bounding box center [155, 161] width 44 height 20
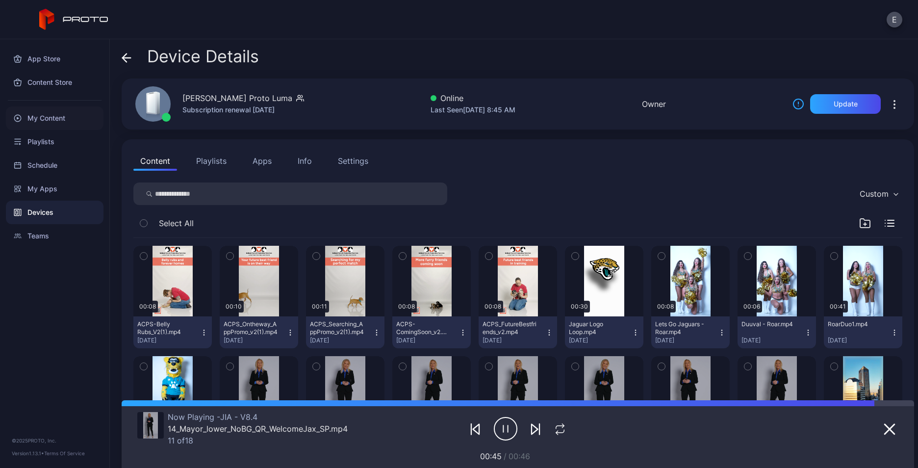
click at [55, 115] on div "My Content" at bounding box center [55, 118] width 98 height 24
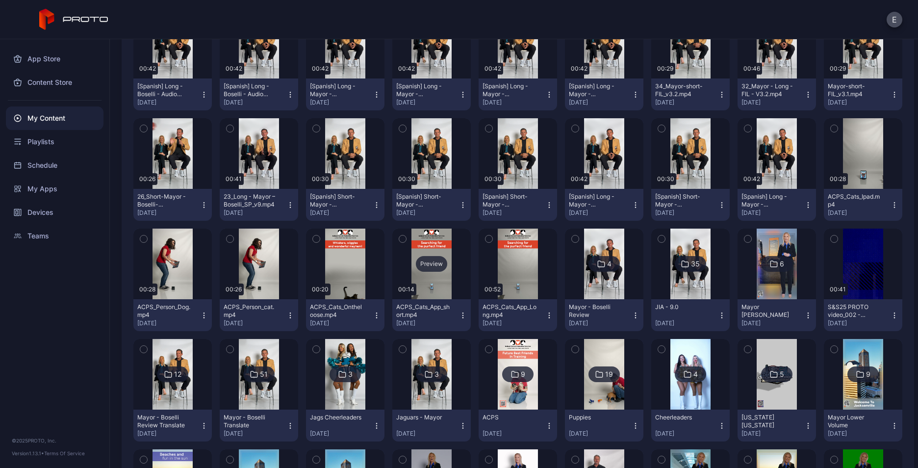
scroll to position [196, 0]
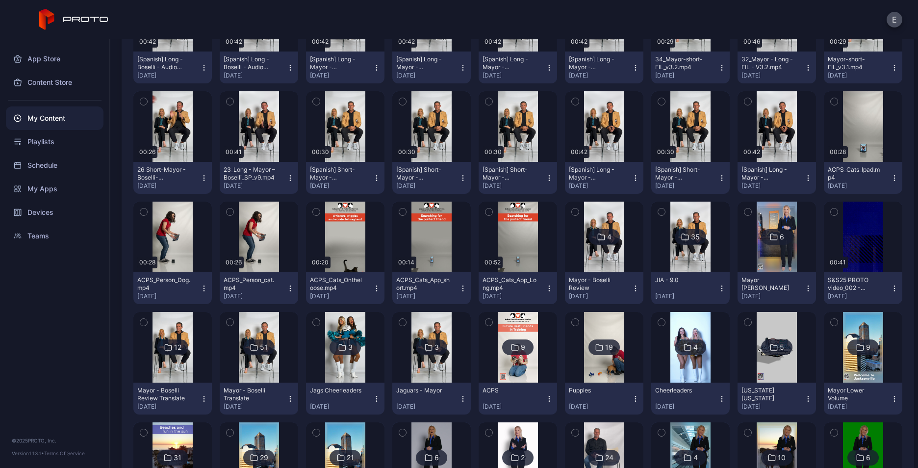
click at [227, 362] on div at bounding box center [259, 347] width 71 height 71
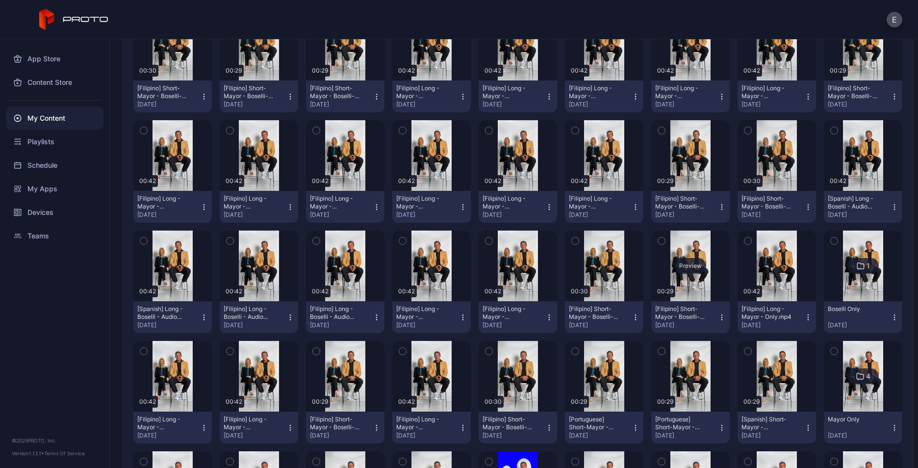
scroll to position [147, 0]
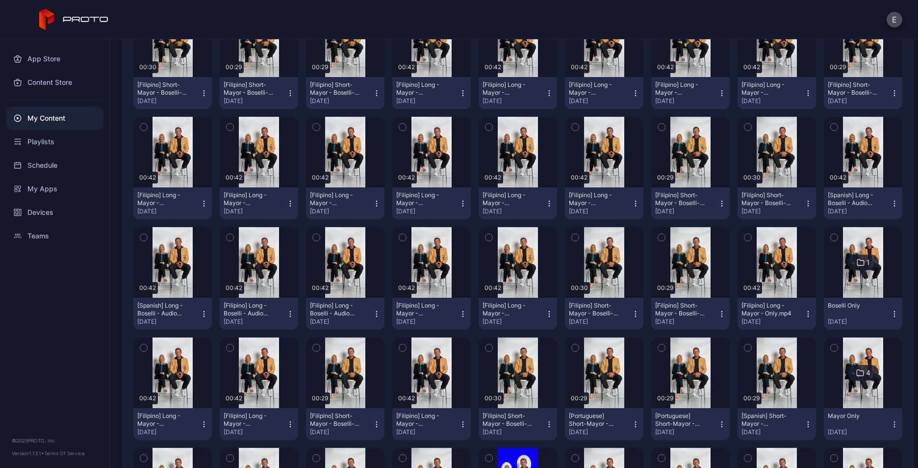
click at [843, 350] on img at bounding box center [863, 372] width 40 height 71
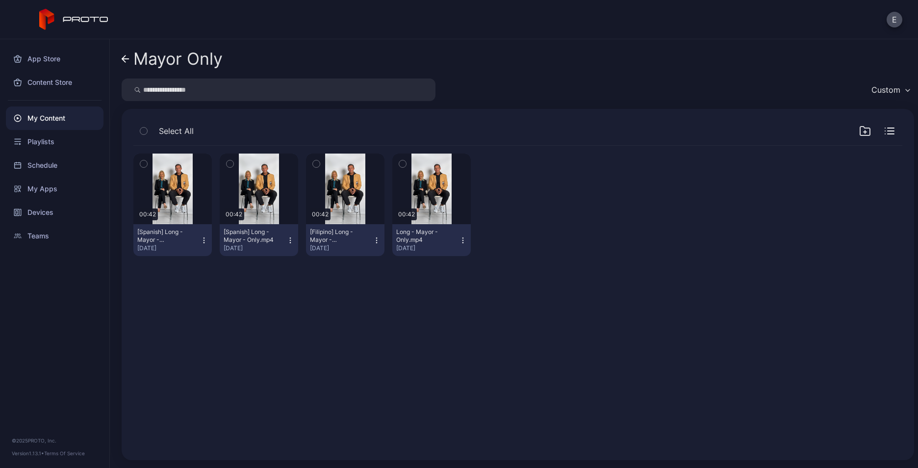
click at [204, 240] on icon "button" at bounding box center [204, 240] width 8 height 8
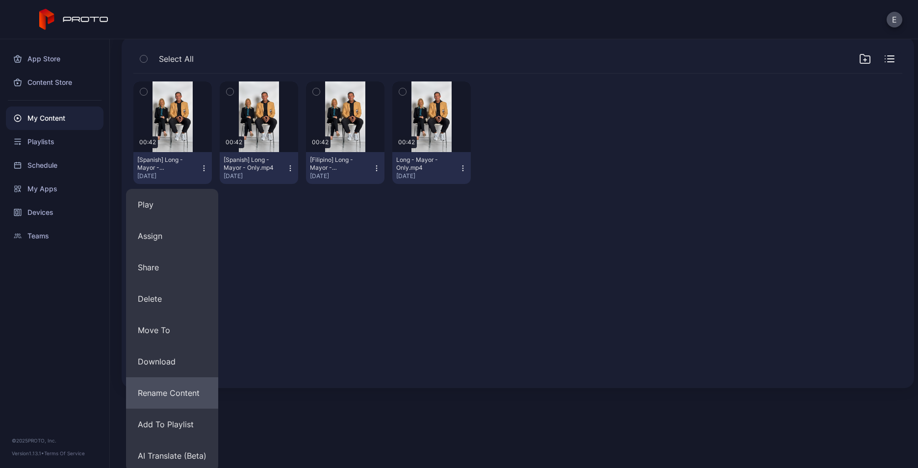
scroll to position [75, 0]
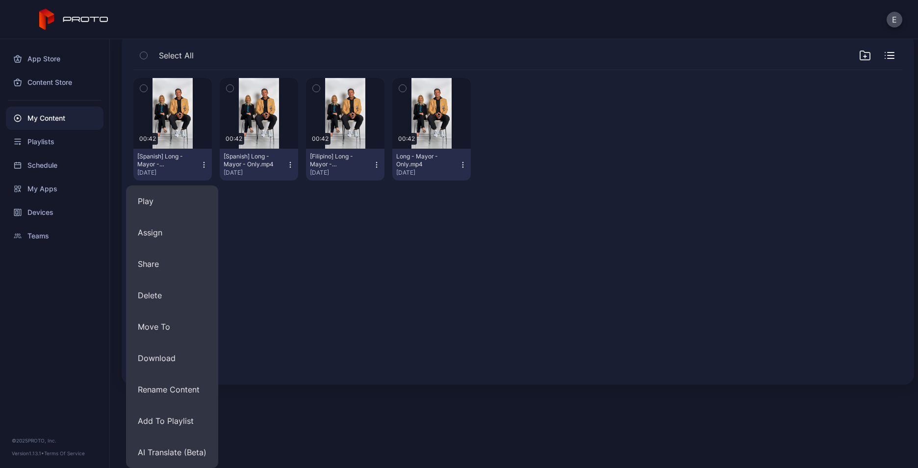
drag, startPoint x: 171, startPoint y: 367, endPoint x: 176, endPoint y: 366, distance: 6.0
click at [171, 366] on button "Download" at bounding box center [172, 357] width 92 height 31
